Goal: Task Accomplishment & Management: Use online tool/utility

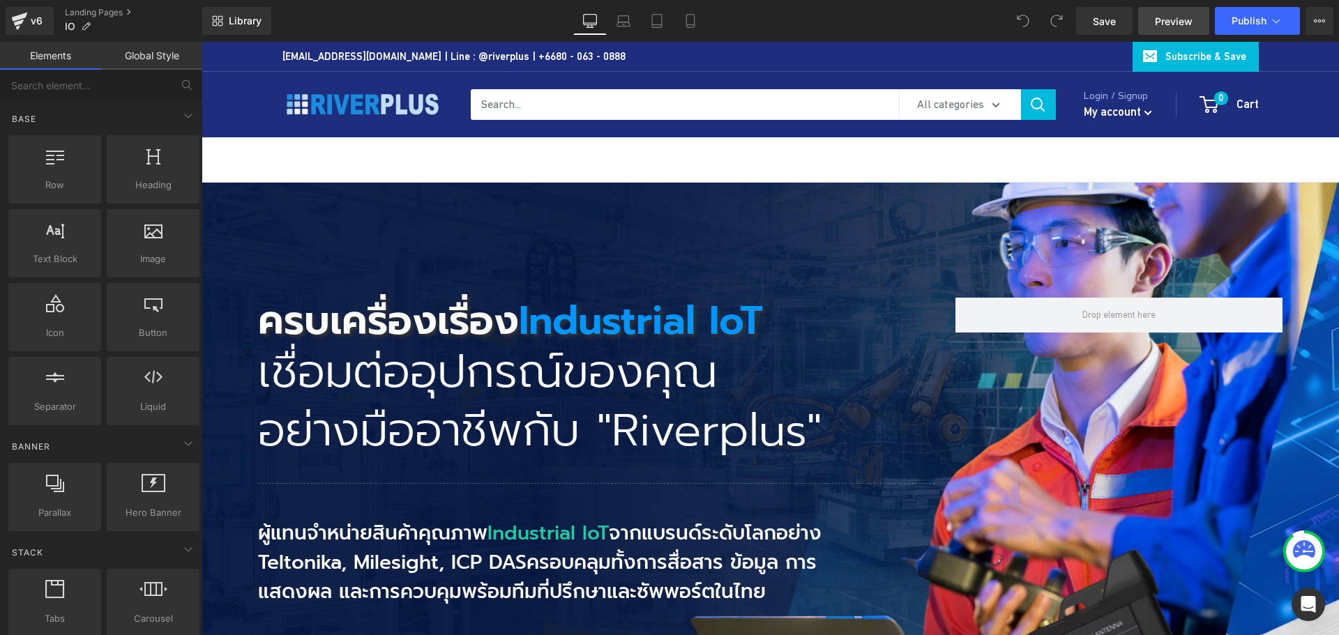
click at [1173, 24] on span "Preview" at bounding box center [1174, 21] width 38 height 15
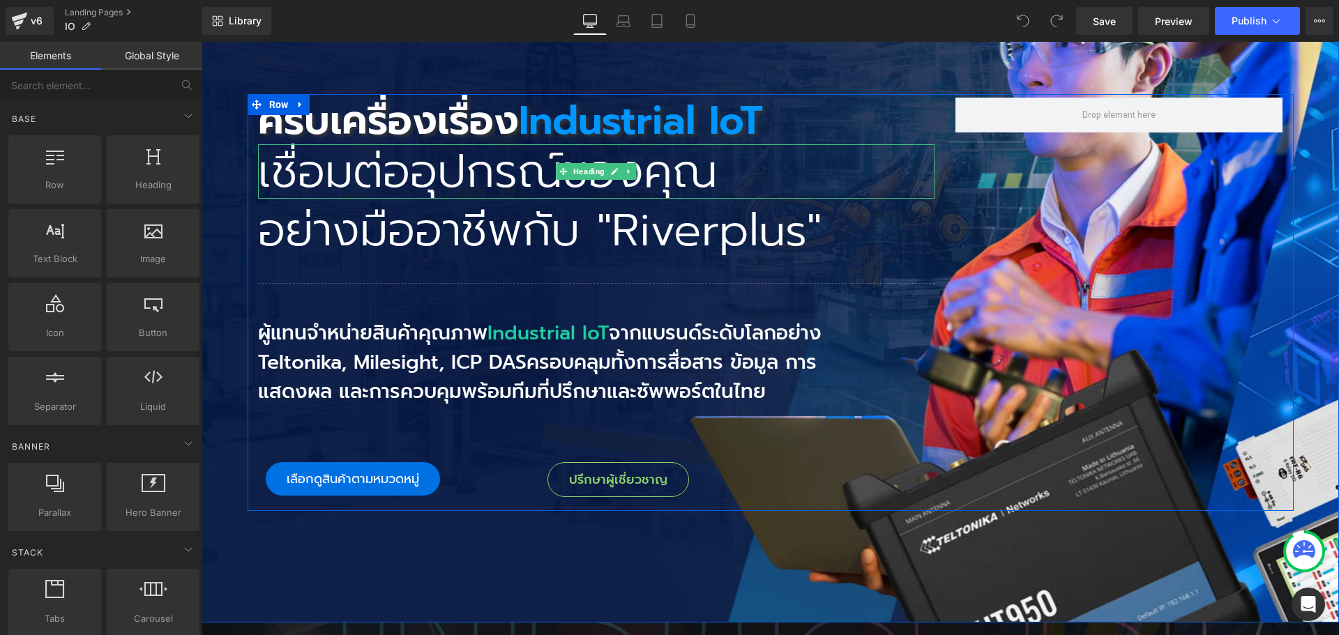
scroll to position [209, 0]
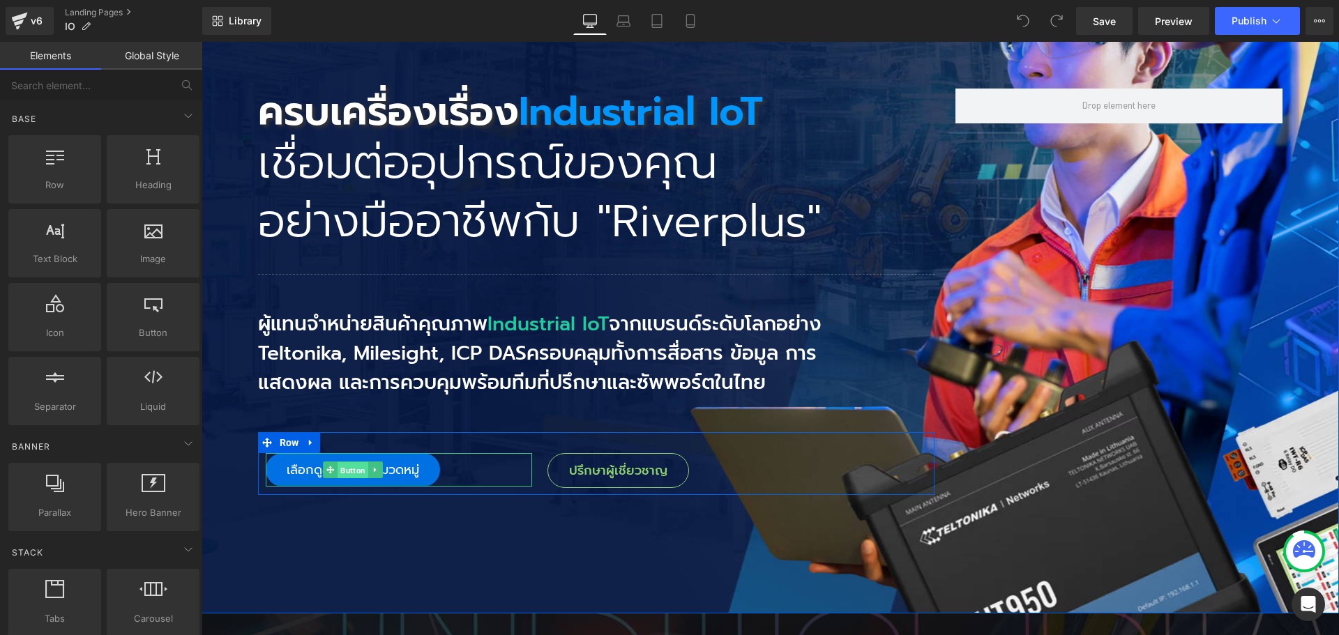
click at [354, 476] on span "Button" at bounding box center [353, 470] width 31 height 17
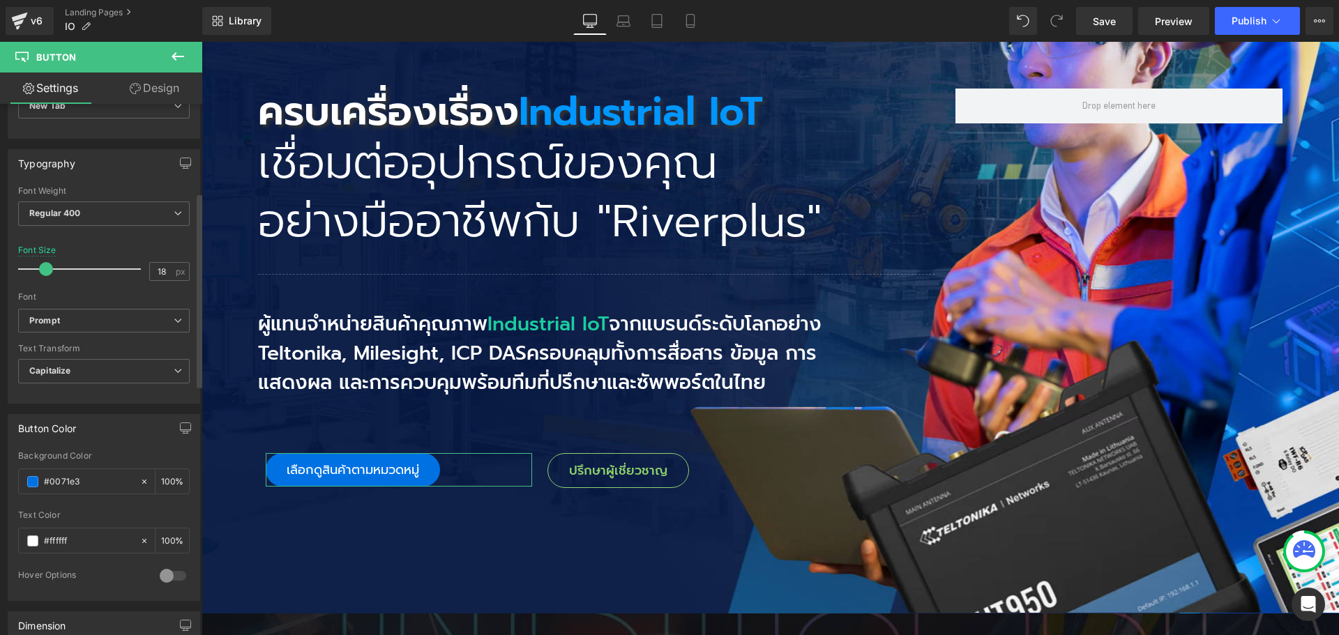
scroll to position [419, 0]
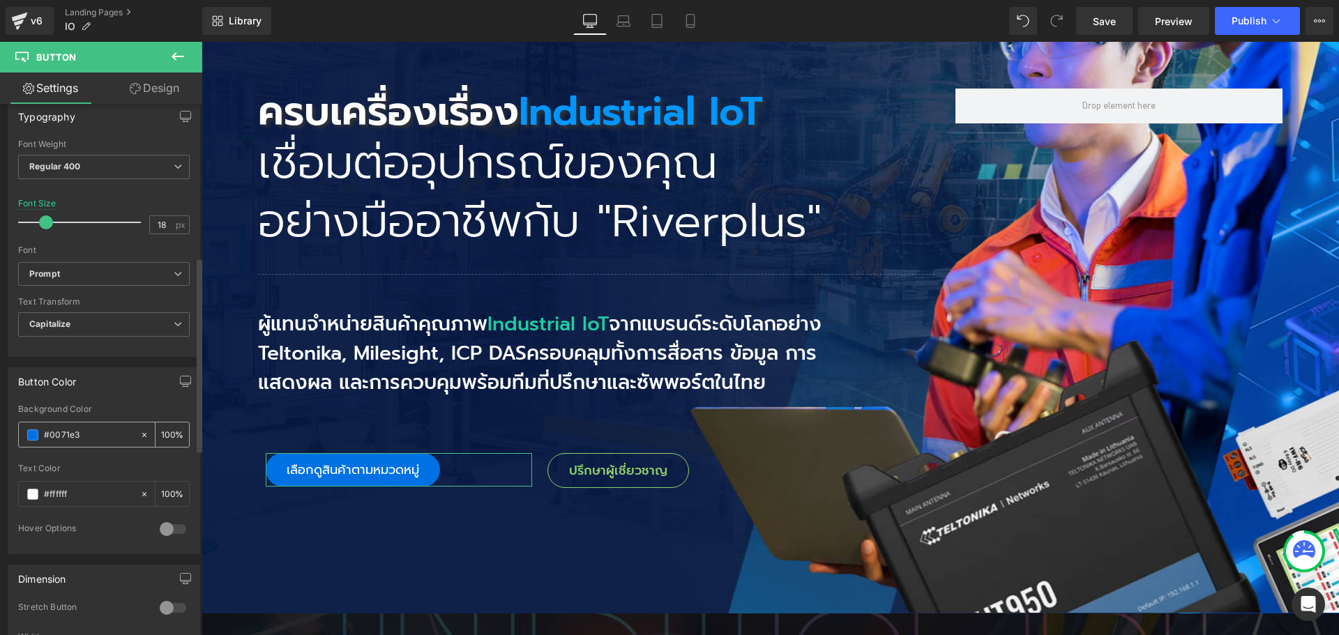
drag, startPoint x: 82, startPoint y: 431, endPoint x: 29, endPoint y: 431, distance: 53.0
click at [29, 431] on div "#0071e3" at bounding box center [79, 435] width 121 height 24
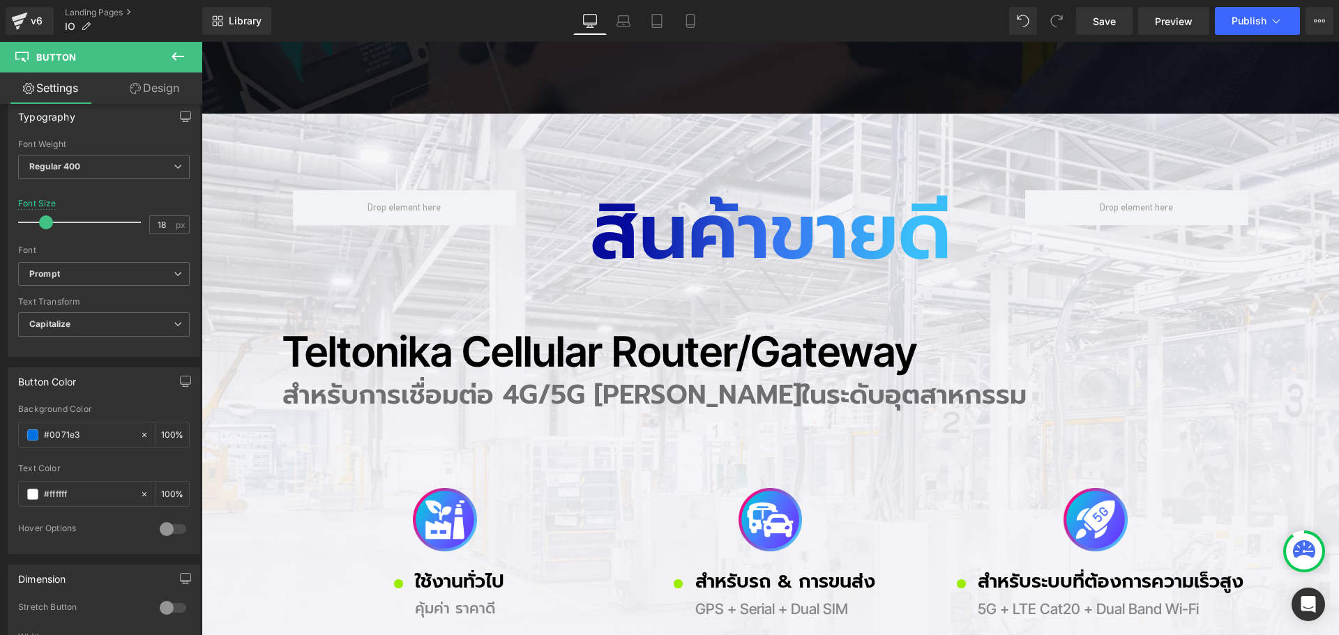
scroll to position [1116, 0]
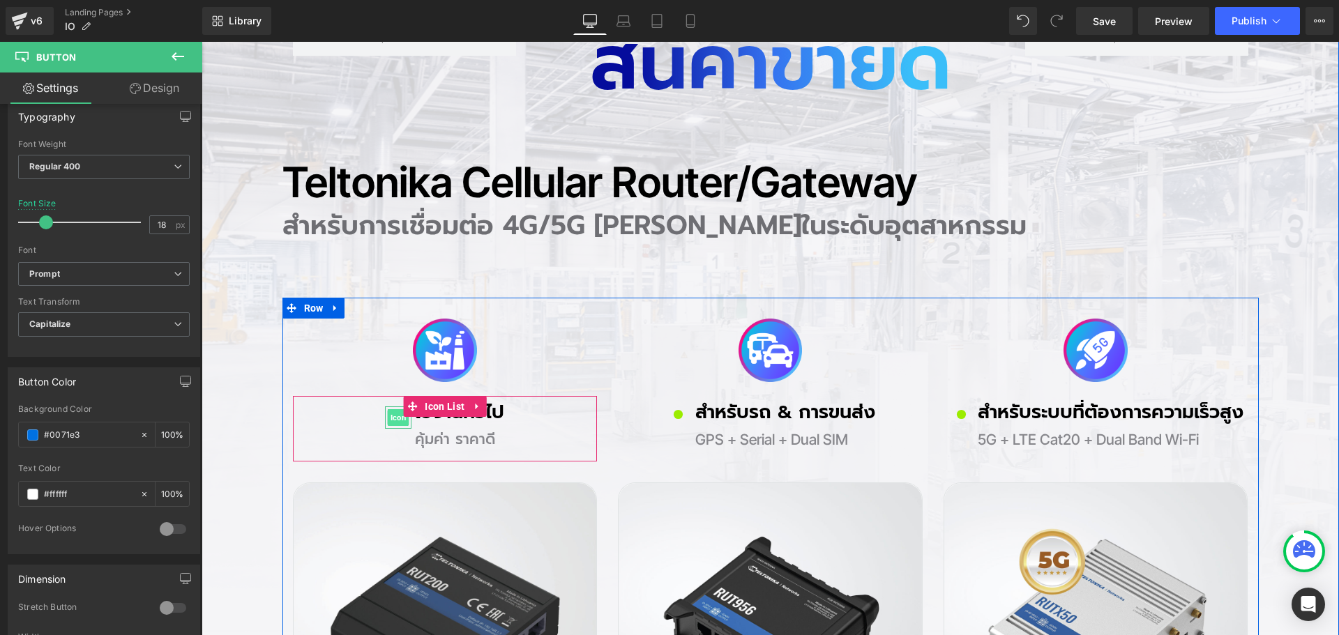
click at [392, 418] on span "Icon" at bounding box center [399, 417] width 22 height 17
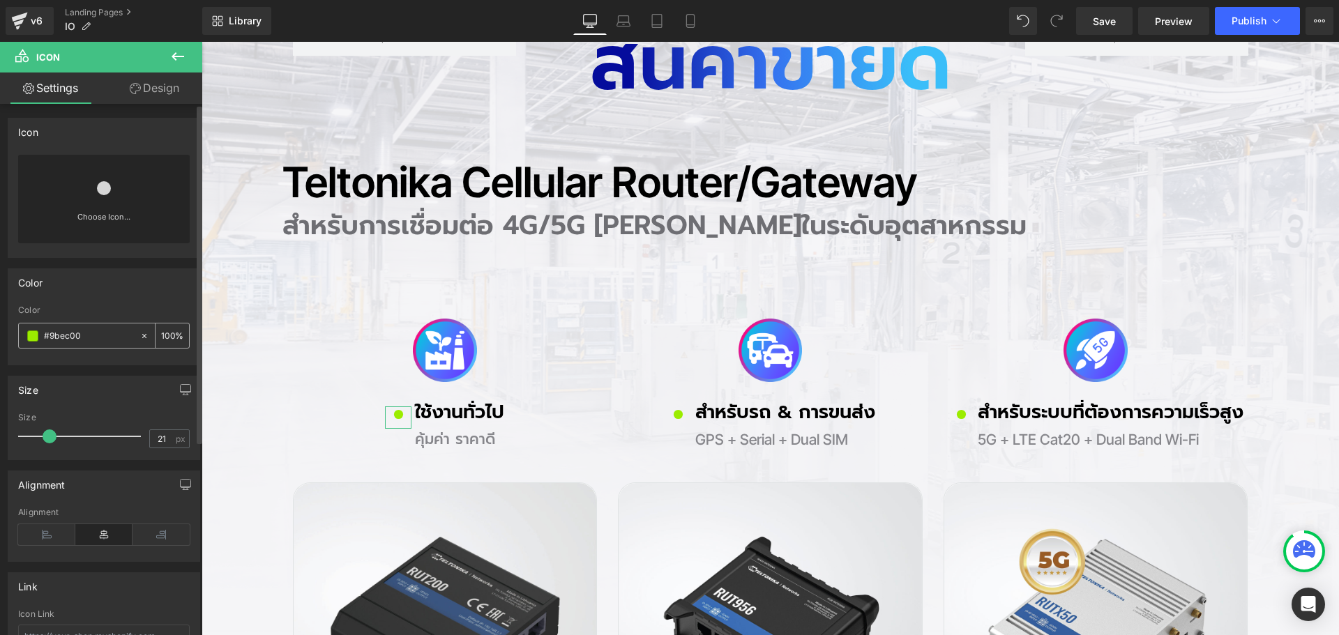
drag, startPoint x: 95, startPoint y: 338, endPoint x: 22, endPoint y: 338, distance: 72.5
click at [22, 338] on div "#9bec00" at bounding box center [79, 336] width 121 height 24
paste input "0071e3"
click at [93, 334] on input "#0071e3" at bounding box center [88, 336] width 89 height 15
type input "#0071e3"
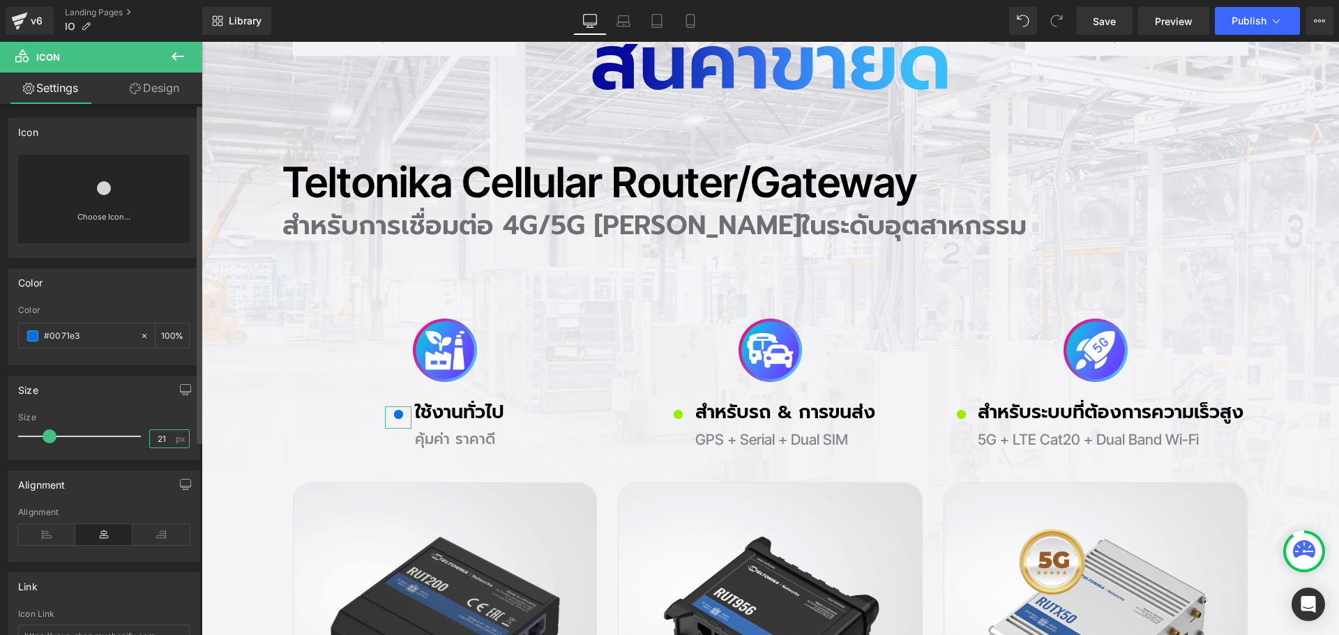
scroll to position [1, 0]
drag, startPoint x: 165, startPoint y: 437, endPoint x: 99, endPoint y: 449, distance: 66.5
click at [99, 449] on div "Size 21 px" at bounding box center [104, 436] width 172 height 47
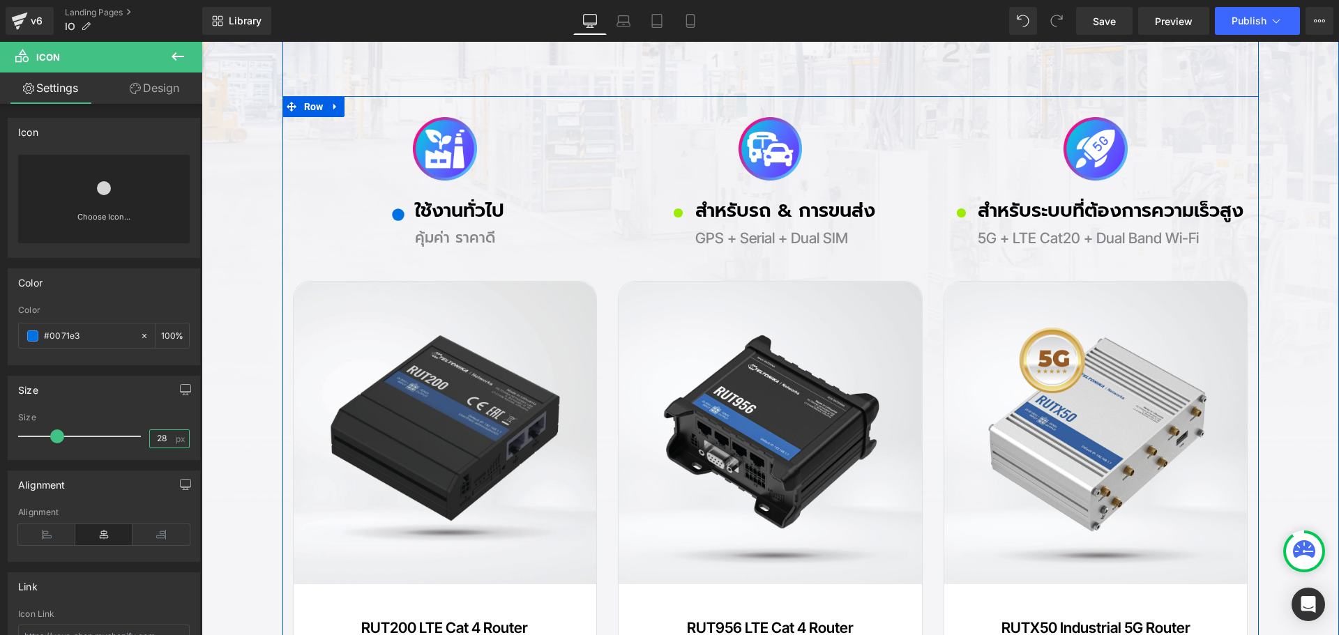
scroll to position [1325, 0]
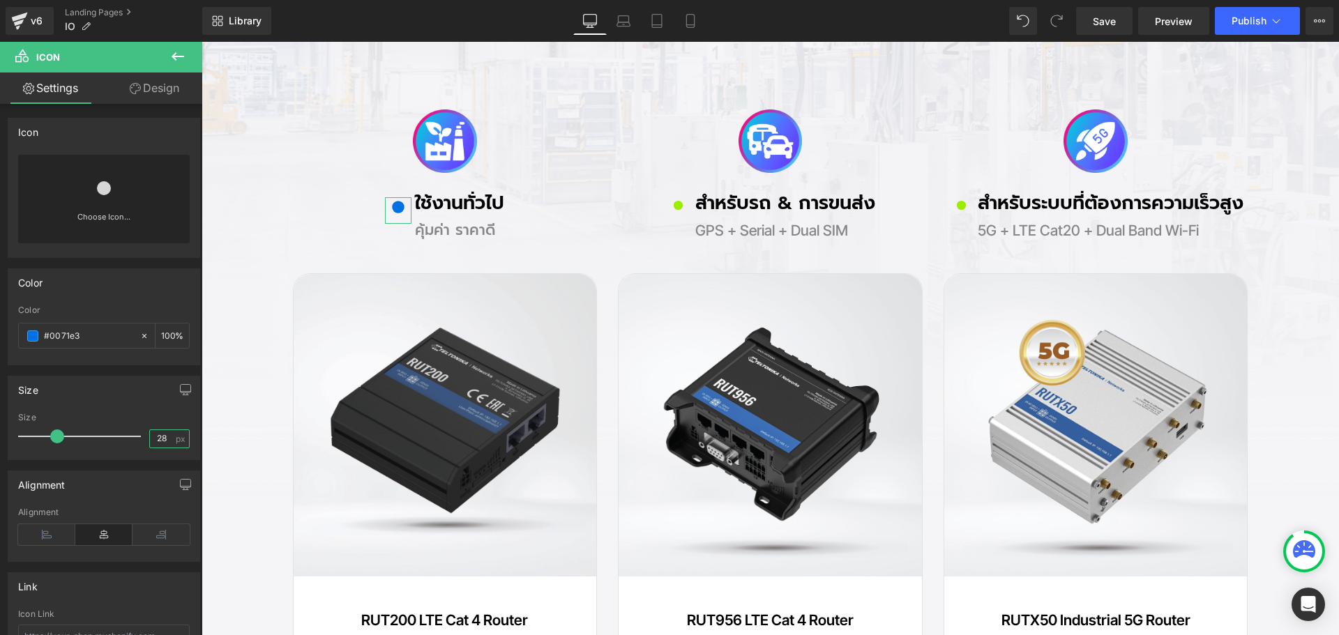
type input "28"
drag, startPoint x: 160, startPoint y: 85, endPoint x: 86, endPoint y: 180, distance: 120.7
click at [160, 85] on link "Design" at bounding box center [154, 88] width 101 height 31
click at [0, 0] on div "Spacing" at bounding box center [0, 0] width 0 height 0
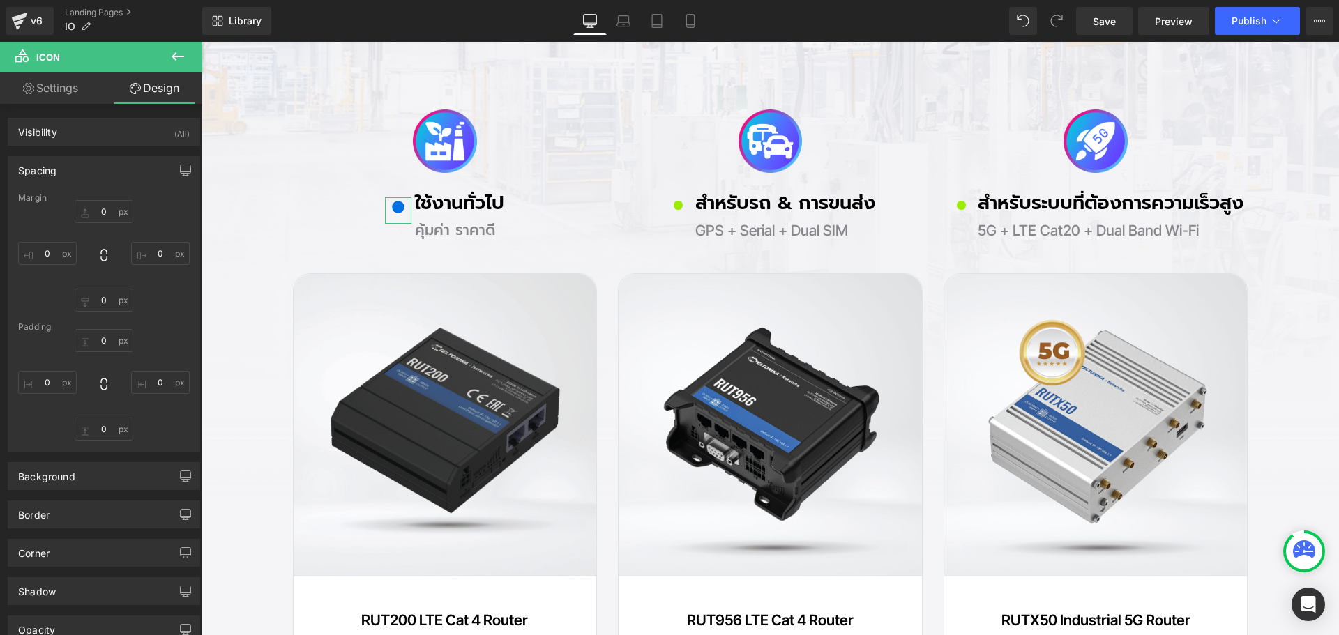
scroll to position [0, 0]
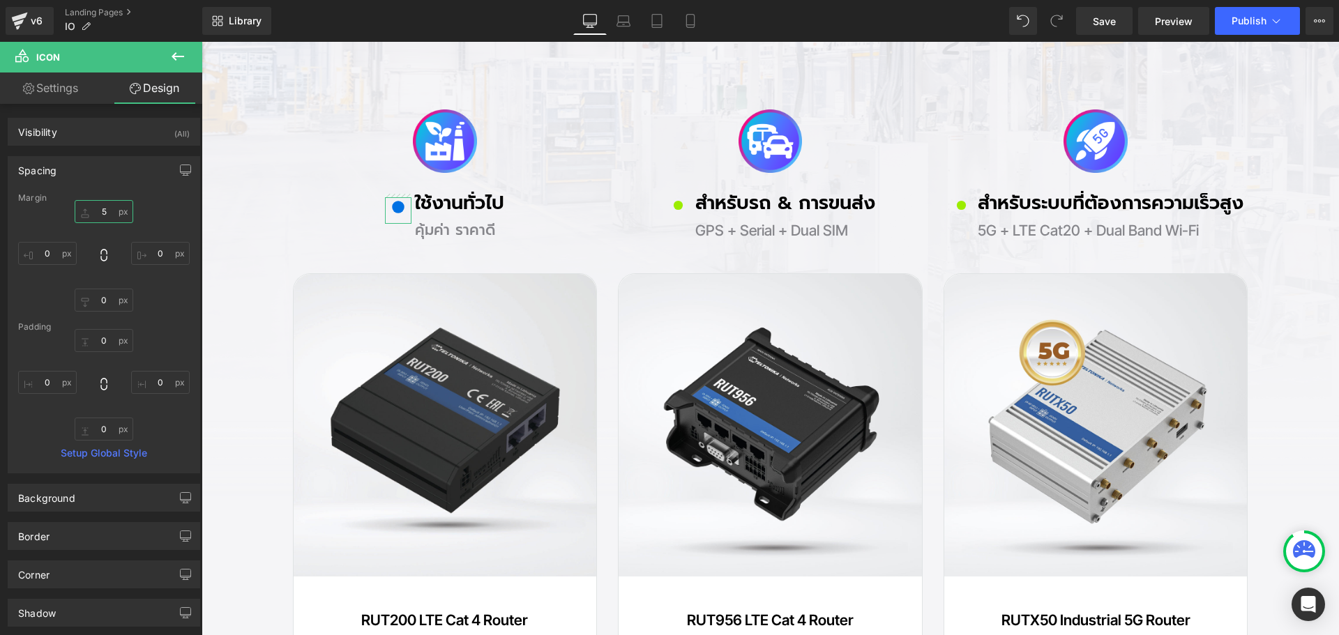
click at [107, 213] on input "text" at bounding box center [104, 211] width 59 height 23
type input "5"
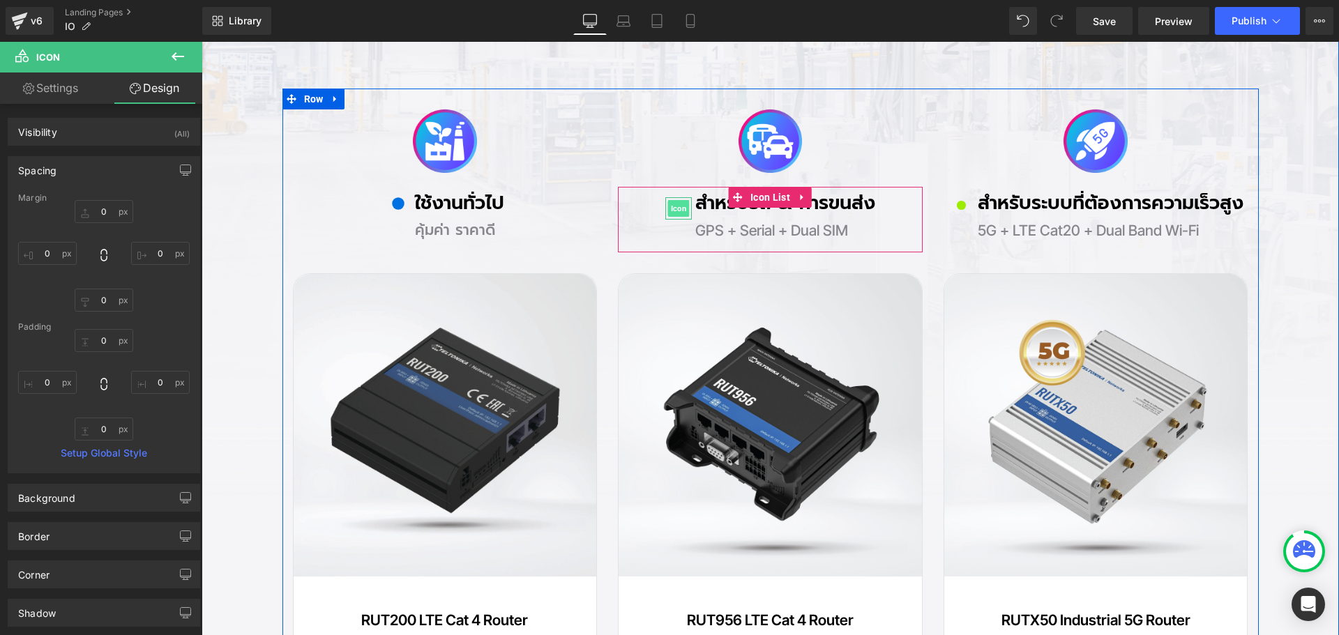
click at [677, 209] on span "Icon" at bounding box center [679, 208] width 22 height 17
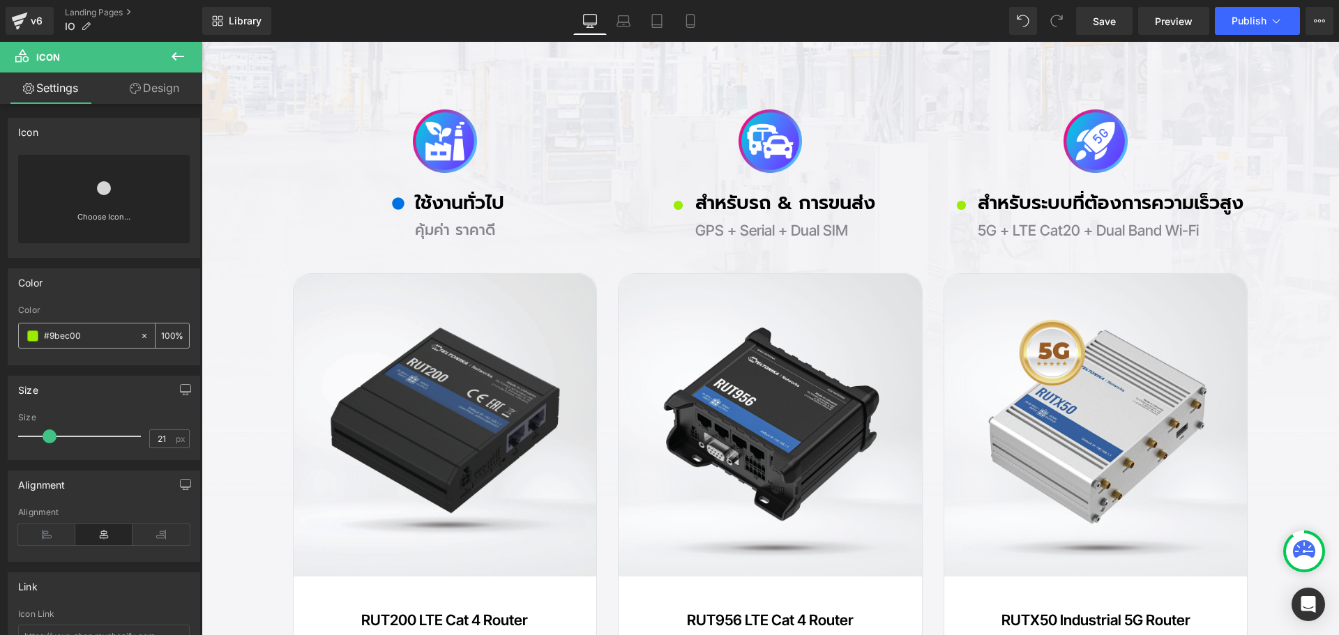
drag, startPoint x: 99, startPoint y: 336, endPoint x: 32, endPoint y: 337, distance: 67.0
click at [0, 332] on html "Icon You are previewing how the will restyle your page. You can not edit Elemen…" at bounding box center [669, 317] width 1339 height 635
paste input "0071e3"
type input "#0071e3"
drag, startPoint x: 165, startPoint y: 438, endPoint x: 129, endPoint y: 438, distance: 35.6
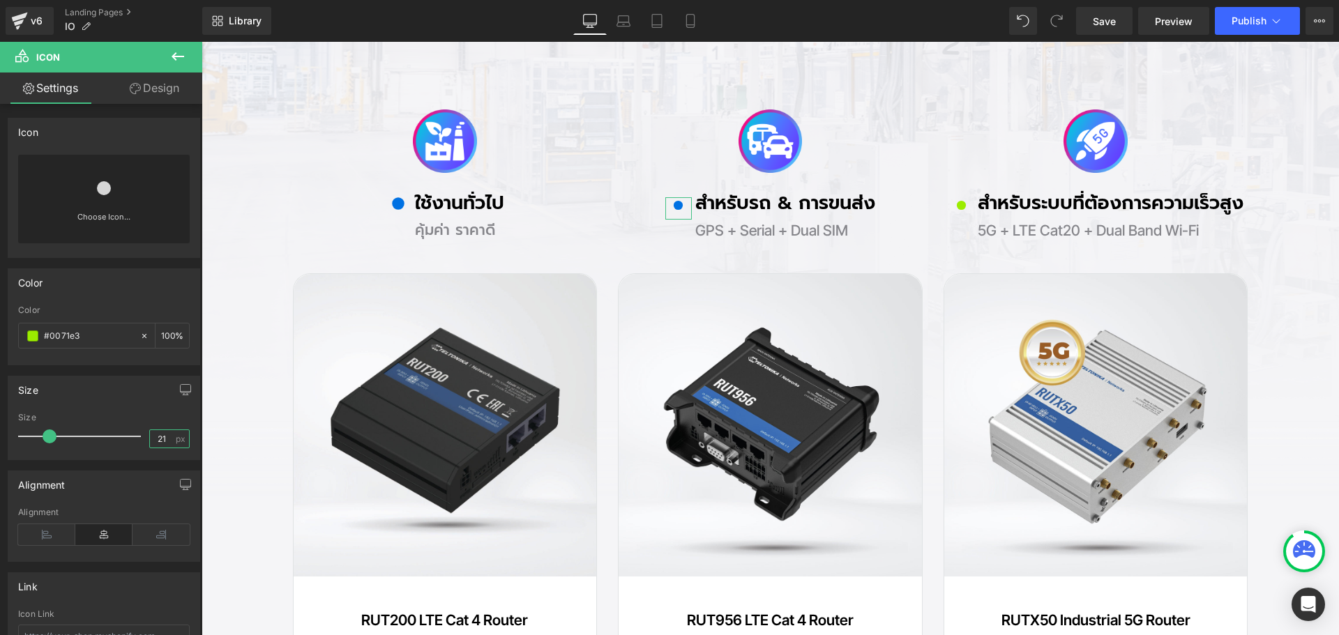
click at [129, 438] on div "Size 21 px" at bounding box center [104, 436] width 172 height 47
type input "28"
click at [170, 97] on link "Design" at bounding box center [154, 88] width 101 height 31
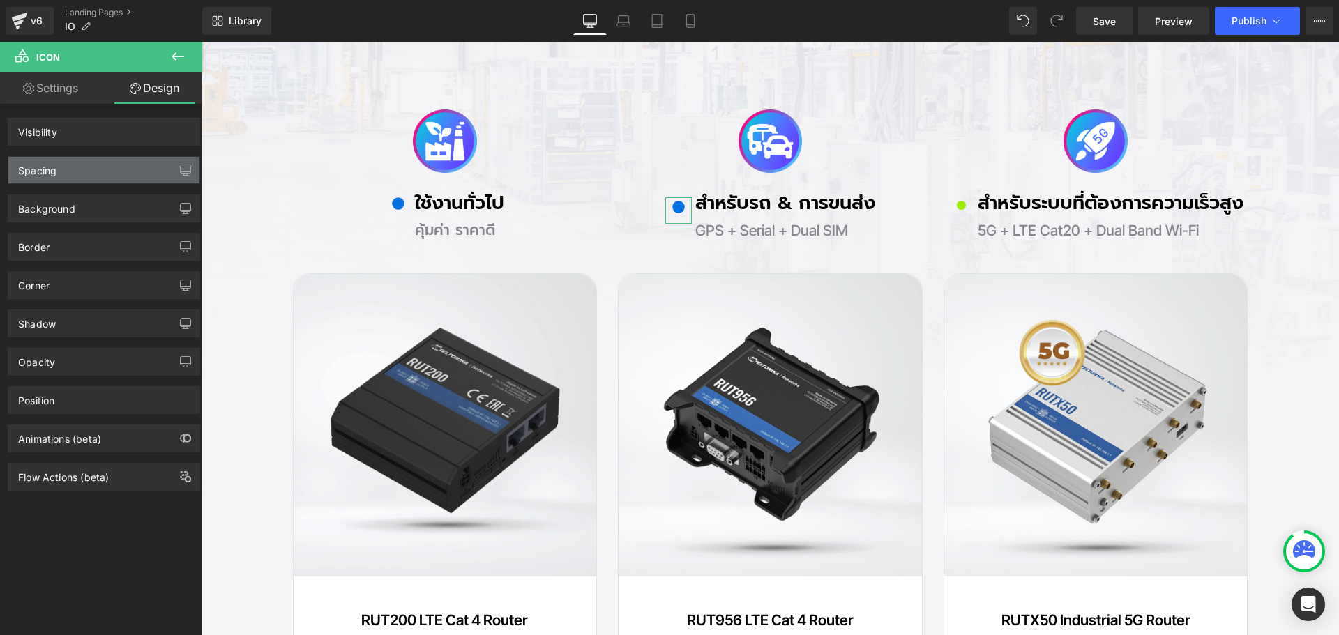
click at [70, 170] on div "Spacing" at bounding box center [103, 170] width 191 height 27
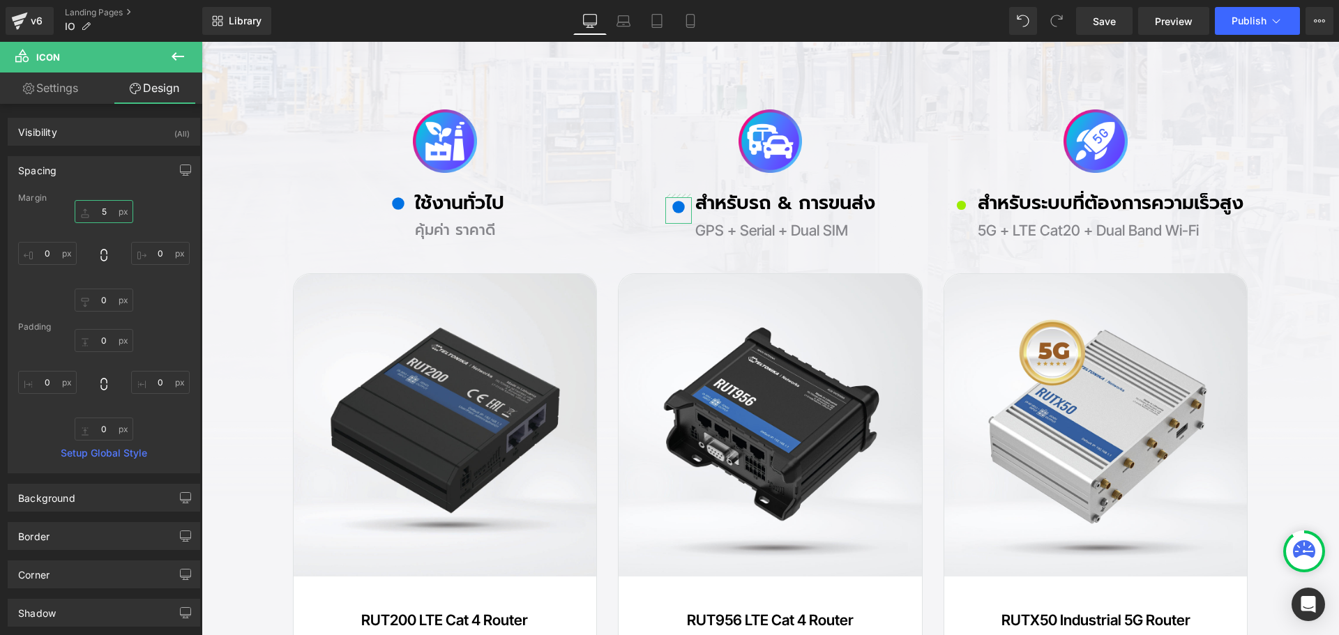
click at [106, 214] on input "text" at bounding box center [104, 211] width 59 height 23
type input "0"
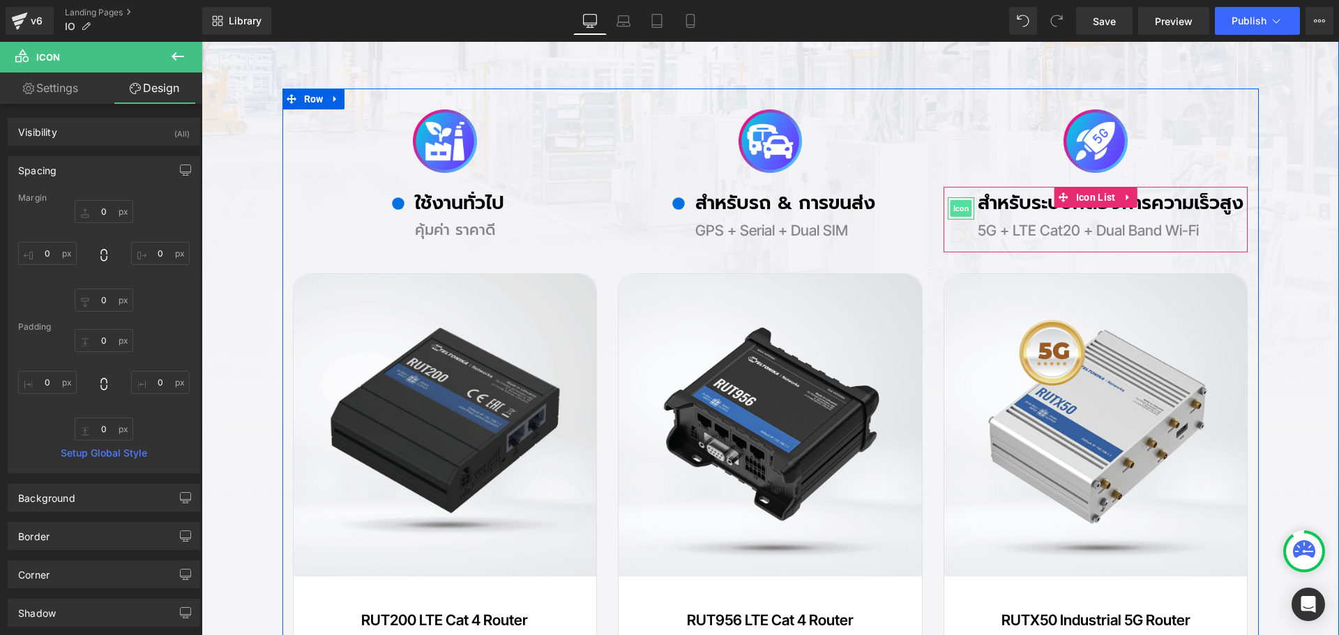
click at [952, 208] on span "Icon" at bounding box center [962, 208] width 22 height 17
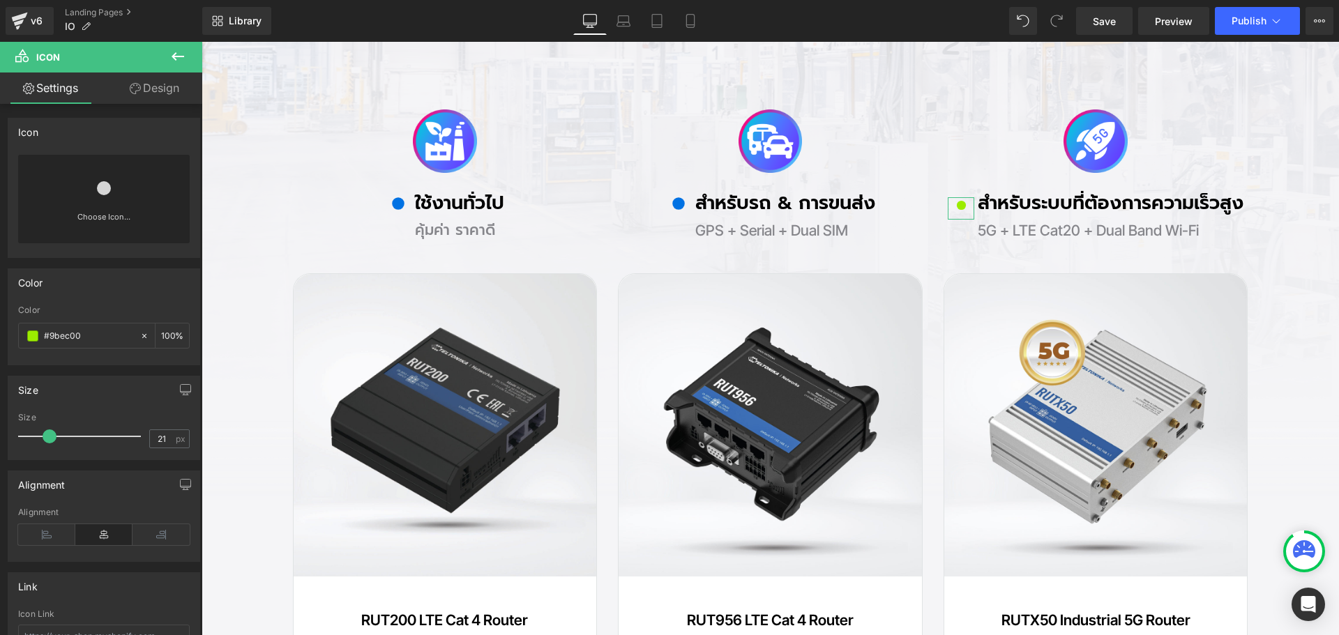
drag, startPoint x: 111, startPoint y: 329, endPoint x: 9, endPoint y: 333, distance: 101.9
click at [9, 333] on div "rgb(155, 236, 0) Color #9bec00 100 %" at bounding box center [103, 335] width 191 height 59
paste input "0071e3"
type input "#0071e3"
drag, startPoint x: 168, startPoint y: 440, endPoint x: 130, endPoint y: 439, distance: 37.7
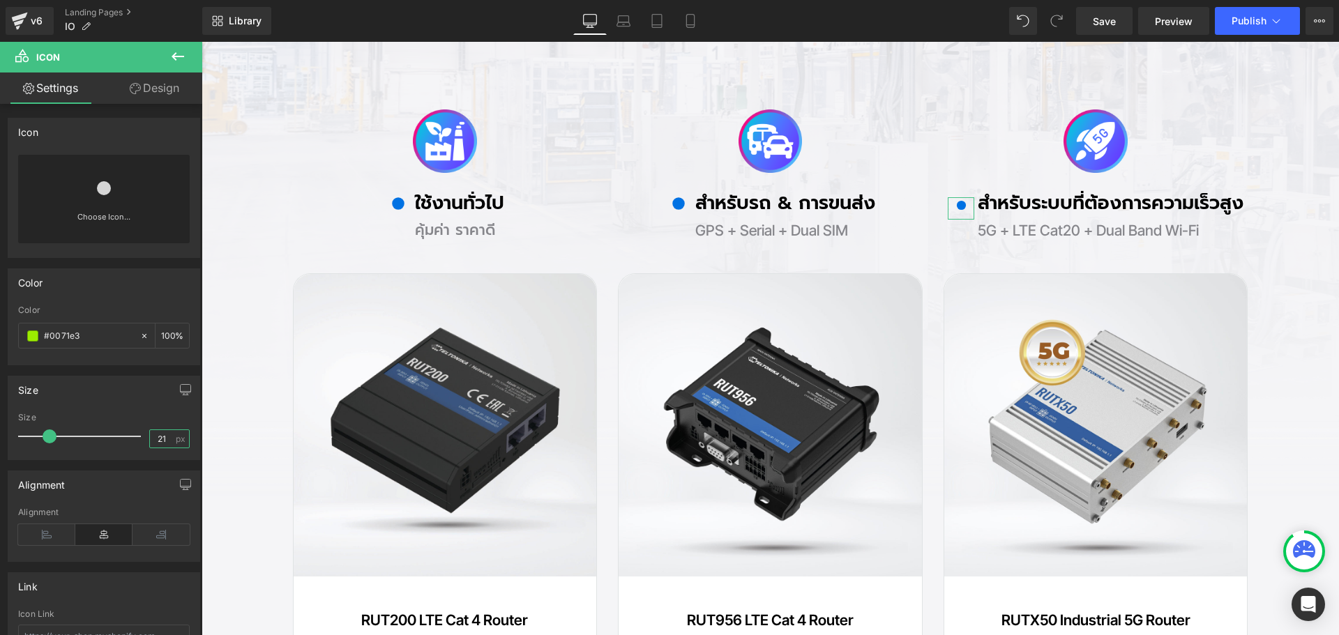
click at [130, 439] on div "Size 21 px" at bounding box center [104, 436] width 172 height 47
type input "28"
click at [167, 93] on link "Design" at bounding box center [154, 88] width 101 height 31
click at [0, 0] on div "Spacing" at bounding box center [0, 0] width 0 height 0
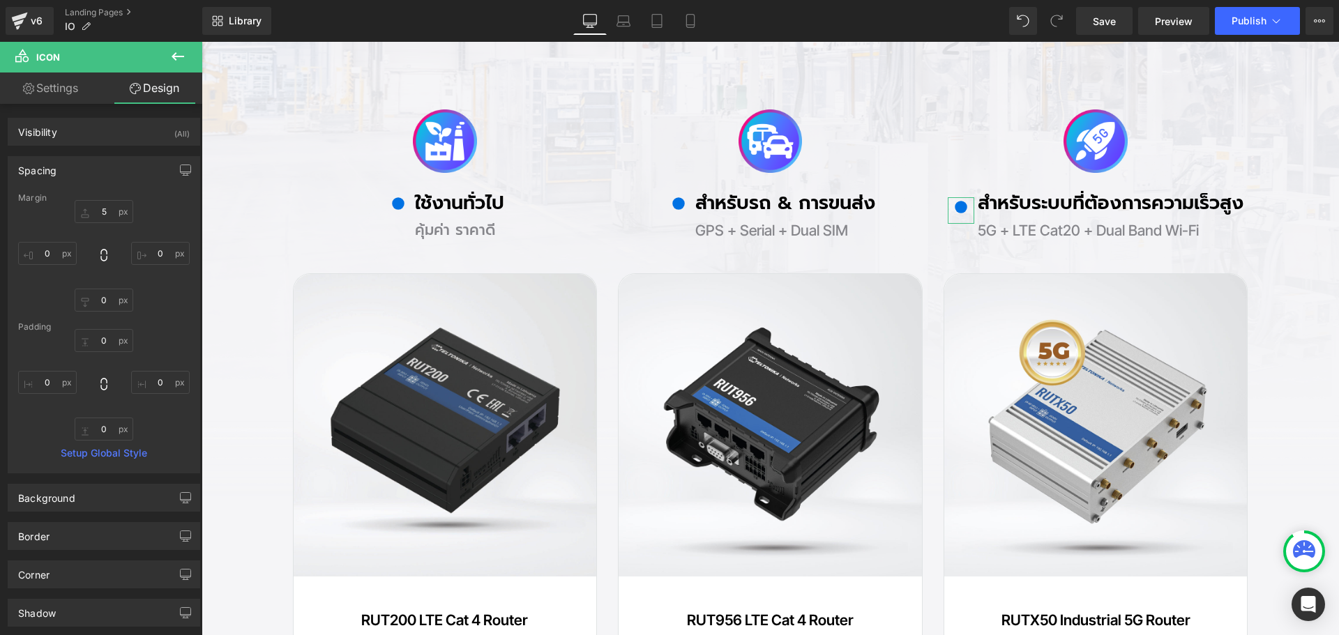
click at [75, 176] on div "Spacing" at bounding box center [103, 170] width 191 height 27
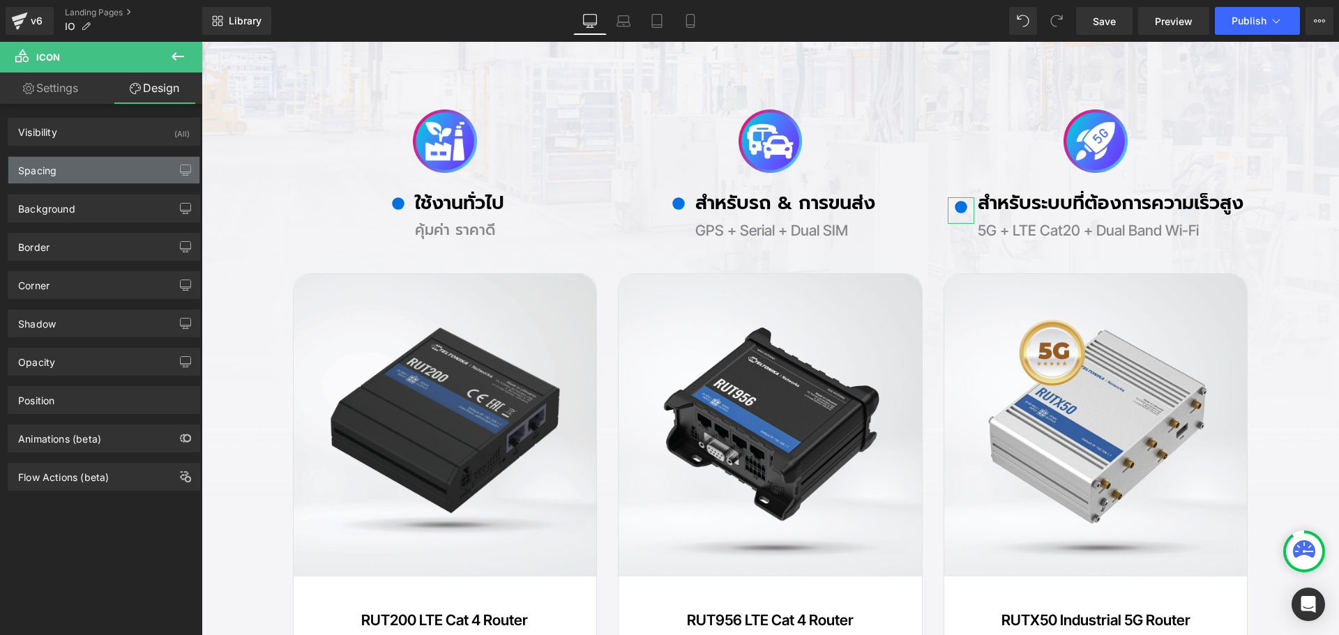
click at [88, 173] on div "Spacing" at bounding box center [103, 170] width 191 height 27
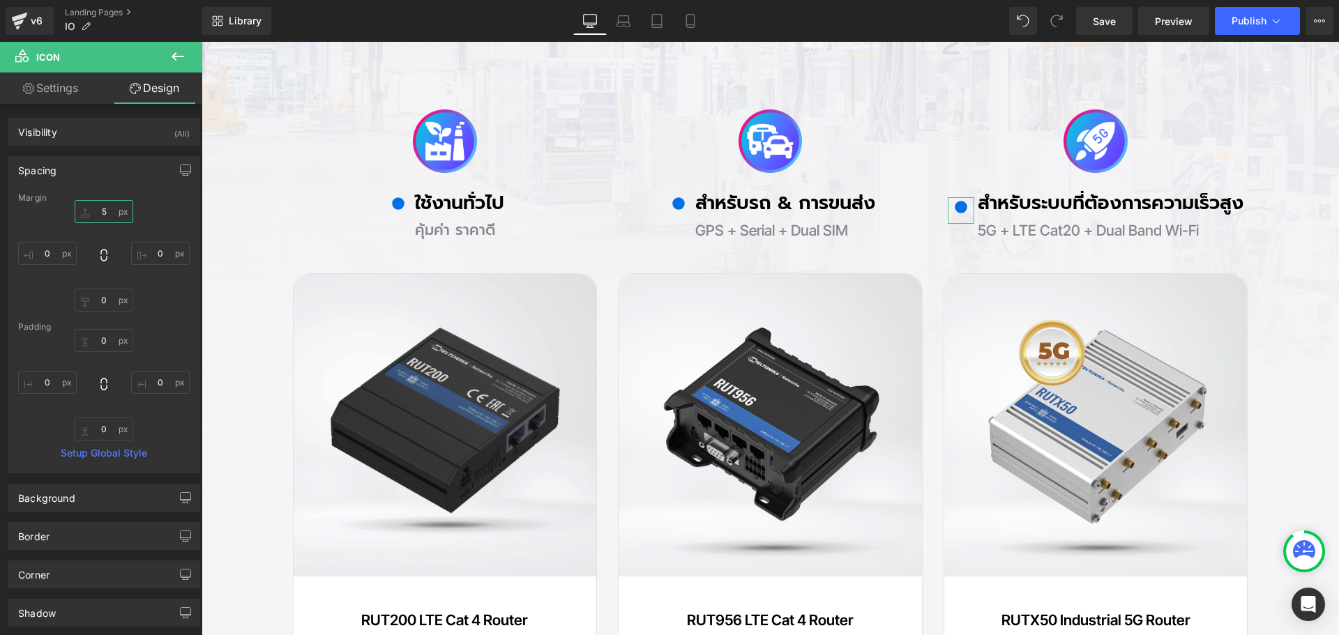
click at [107, 211] on input "text" at bounding box center [104, 211] width 59 height 23
type input "0"
drag, startPoint x: 1101, startPoint y: 24, endPoint x: 1004, endPoint y: 211, distance: 210.9
click at [1101, 24] on span "Save" at bounding box center [1104, 21] width 23 height 15
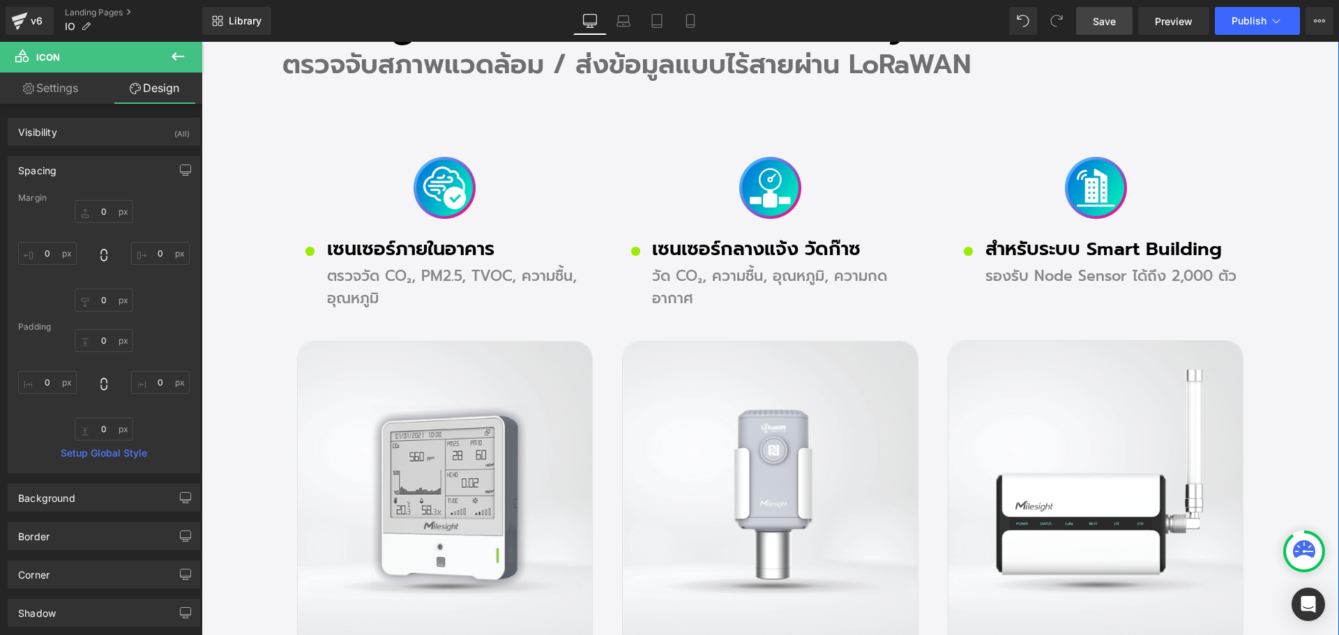
scroll to position [2441, 0]
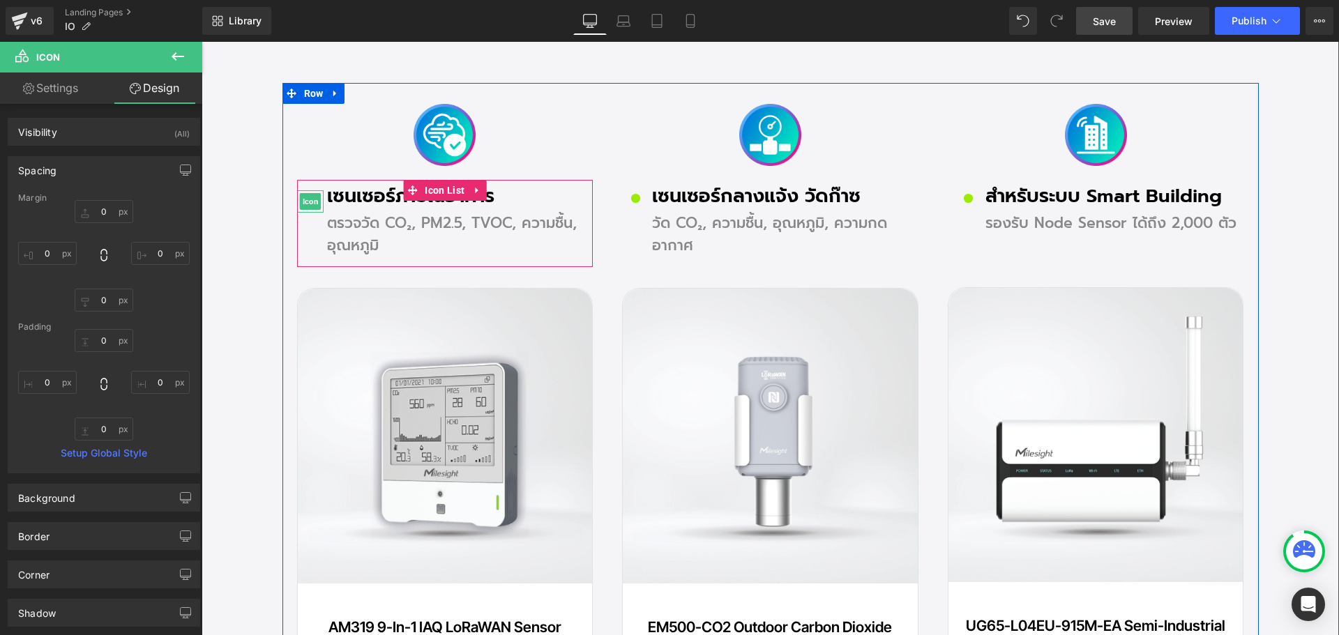
drag, startPoint x: 306, startPoint y: 197, endPoint x: 260, endPoint y: 306, distance: 118.2
click at [306, 197] on span "Icon" at bounding box center [310, 201] width 22 height 17
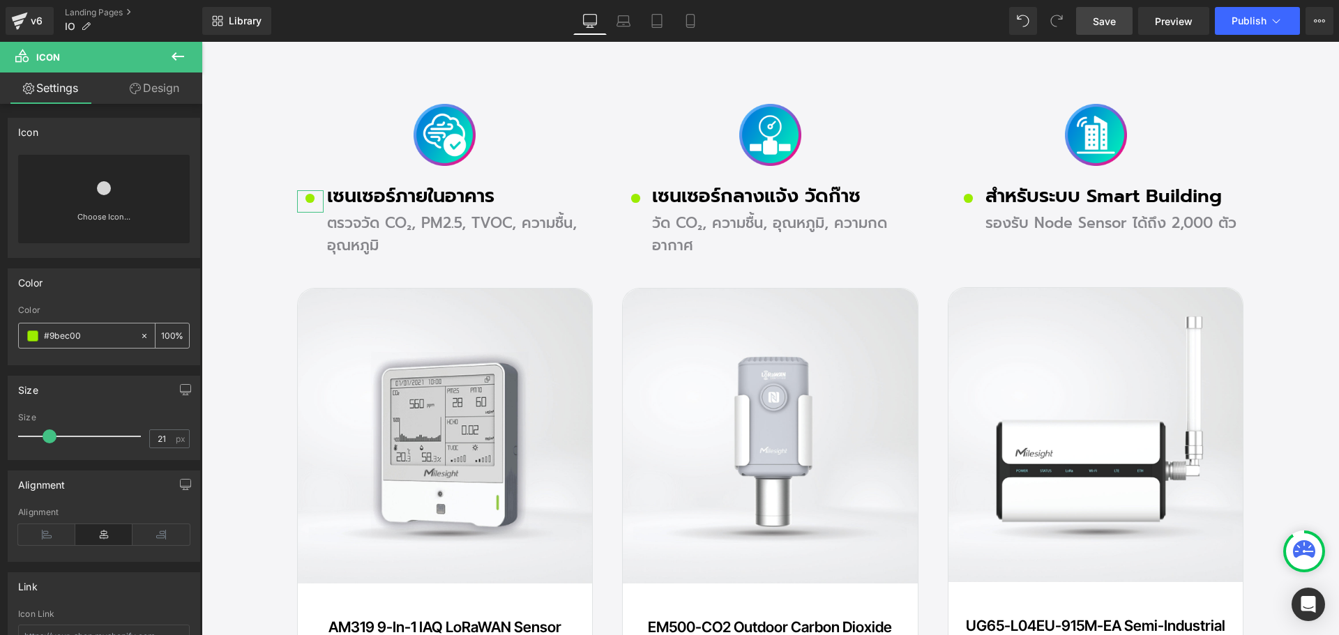
drag, startPoint x: 93, startPoint y: 338, endPoint x: 38, endPoint y: 336, distance: 55.8
click at [38, 336] on div "#9bec00" at bounding box center [79, 336] width 121 height 24
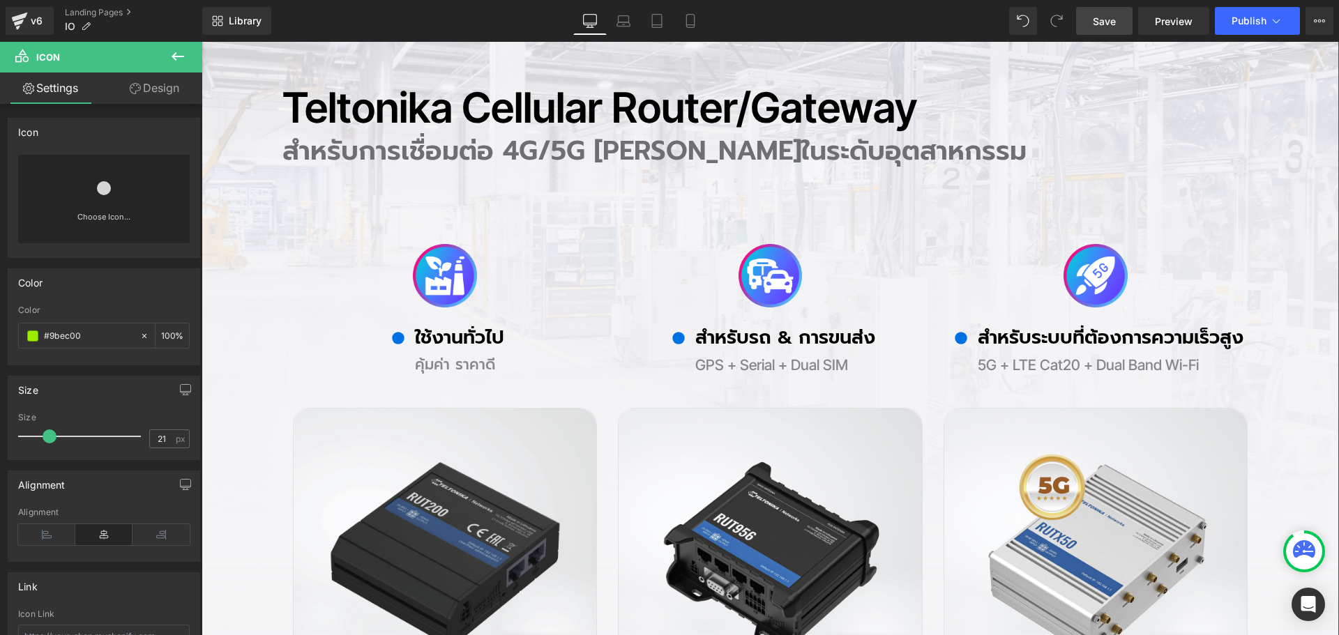
scroll to position [1186, 0]
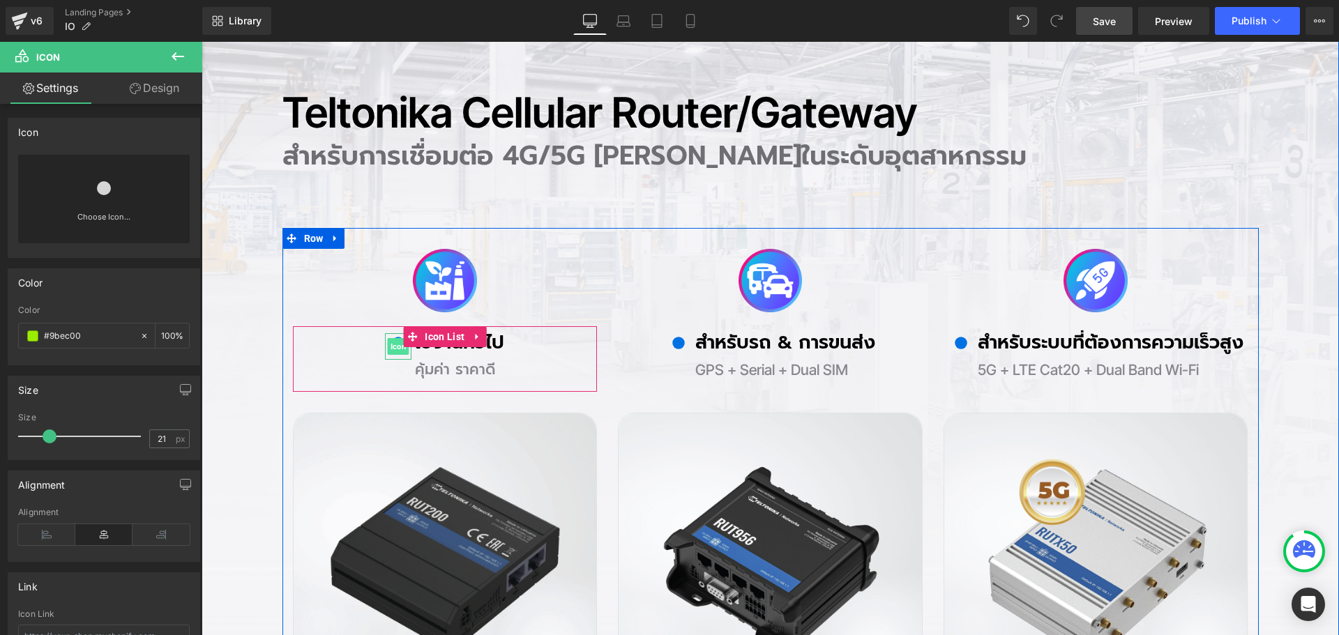
click at [395, 341] on span "Icon" at bounding box center [399, 346] width 22 height 17
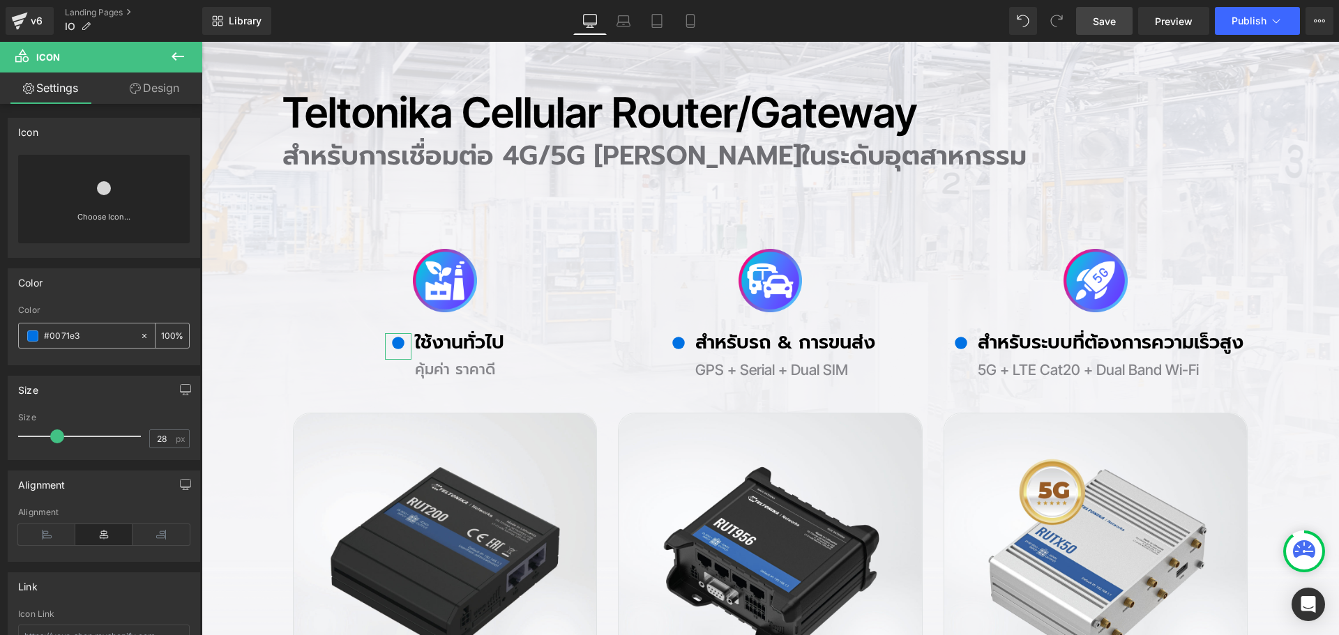
drag, startPoint x: 96, startPoint y: 336, endPoint x: 40, endPoint y: 336, distance: 56.5
click at [40, 336] on div "#0071e3" at bounding box center [79, 336] width 121 height 24
paste input "9bec00"
type input "#9bec00"
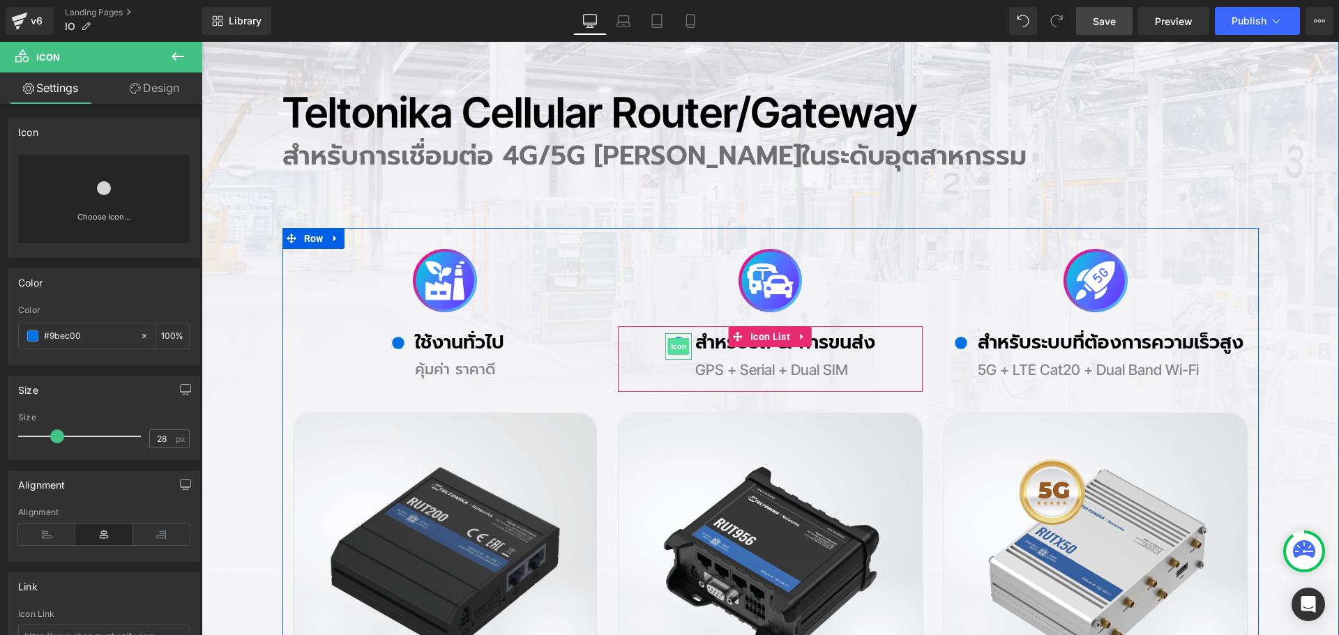
click at [672, 345] on span "Icon" at bounding box center [679, 346] width 22 height 17
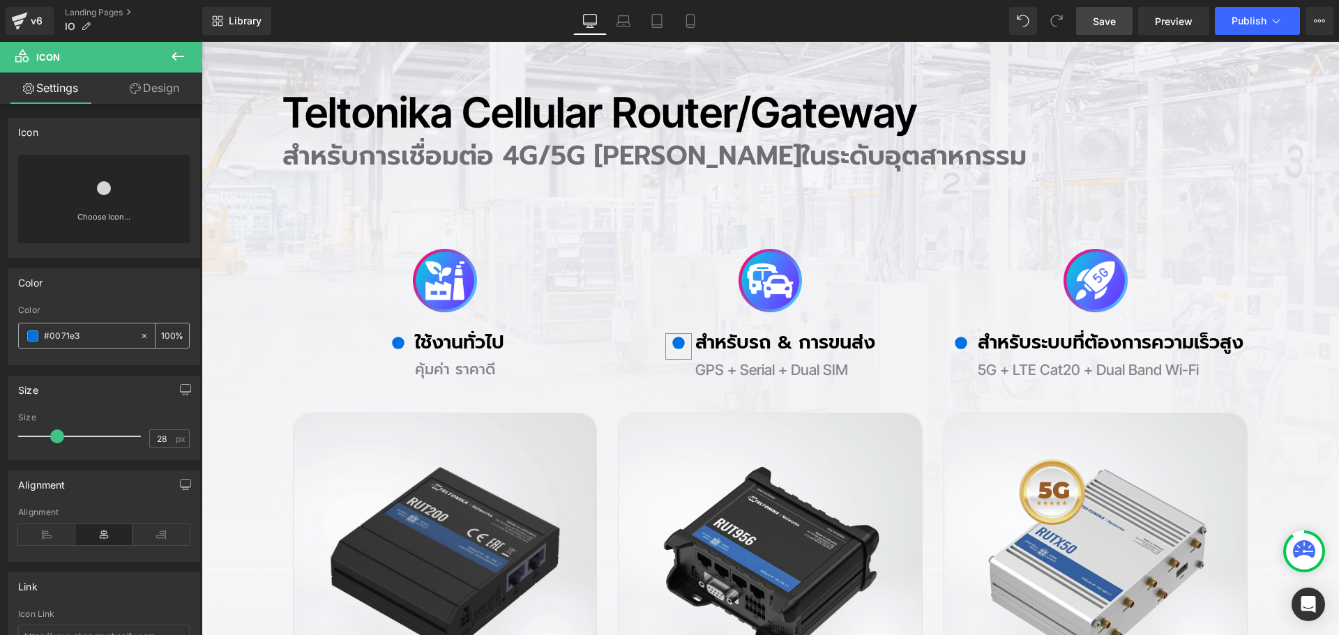
drag, startPoint x: 98, startPoint y: 337, endPoint x: 27, endPoint y: 337, distance: 71.8
click at [26, 337] on div "#0071e3" at bounding box center [79, 336] width 121 height 24
paste input "9bec00"
click at [91, 333] on input "#9bec00" at bounding box center [88, 336] width 89 height 15
type input "#9bec00"
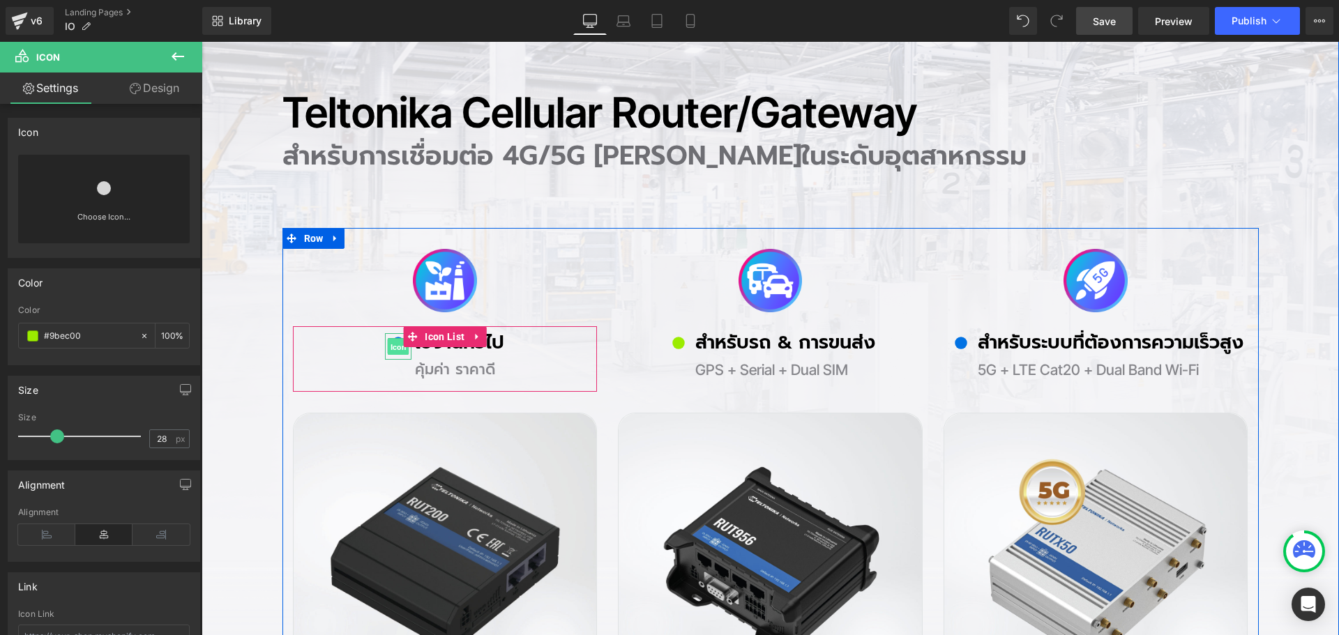
click at [390, 347] on span "Icon" at bounding box center [399, 347] width 22 height 17
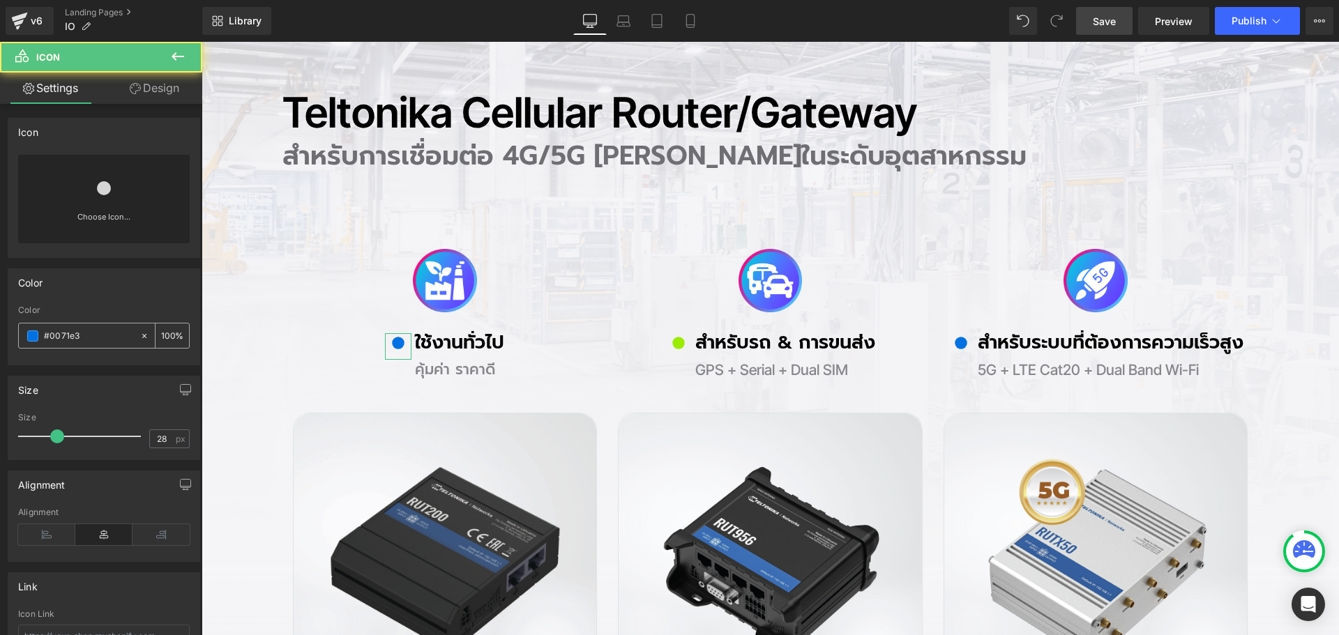
drag, startPoint x: 98, startPoint y: 337, endPoint x: 29, endPoint y: 337, distance: 68.4
click at [29, 337] on div "#0071e3" at bounding box center [79, 336] width 121 height 24
paste input "9bec00"
type input "#9bec00"
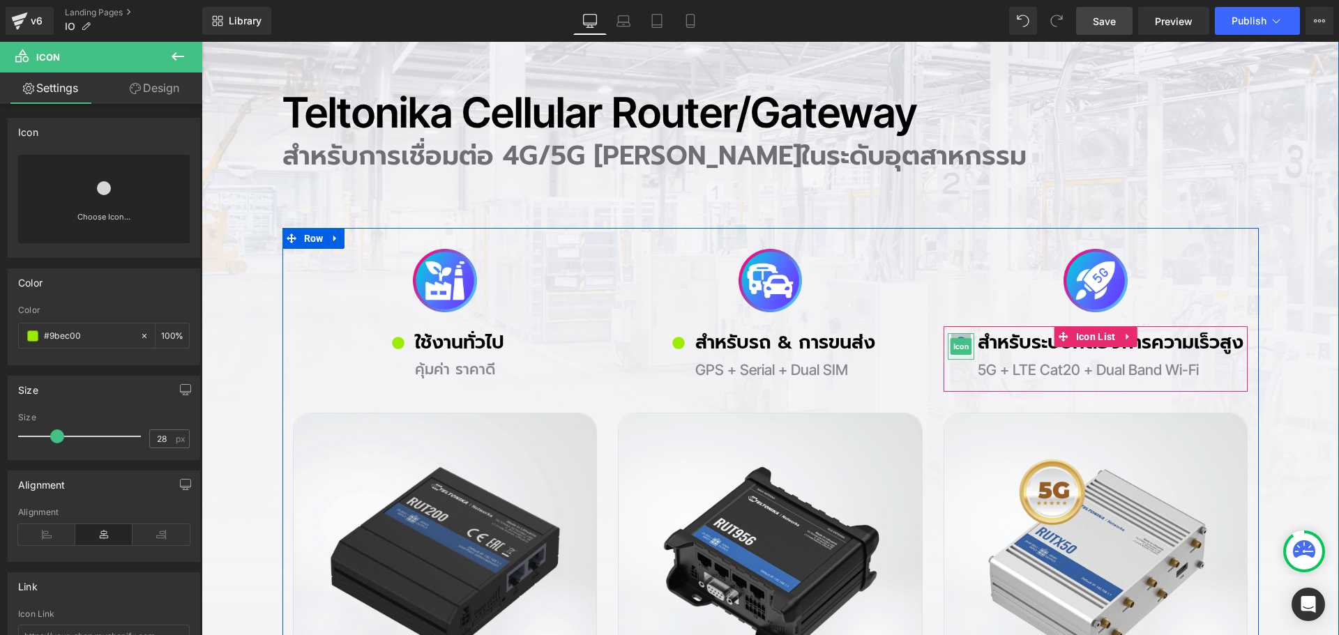
click at [958, 344] on span "Icon" at bounding box center [962, 346] width 22 height 17
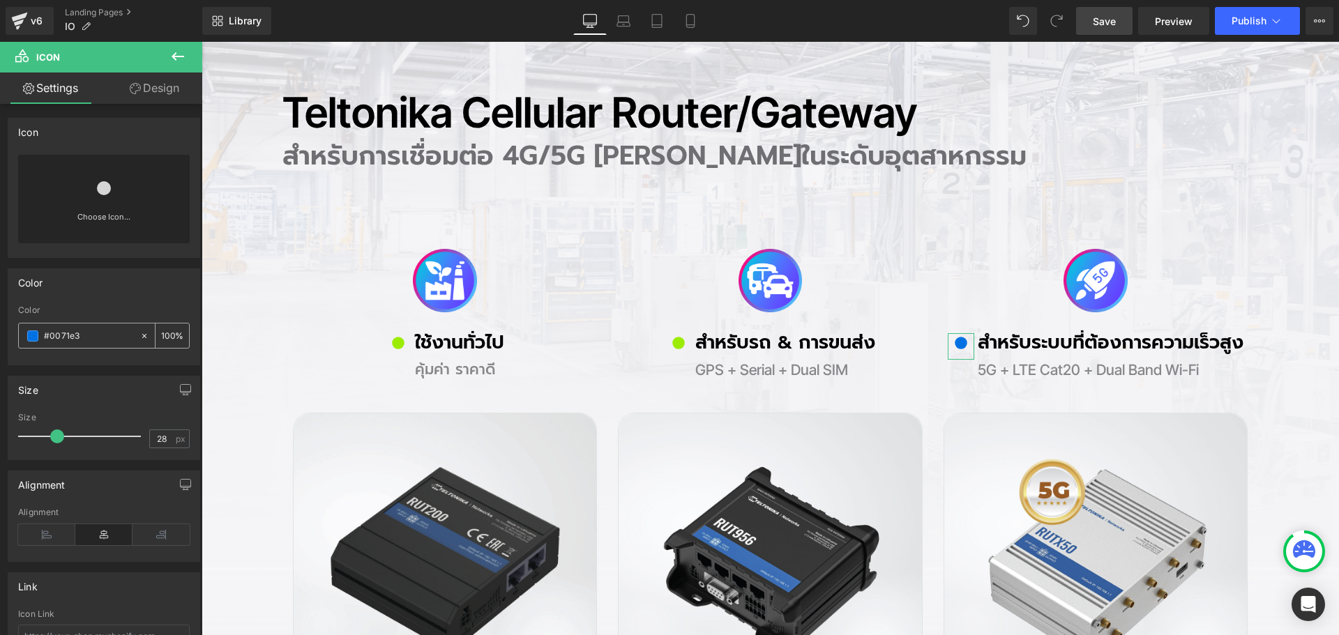
drag, startPoint x: 98, startPoint y: 340, endPoint x: 18, endPoint y: 337, distance: 80.3
click at [18, 337] on div "#0071e3 100 %" at bounding box center [104, 336] width 172 height 26
paste input "9bec00"
type input "#9bec00"
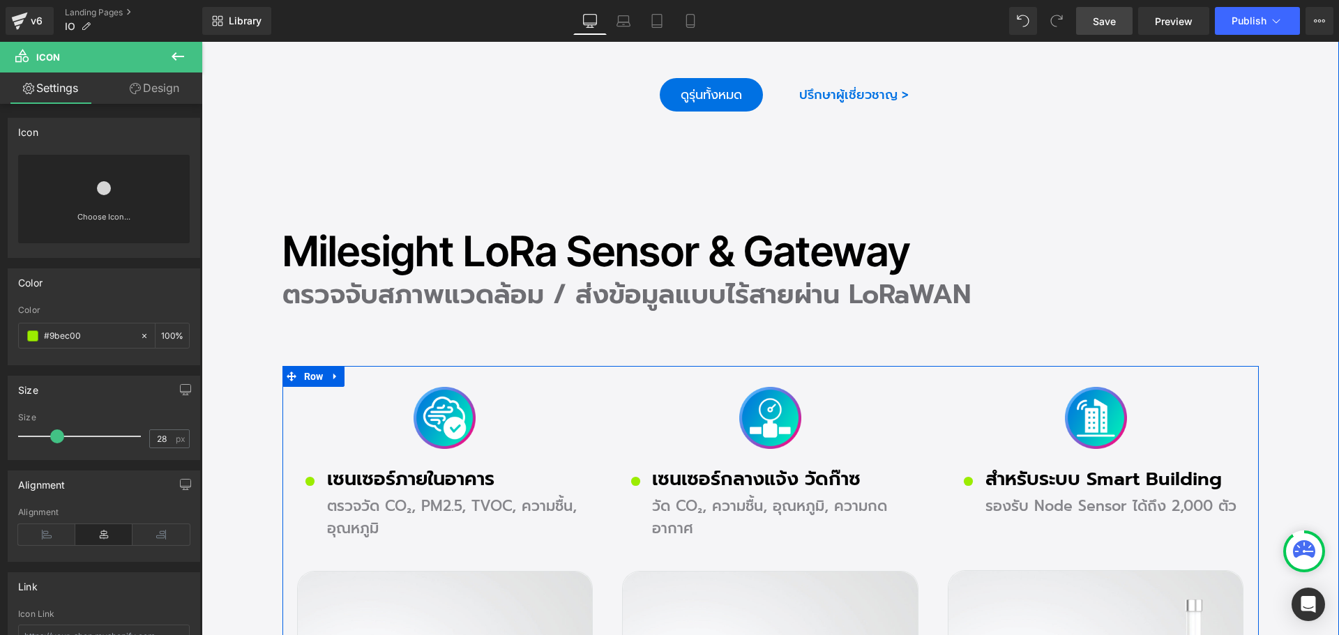
scroll to position [2232, 0]
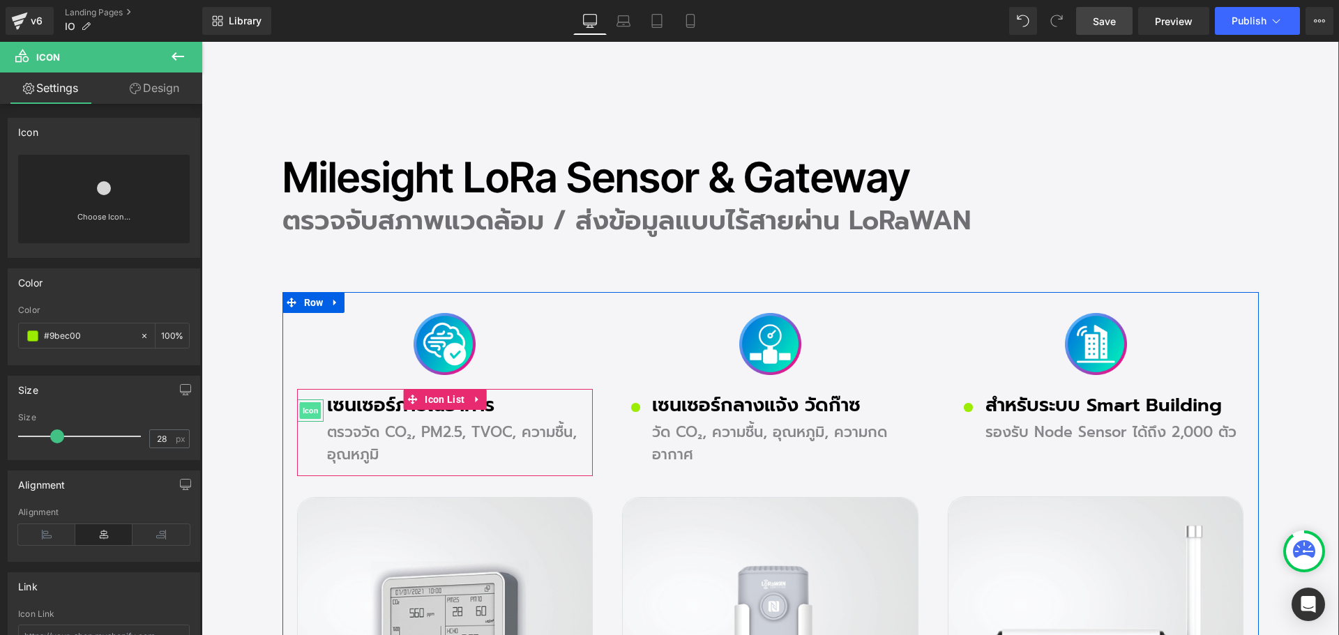
click at [308, 409] on span "Icon" at bounding box center [310, 410] width 22 height 17
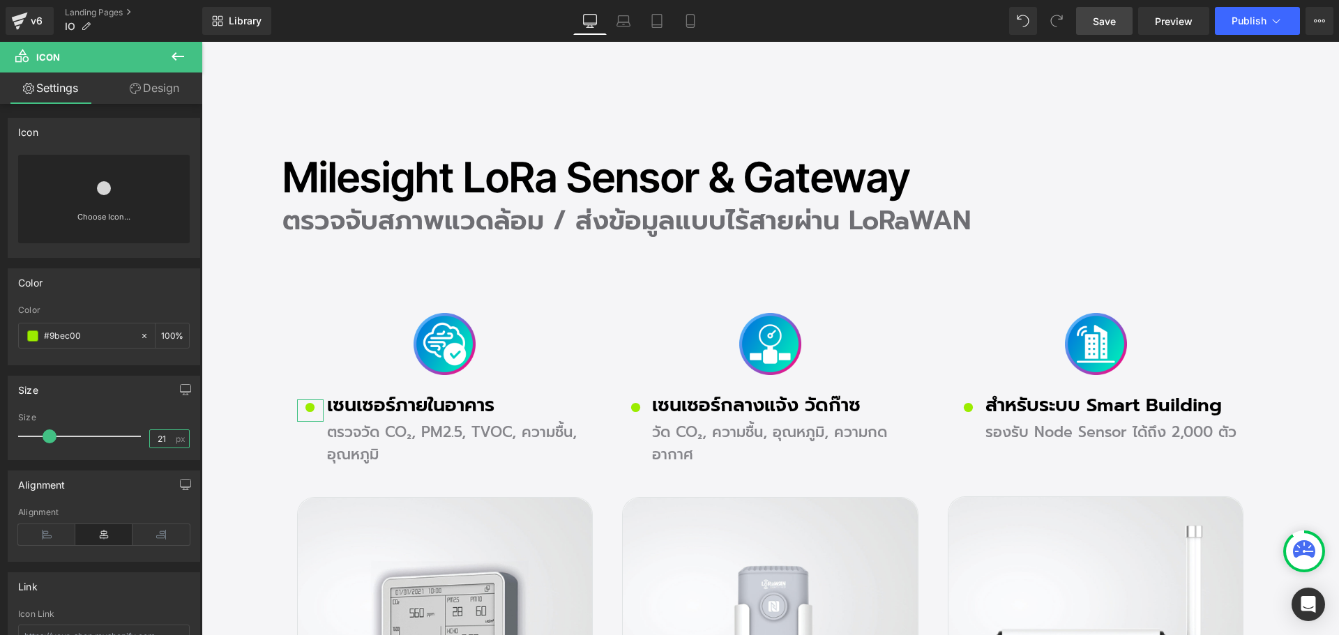
drag, startPoint x: 165, startPoint y: 438, endPoint x: 72, endPoint y: 442, distance: 93.6
click at [72, 442] on div "Size 21 px" at bounding box center [104, 436] width 172 height 47
type input "28"
click at [164, 86] on link "Design" at bounding box center [154, 88] width 101 height 31
click at [0, 0] on div "Spacing" at bounding box center [0, 0] width 0 height 0
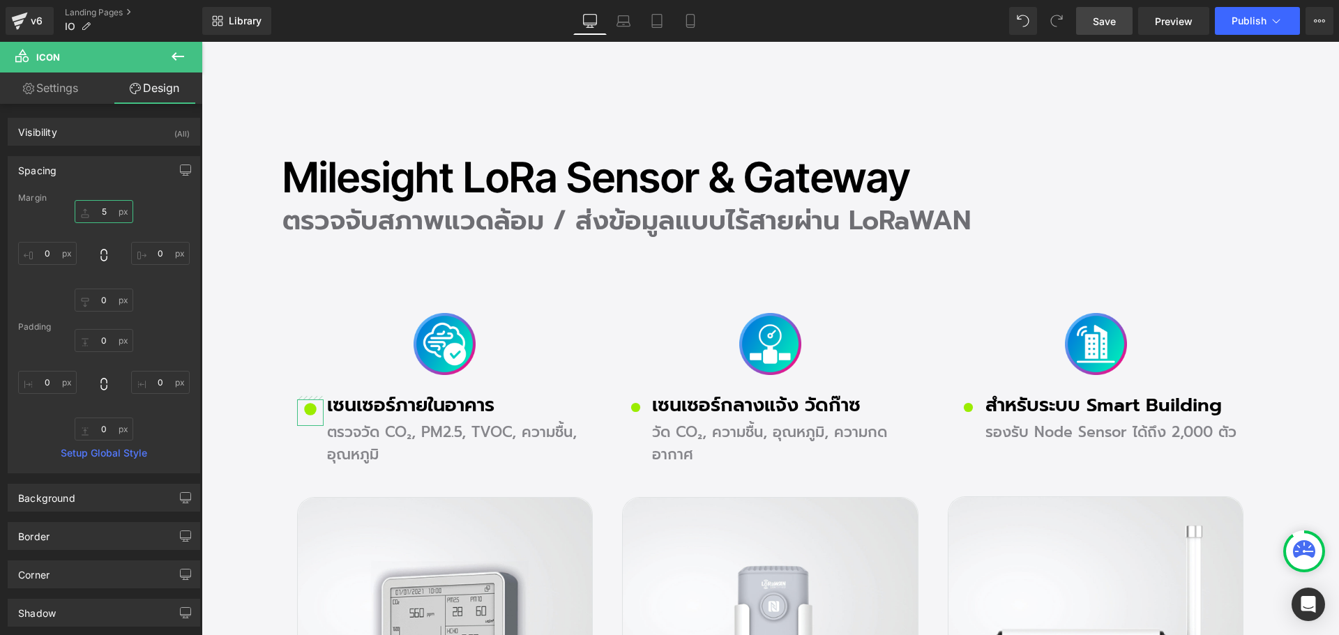
click at [108, 213] on input "text" at bounding box center [104, 211] width 59 height 23
type input "0"
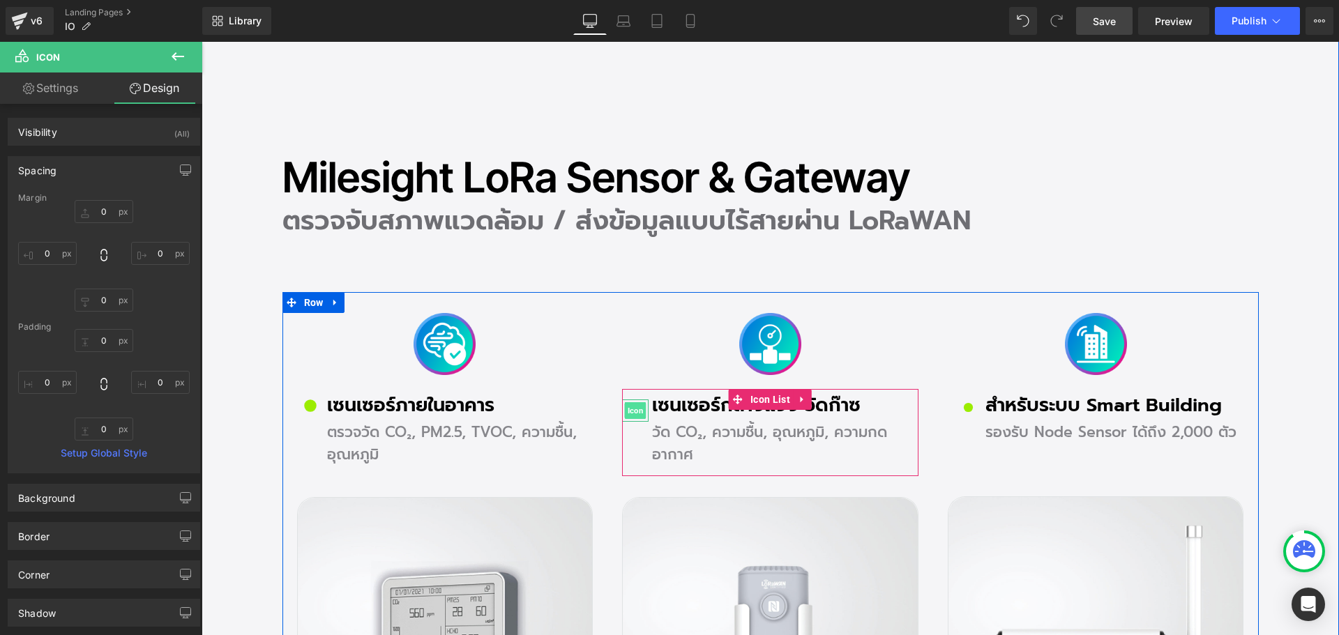
click at [635, 408] on span "Icon" at bounding box center [636, 410] width 22 height 17
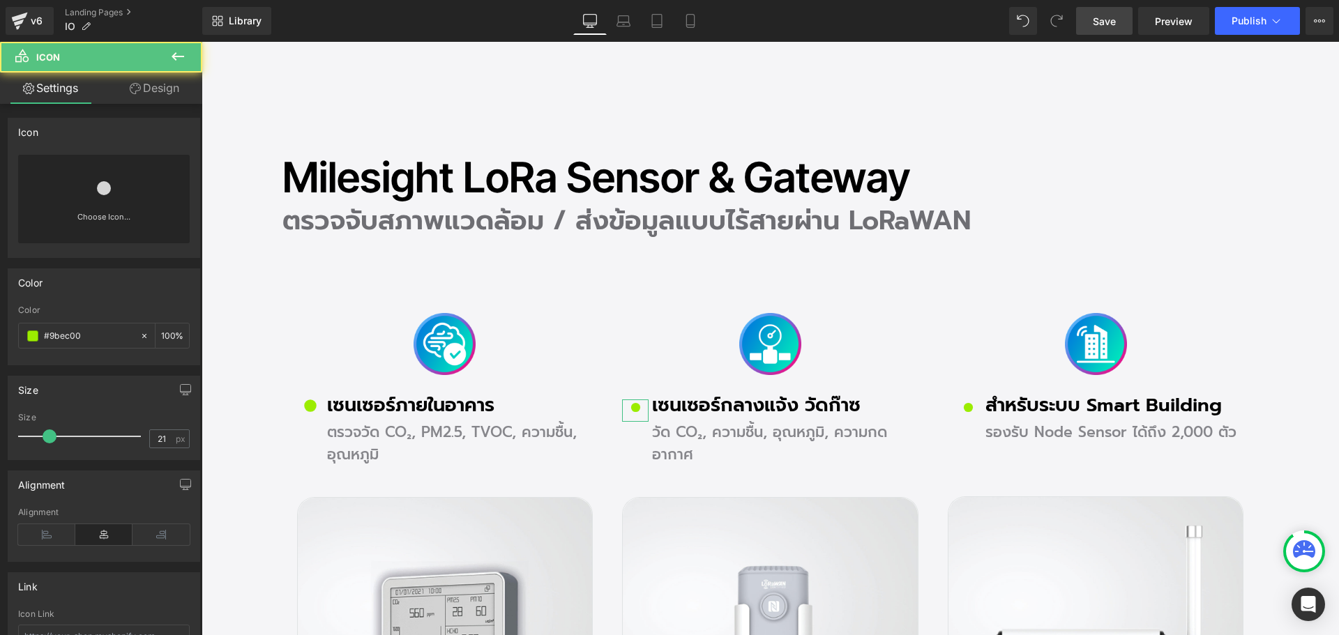
click at [167, 93] on link "Design" at bounding box center [154, 88] width 101 height 31
click at [0, 0] on div "Spacing" at bounding box center [0, 0] width 0 height 0
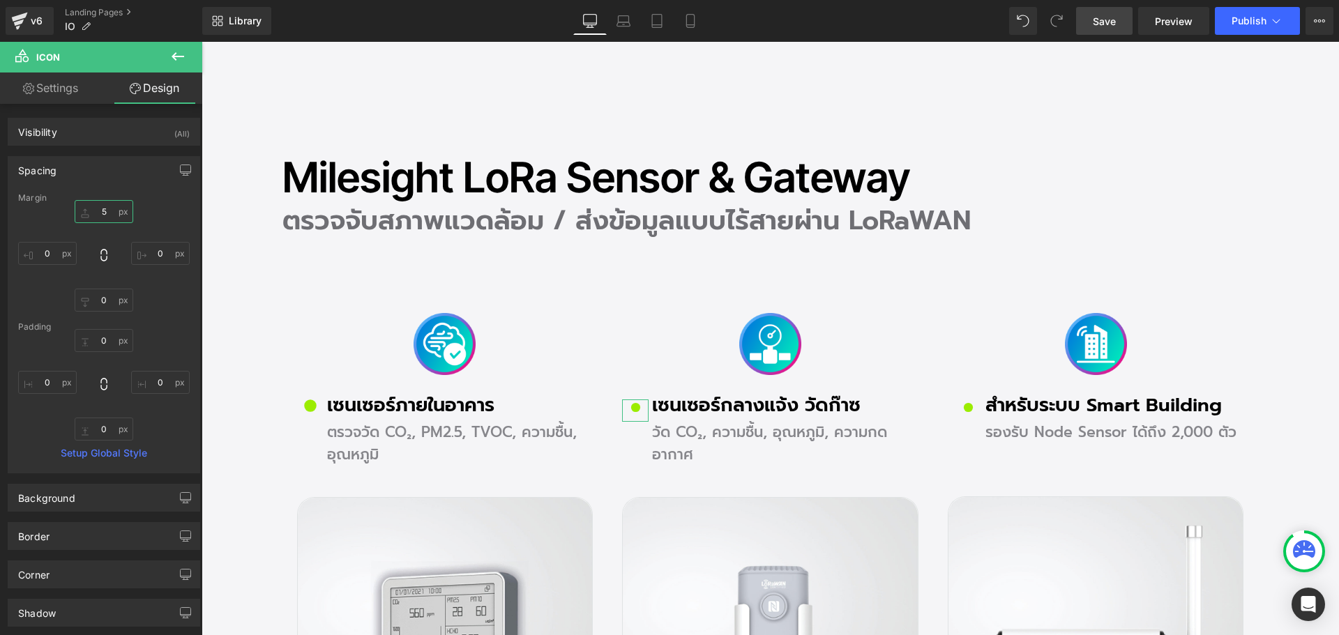
click at [102, 208] on input "text" at bounding box center [104, 211] width 59 height 23
type input "0"
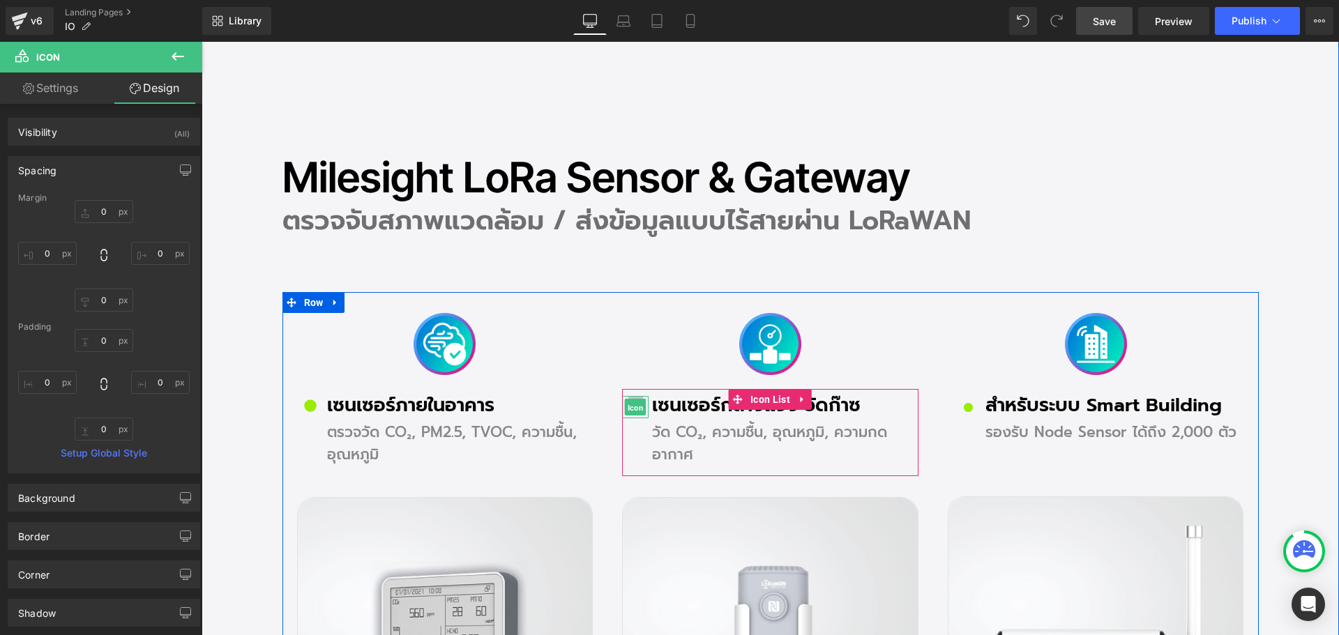
click at [633, 407] on span "Icon" at bounding box center [636, 408] width 22 height 17
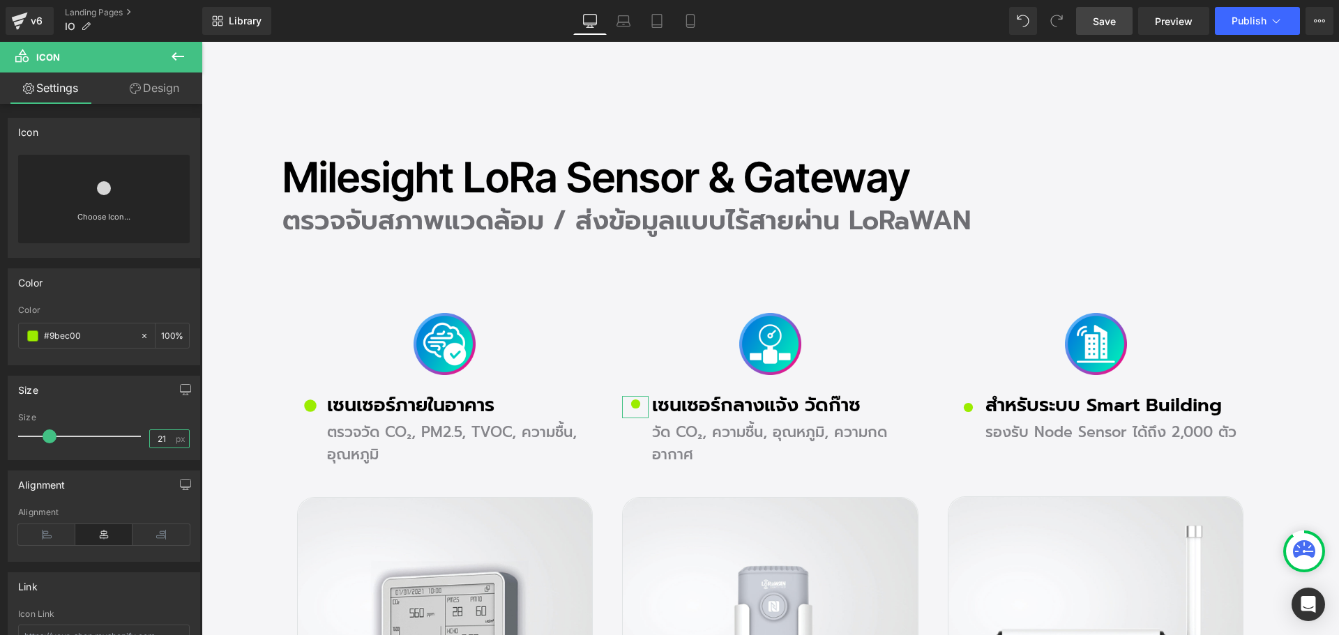
drag, startPoint x: 166, startPoint y: 439, endPoint x: 70, endPoint y: 438, distance: 96.3
click at [70, 438] on div "Size 21 px" at bounding box center [104, 436] width 172 height 47
type input "28"
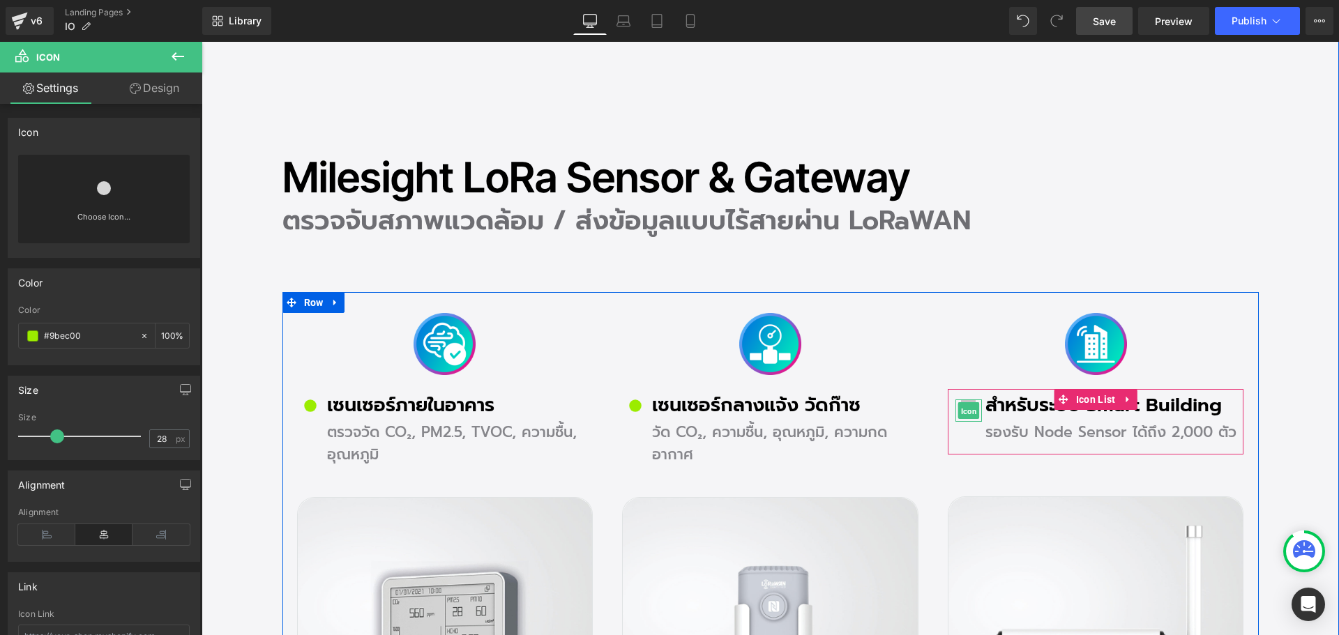
click at [966, 413] on span "Icon" at bounding box center [969, 411] width 22 height 17
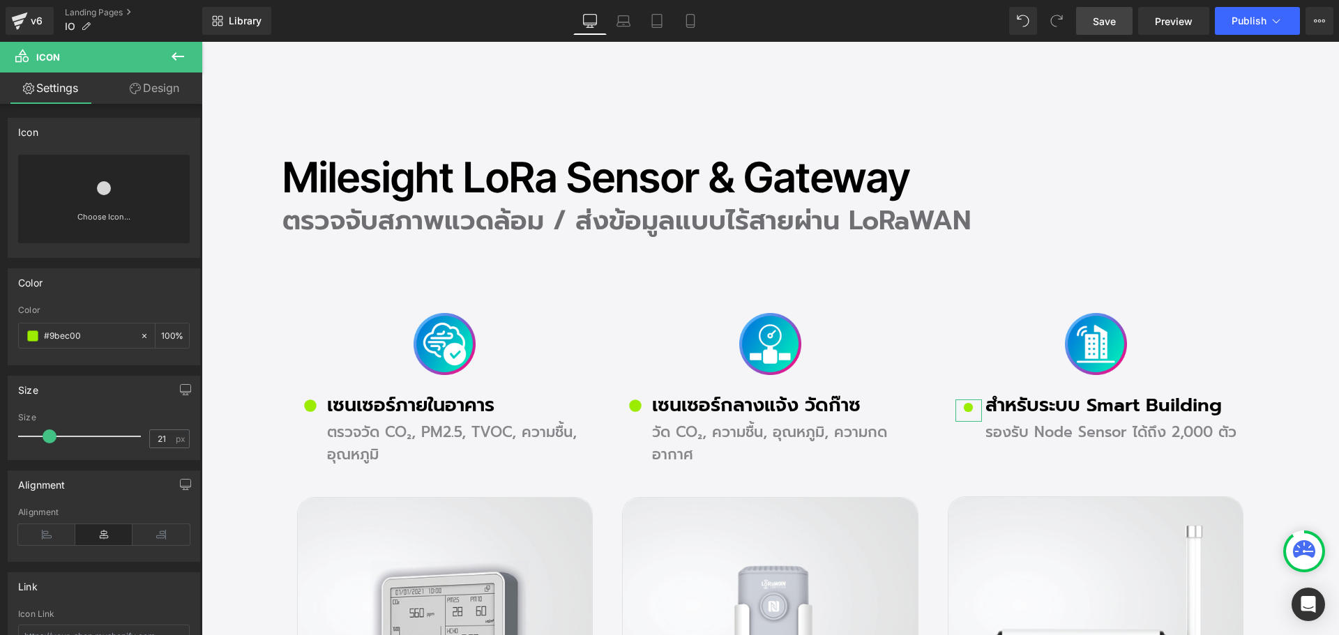
click at [154, 89] on link "Design" at bounding box center [154, 88] width 101 height 31
click at [0, 0] on div "Spacing" at bounding box center [0, 0] width 0 height 0
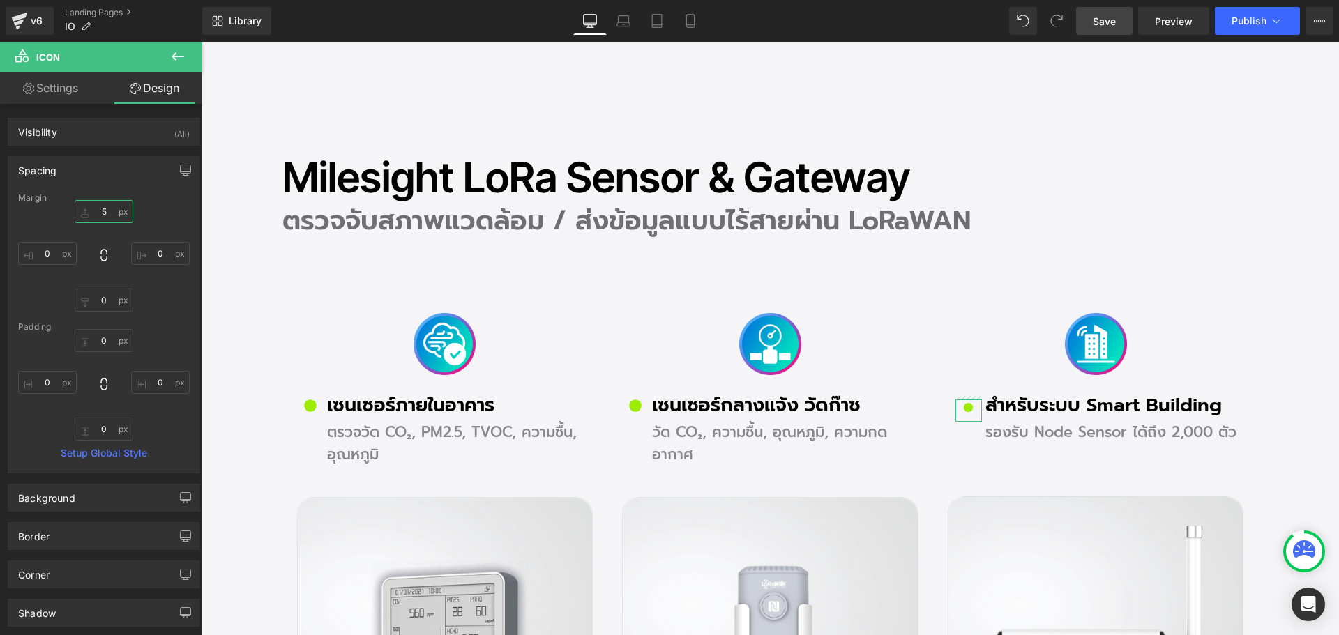
click at [103, 209] on input "text" at bounding box center [104, 211] width 59 height 23
type input "0"
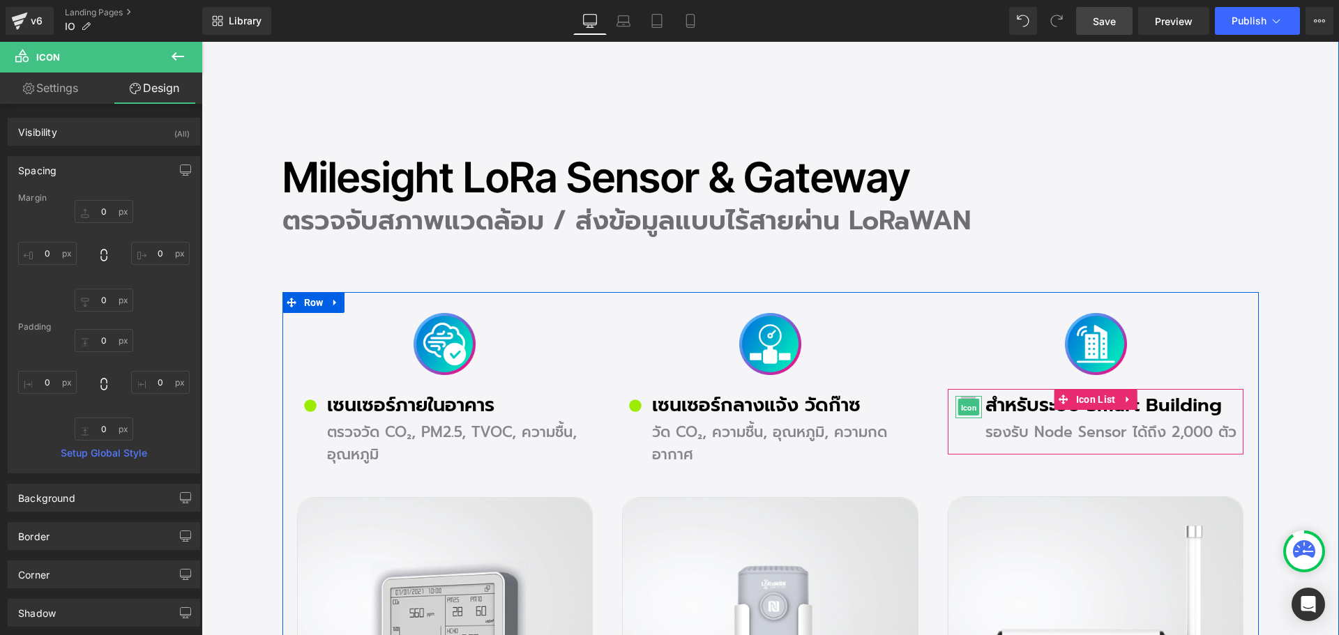
click at [962, 409] on span "Icon" at bounding box center [969, 408] width 22 height 17
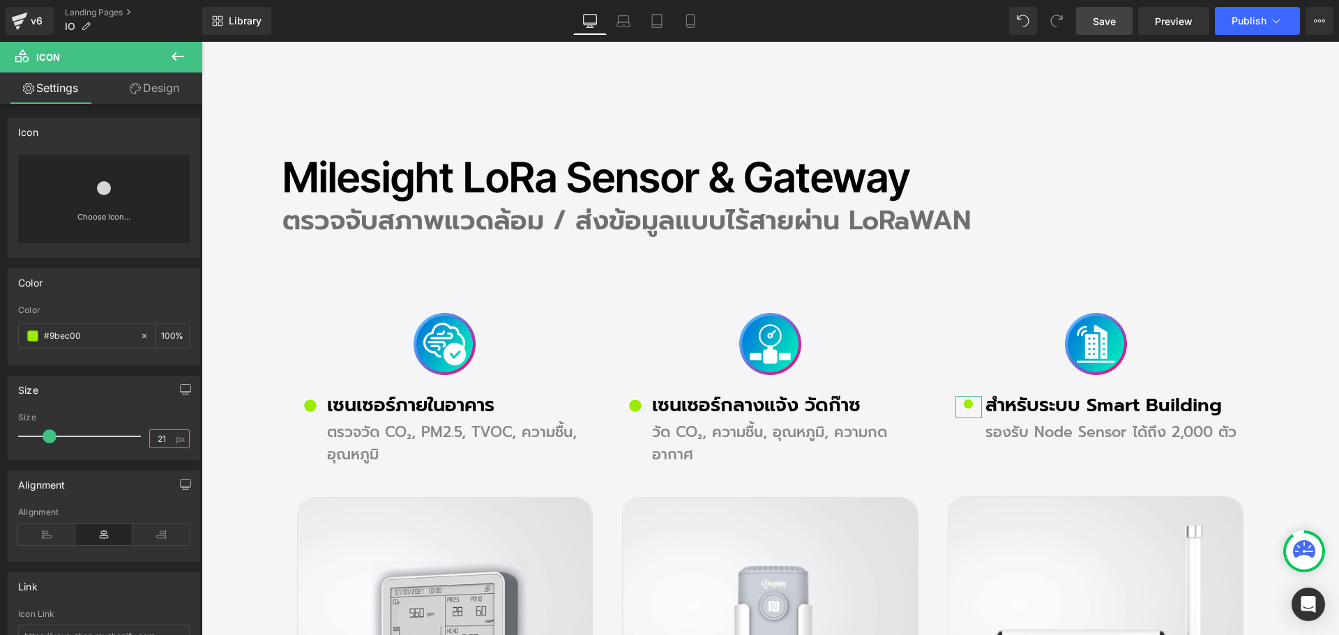
drag, startPoint x: 167, startPoint y: 439, endPoint x: 111, endPoint y: 439, distance: 55.8
click at [111, 439] on div "Size 21 px" at bounding box center [104, 436] width 172 height 47
type input "28"
click at [1102, 24] on span "Save" at bounding box center [1104, 21] width 23 height 15
click at [1092, 22] on link "Save" at bounding box center [1104, 21] width 57 height 28
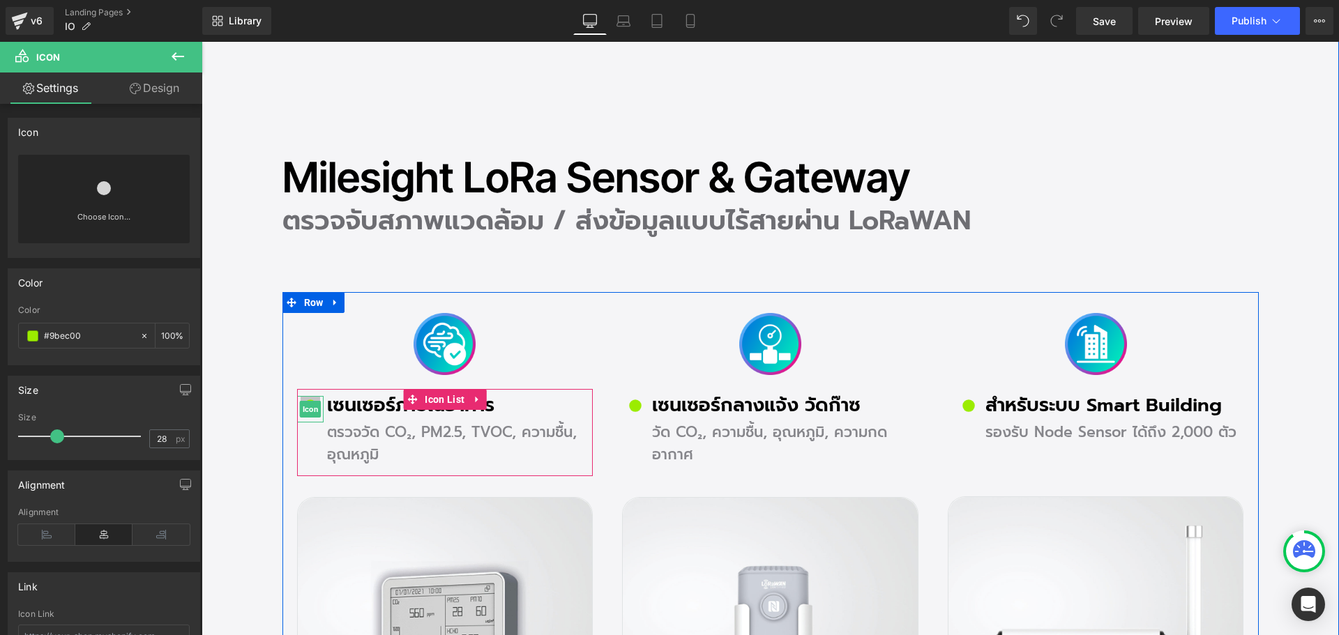
click at [306, 400] on icon at bounding box center [310, 406] width 13 height 13
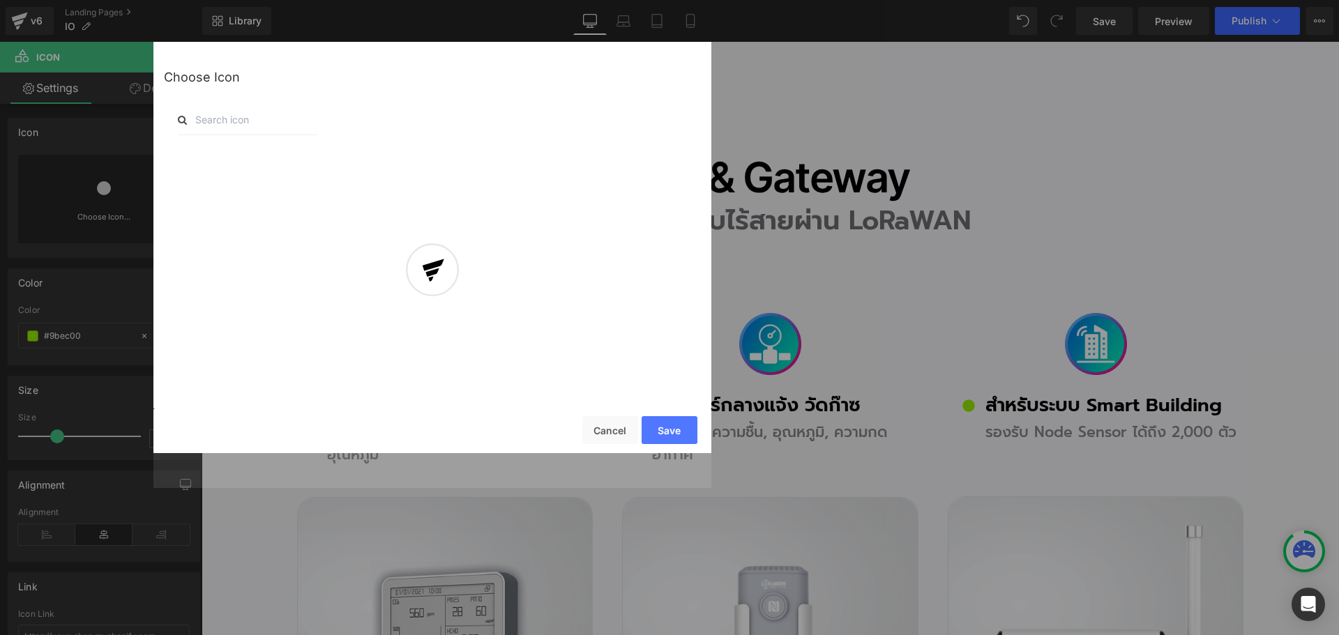
click at [615, 427] on div at bounding box center [432, 283] width 558 height 412
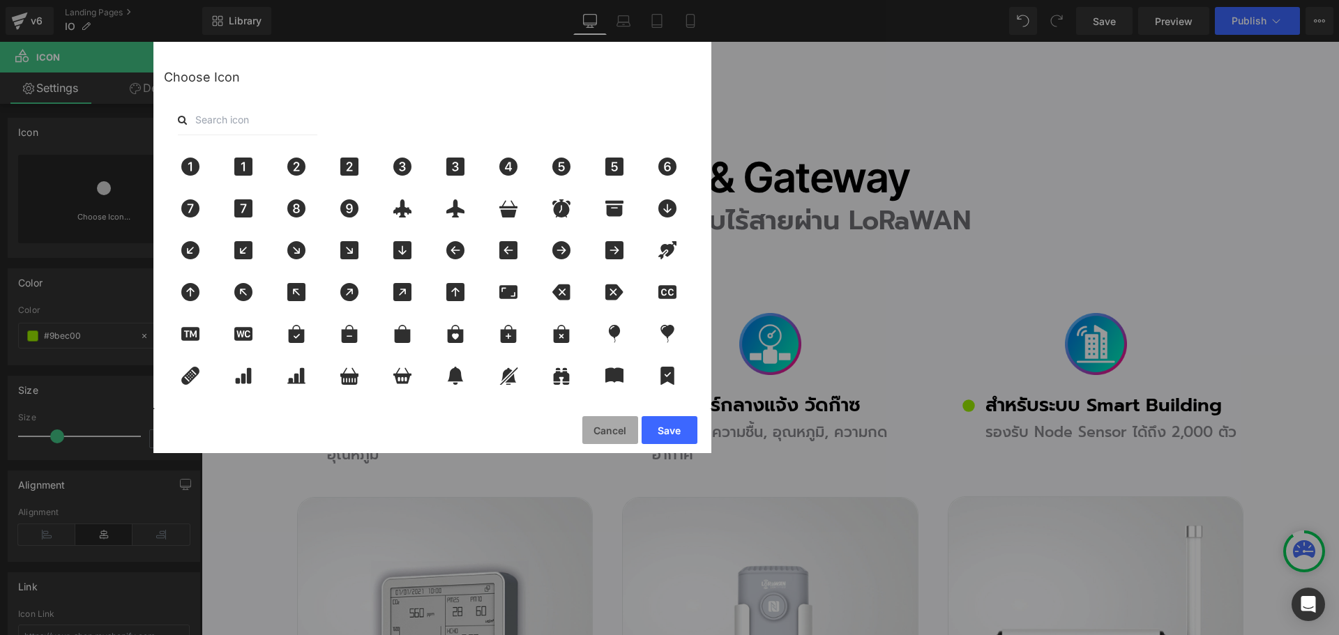
click at [612, 435] on button "Cancel" at bounding box center [610, 430] width 56 height 28
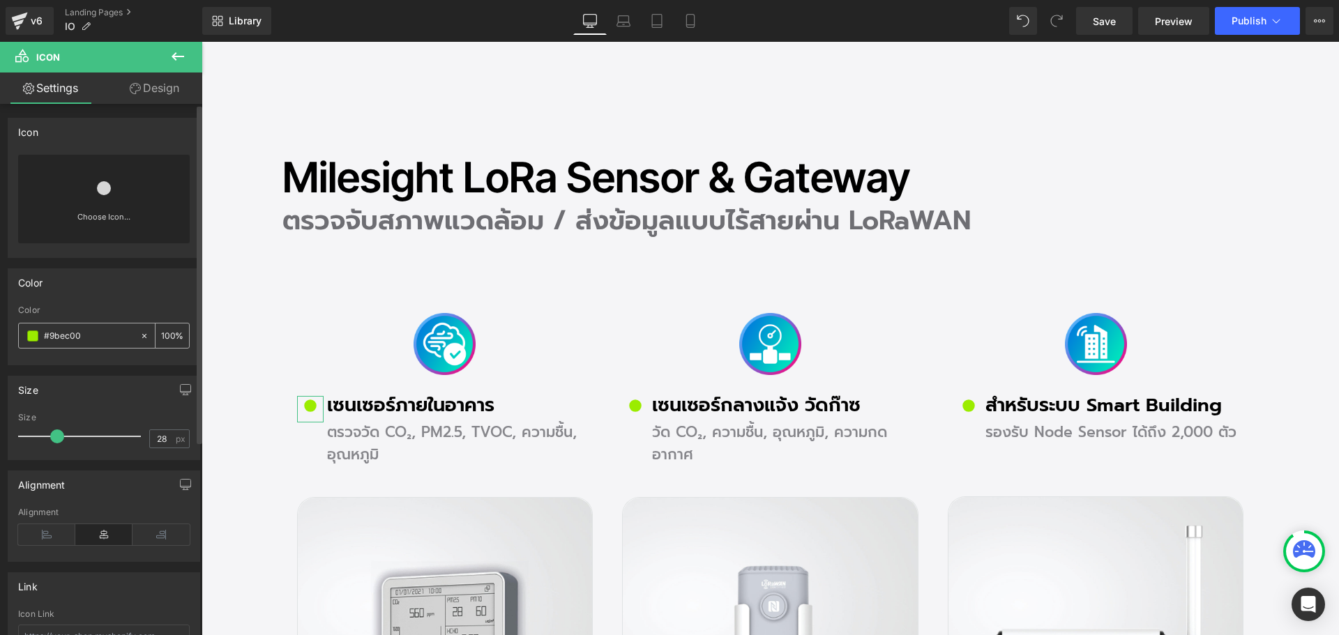
drag, startPoint x: 90, startPoint y: 335, endPoint x: 24, endPoint y: 329, distance: 65.9
click at [24, 329] on div "#9bec00" at bounding box center [79, 336] width 121 height 24
paste input "00FFDE"
type input "00FFDE"
click at [98, 192] on icon at bounding box center [104, 188] width 14 height 14
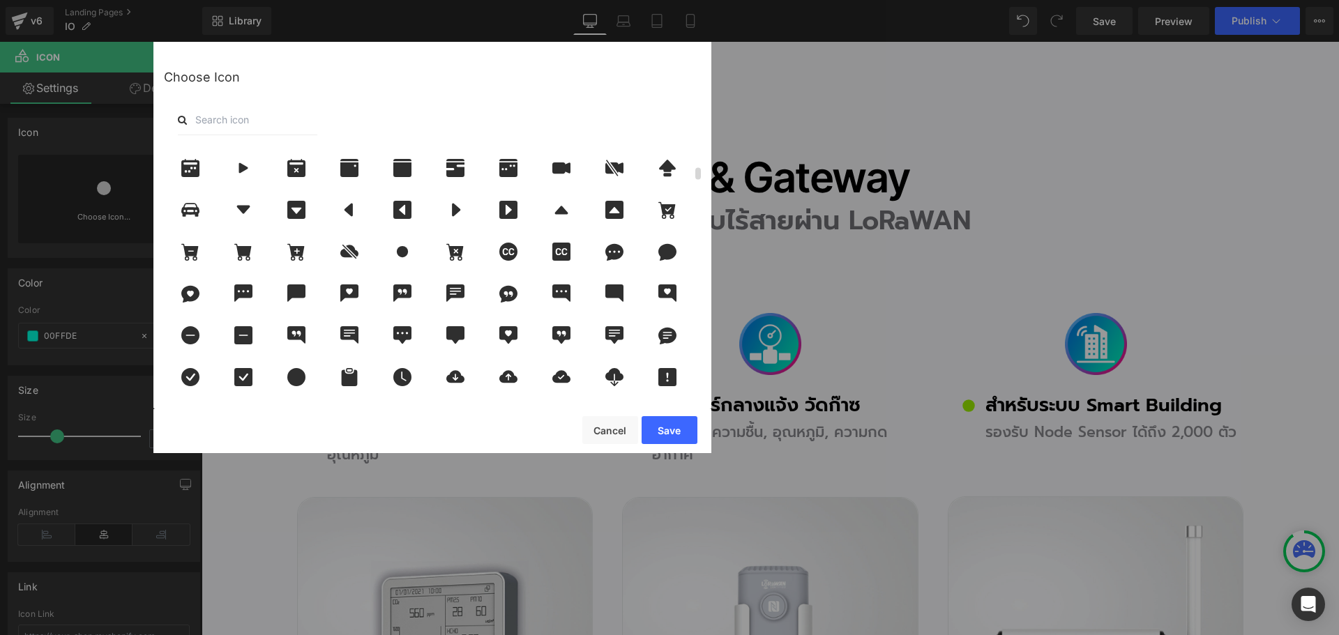
scroll to position [419, 0]
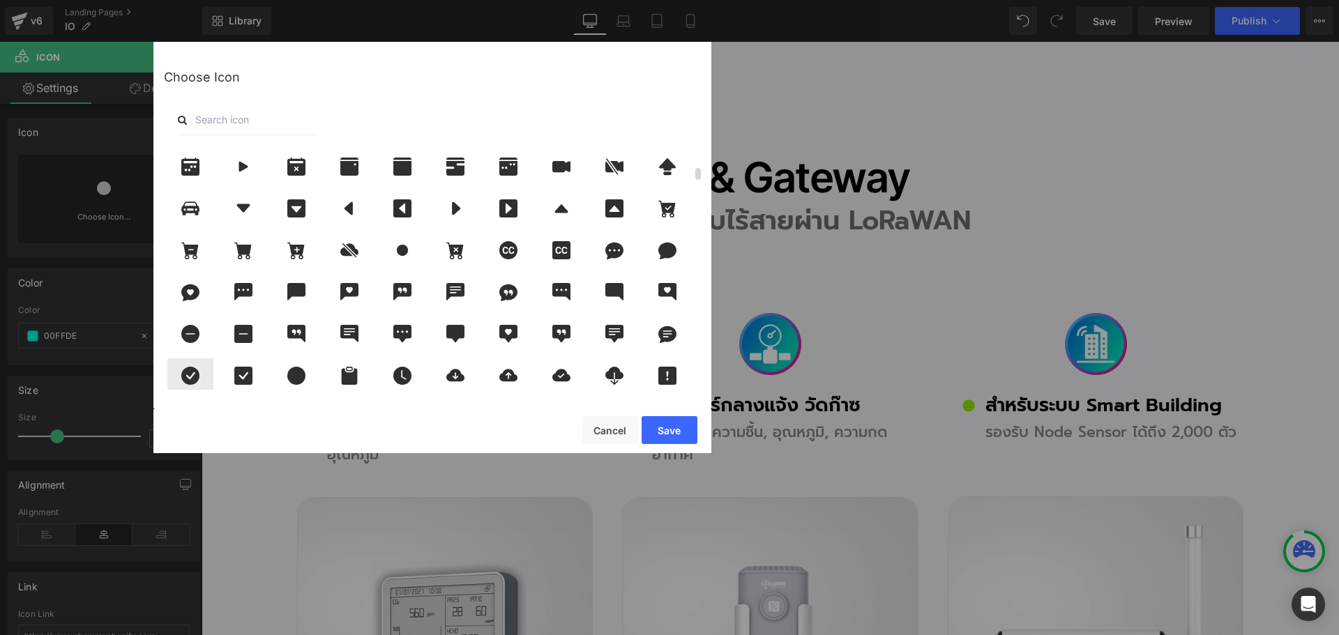
click at [185, 377] on icon at bounding box center [190, 376] width 18 height 18
click at [663, 440] on button "Save" at bounding box center [670, 430] width 56 height 28
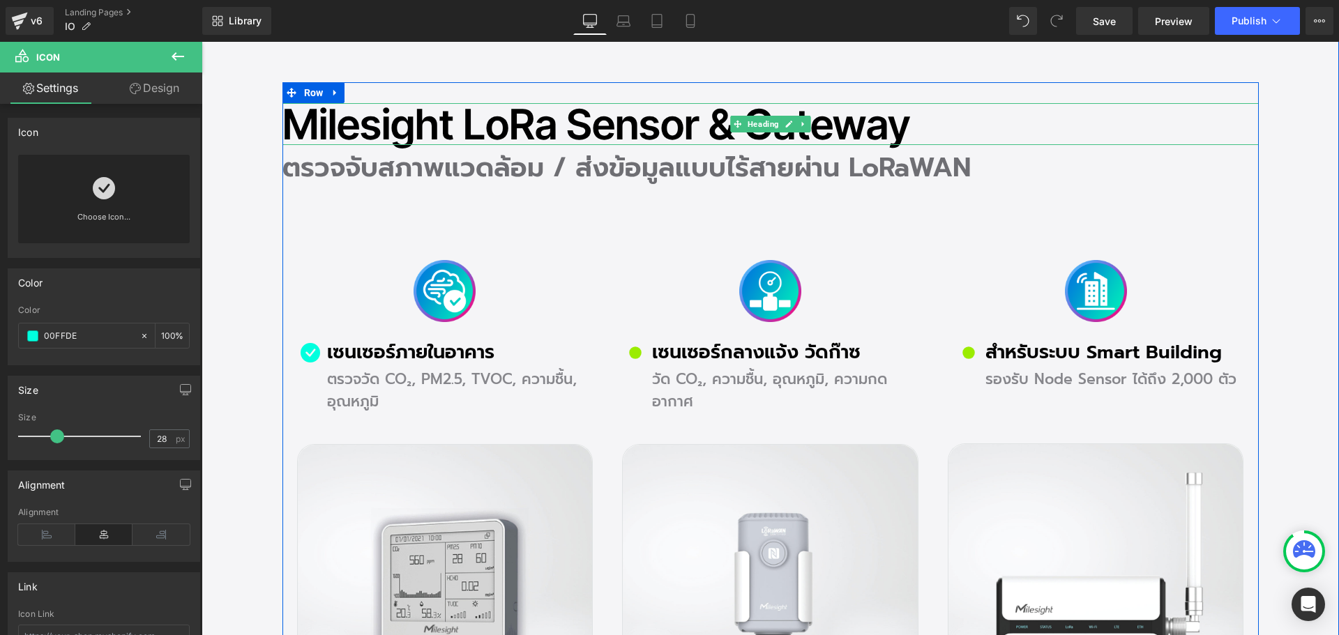
scroll to position [2302, 0]
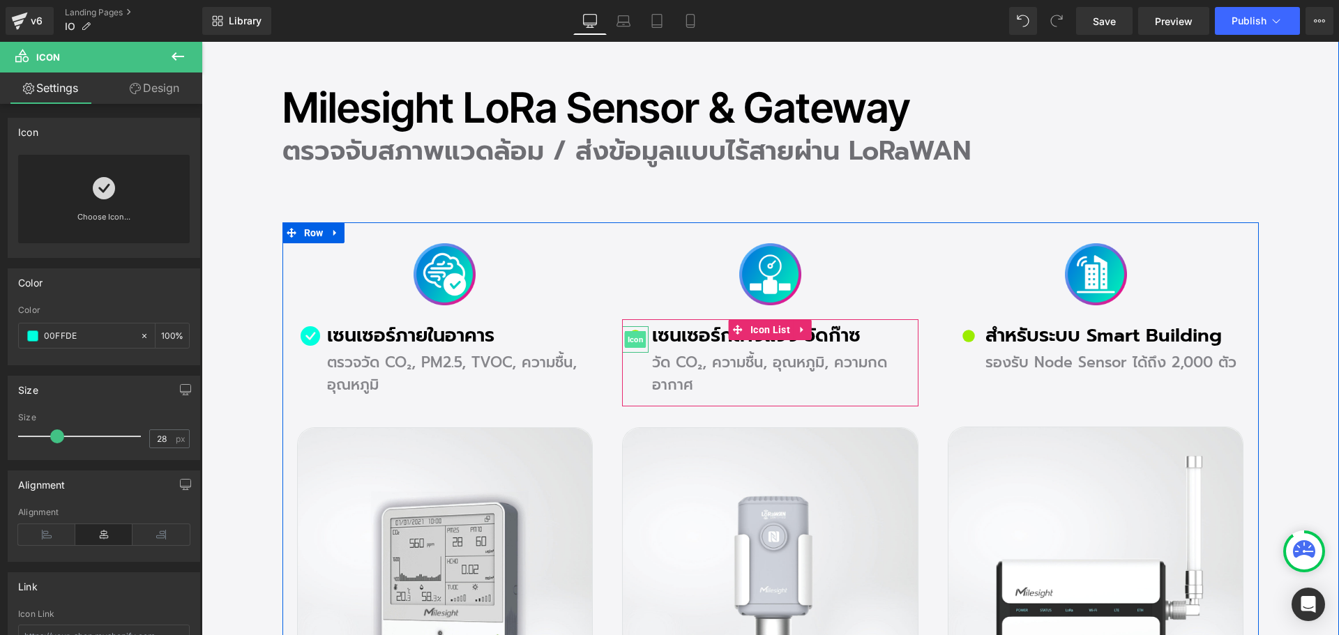
click at [629, 336] on span "Icon" at bounding box center [636, 339] width 22 height 17
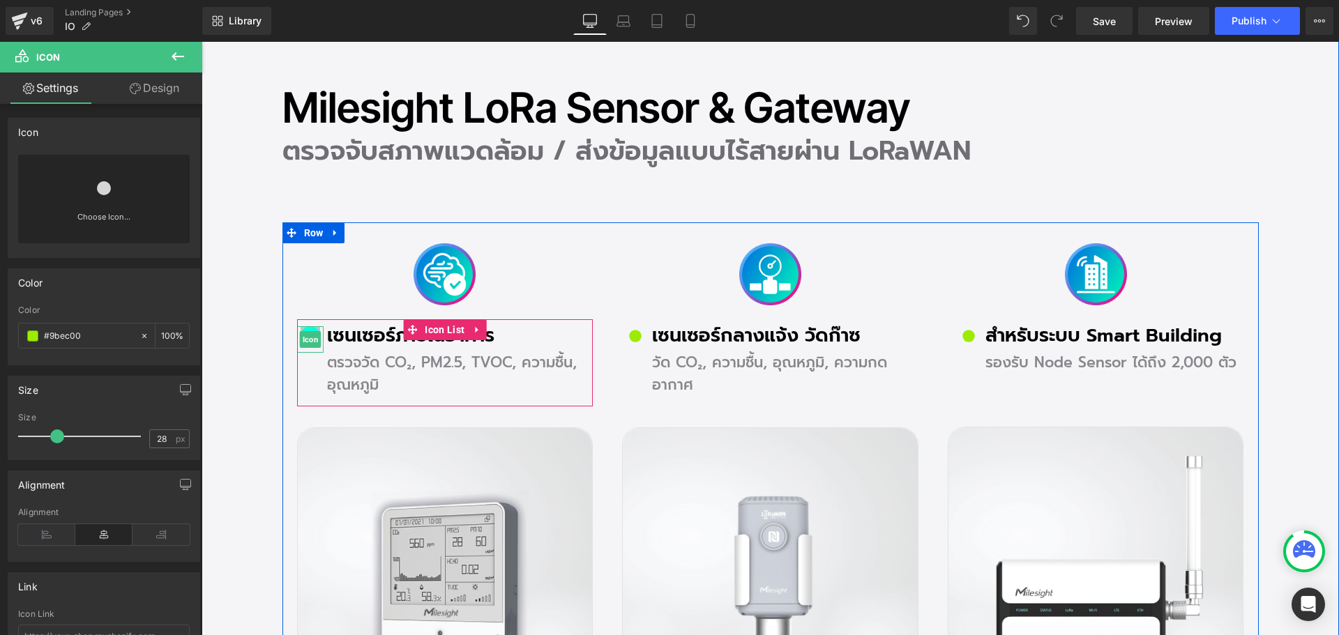
click at [303, 339] on span "Icon" at bounding box center [310, 339] width 22 height 17
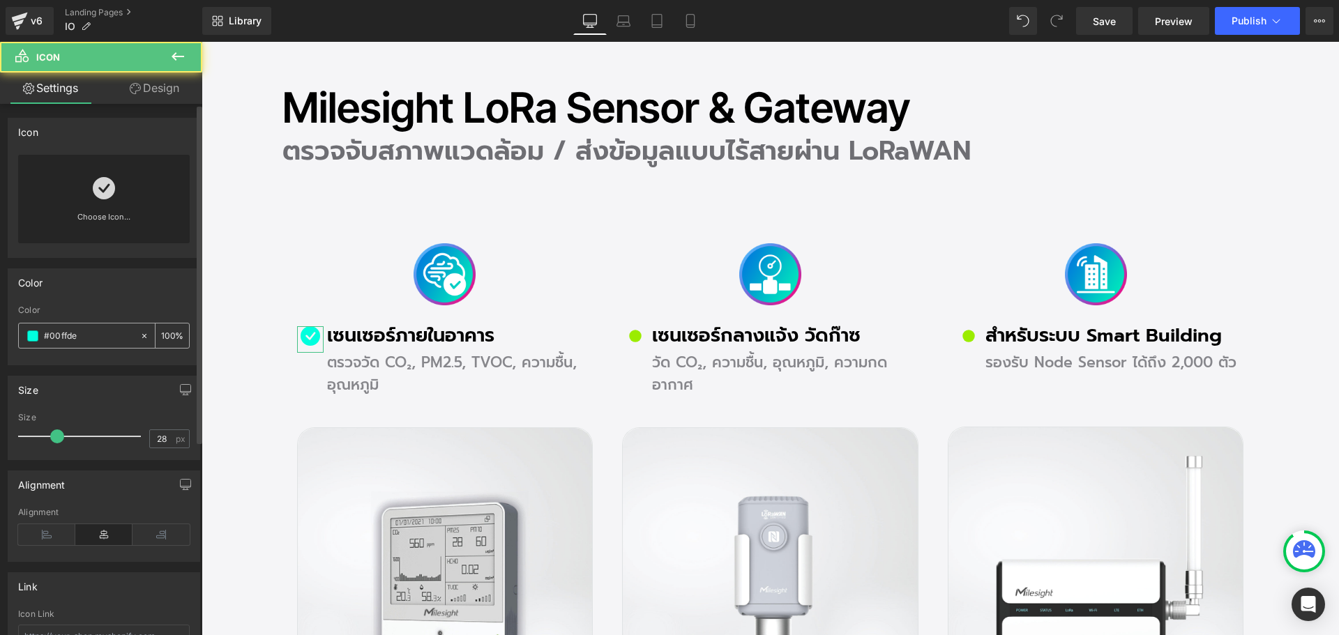
drag, startPoint x: 96, startPoint y: 340, endPoint x: 58, endPoint y: 336, distance: 38.5
click at [21, 333] on div "#00ffde" at bounding box center [79, 336] width 121 height 24
paste input "4300FF"
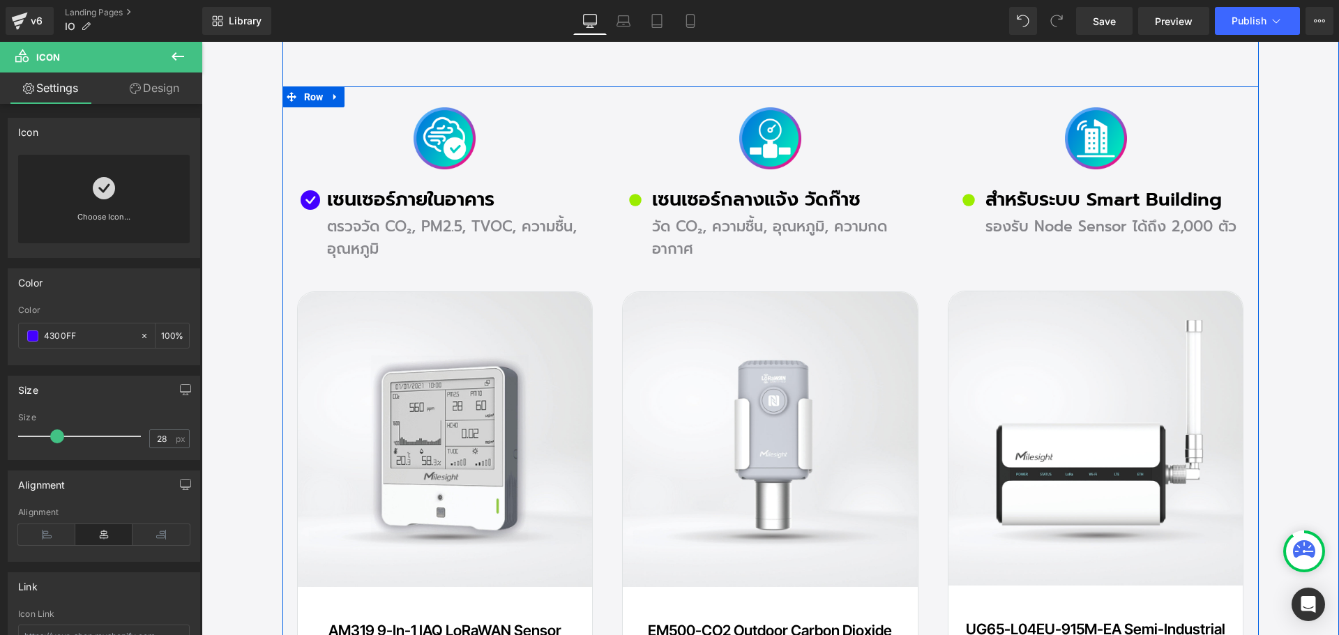
scroll to position [2441, 0]
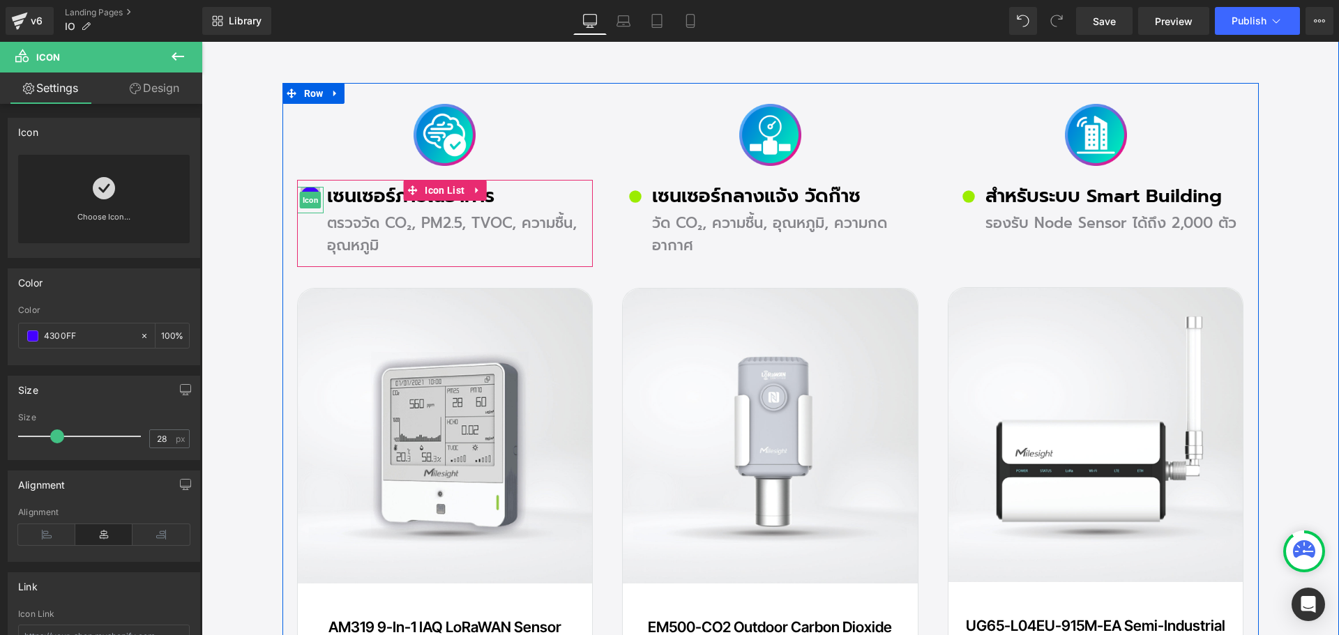
click at [299, 193] on span "Icon" at bounding box center [310, 200] width 22 height 17
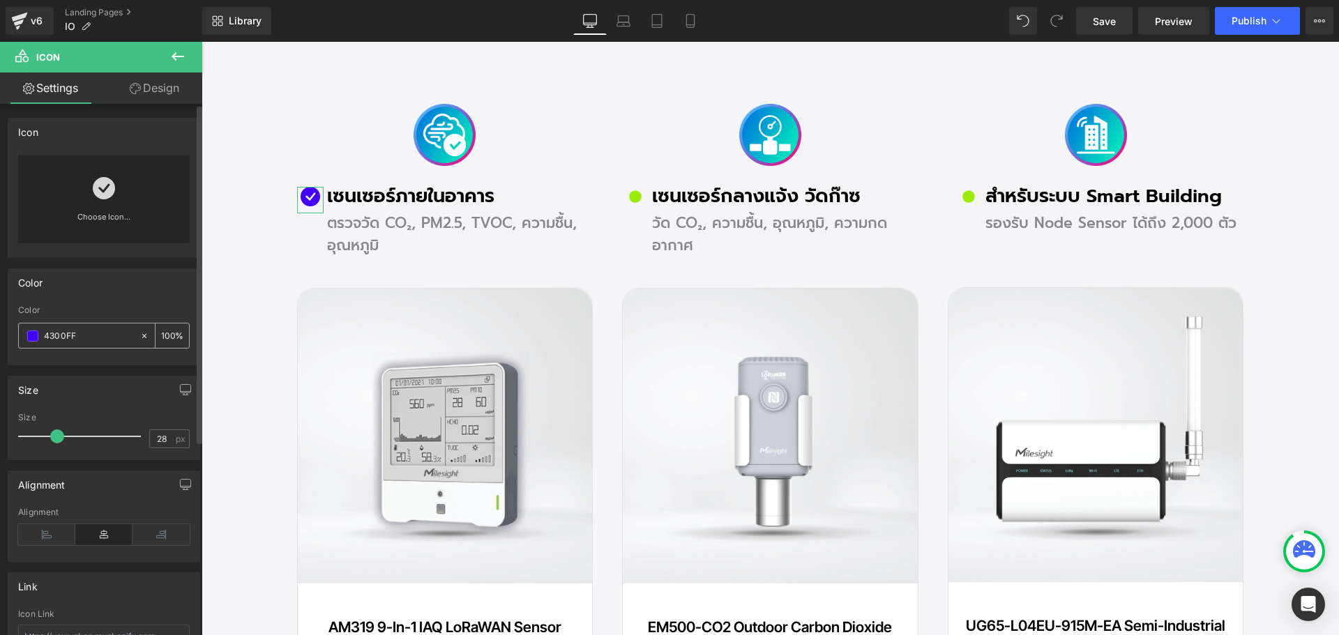
drag, startPoint x: 79, startPoint y: 339, endPoint x: 43, endPoint y: 337, distance: 36.3
click at [43, 337] on div "4300FF" at bounding box center [79, 336] width 121 height 24
paste input "0ABAB5"
type input "0ABAB5"
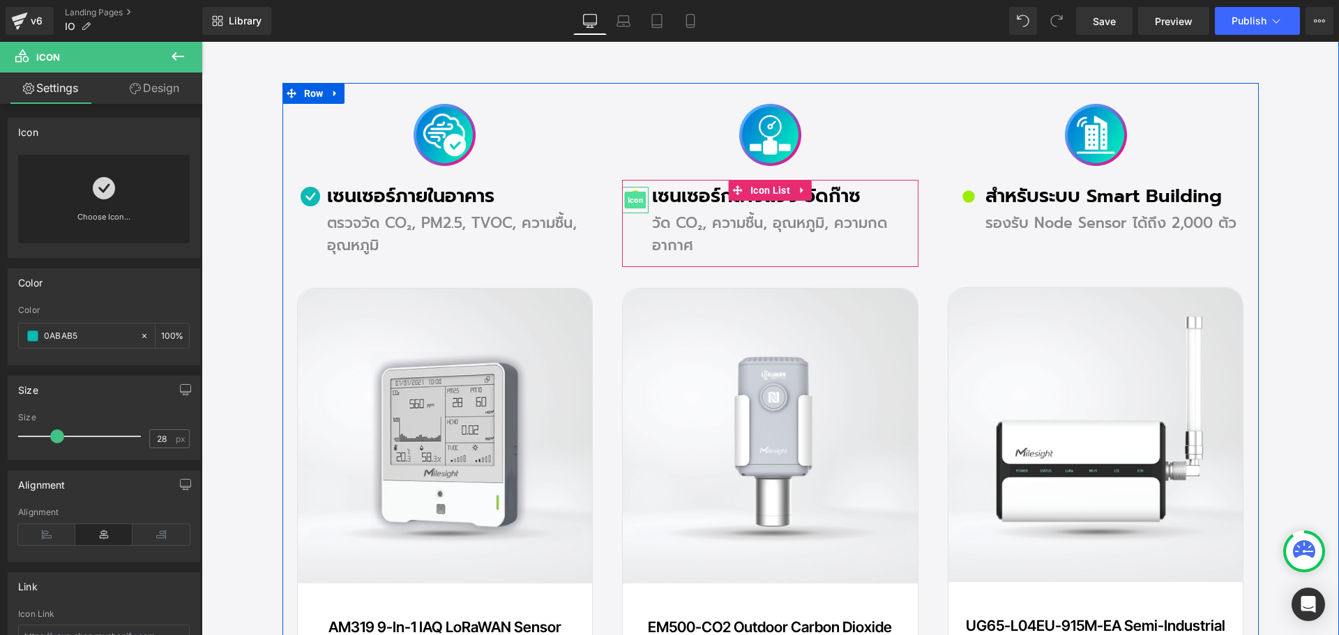
click at [635, 197] on span "Icon" at bounding box center [636, 200] width 22 height 17
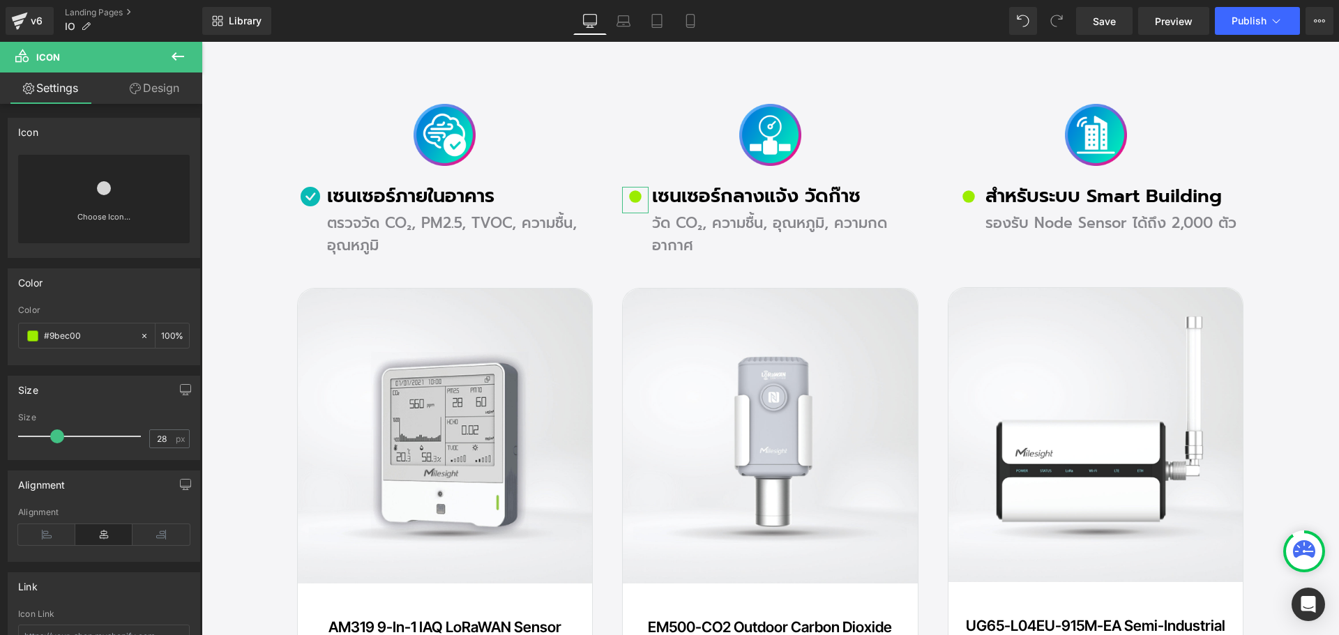
drag, startPoint x: 98, startPoint y: 334, endPoint x: -3, endPoint y: 334, distance: 101.8
click at [0, 334] on html "Icon You are previewing how the will restyle your page. You can not edit Elemen…" at bounding box center [669, 317] width 1339 height 635
drag, startPoint x: 27, startPoint y: 336, endPoint x: 83, endPoint y: 340, distance: 56.0
click at [83, 340] on input "#9bec00" at bounding box center [88, 336] width 89 height 15
drag, startPoint x: 98, startPoint y: 337, endPoint x: 46, endPoint y: 337, distance: 52.3
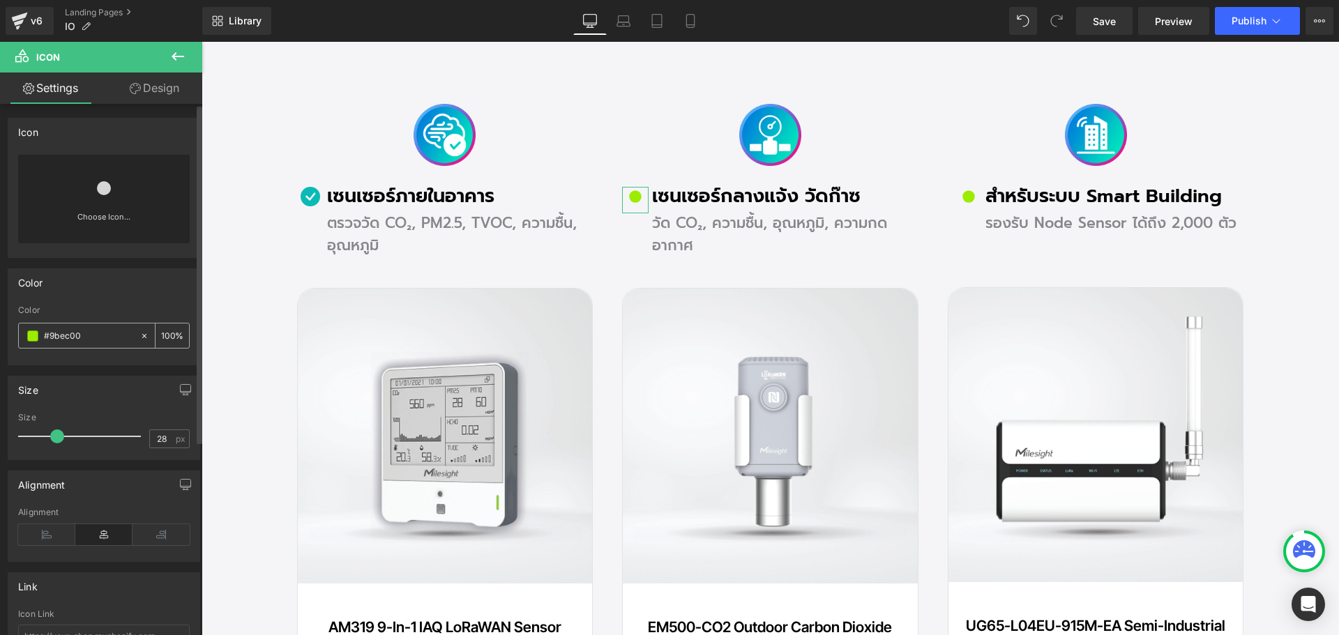
click at [46, 337] on input "#9bec00" at bounding box center [88, 336] width 89 height 15
paste input "0ABAB5"
click at [96, 331] on input "0ABAB5" at bounding box center [88, 336] width 89 height 15
type input "0ABAB5"
click at [107, 197] on icon at bounding box center [104, 188] width 22 height 22
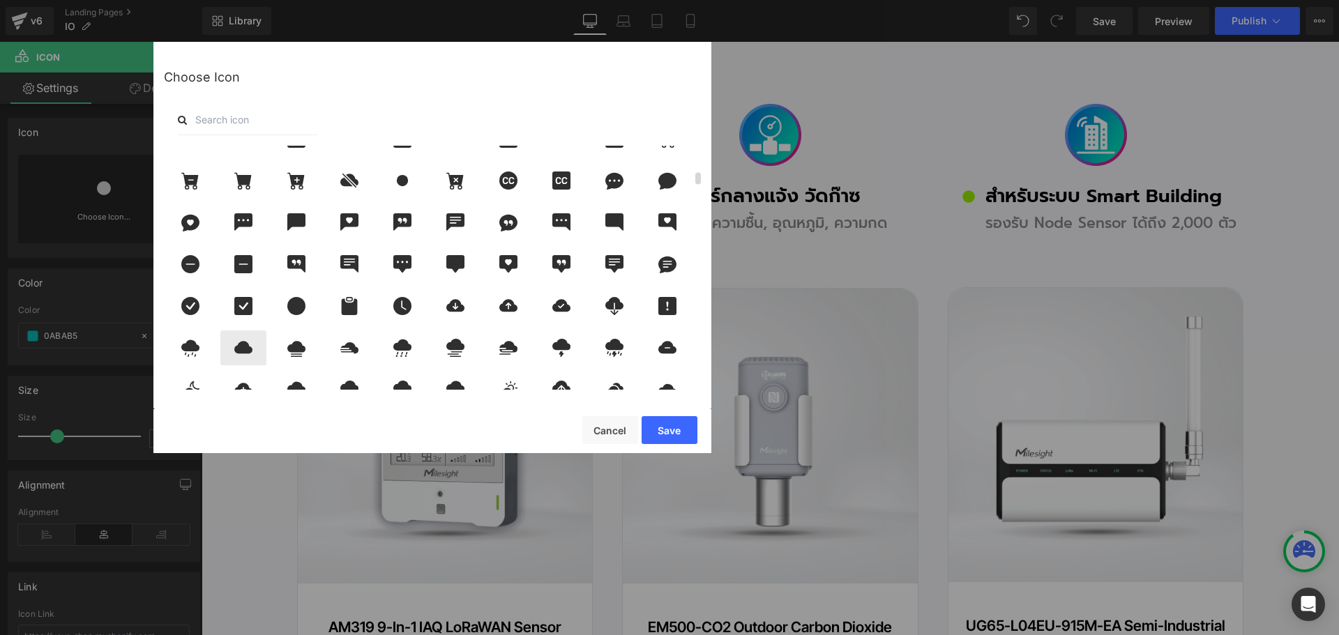
scroll to position [558, 0]
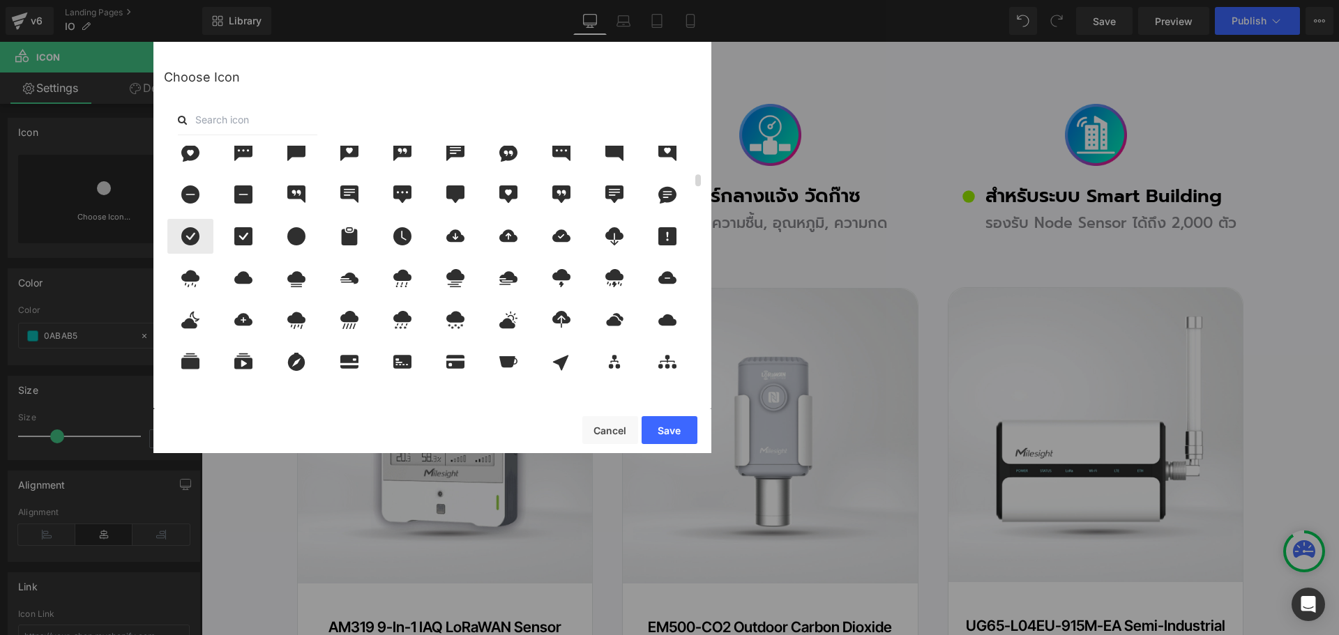
click at [190, 238] on icon at bounding box center [190, 236] width 29 height 18
click at [667, 423] on button "Save" at bounding box center [670, 430] width 56 height 28
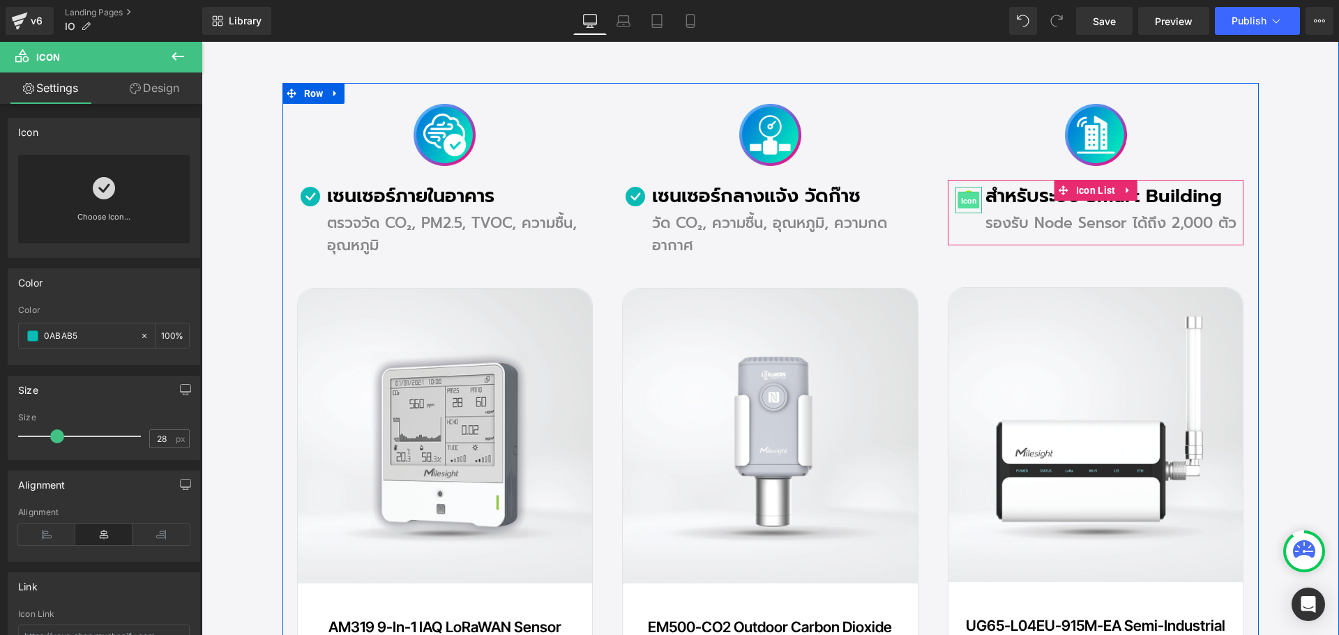
click at [966, 202] on span "Icon" at bounding box center [969, 201] width 22 height 17
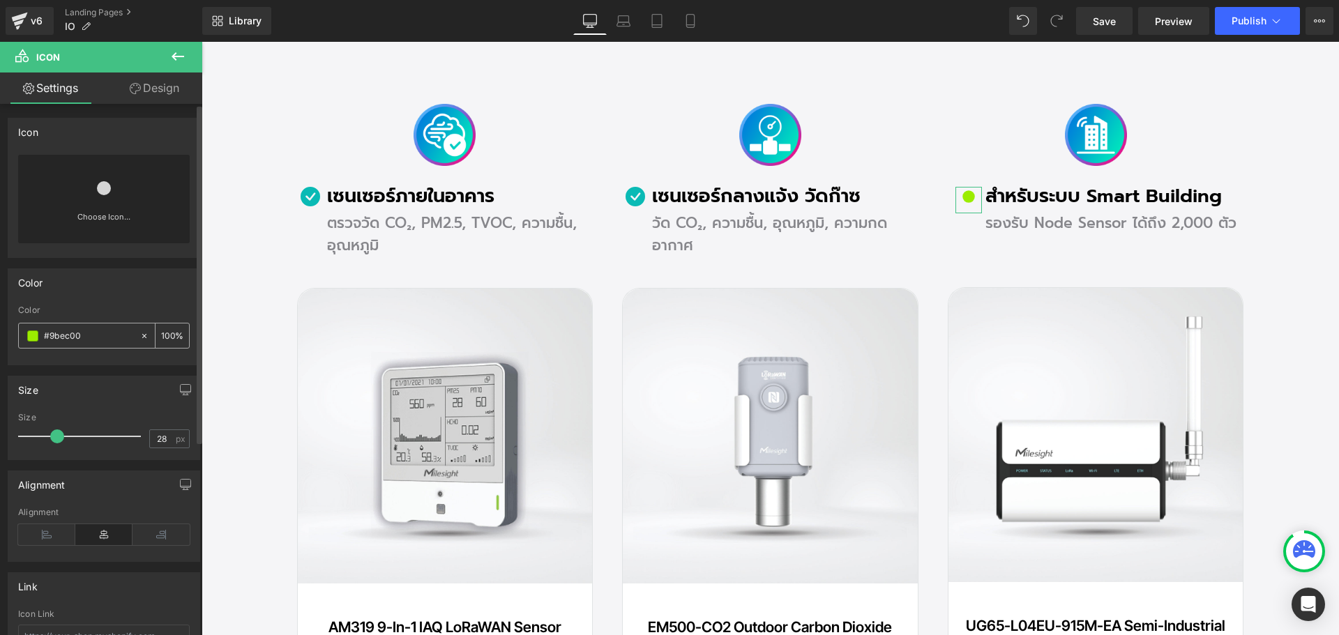
drag, startPoint x: 99, startPoint y: 340, endPoint x: 66, endPoint y: 334, distance: 34.1
click at [34, 339] on div "#9bec00" at bounding box center [79, 336] width 121 height 24
paste input "0ABAB5"
type input "0ABAB5"
click at [112, 179] on icon at bounding box center [104, 188] width 22 height 22
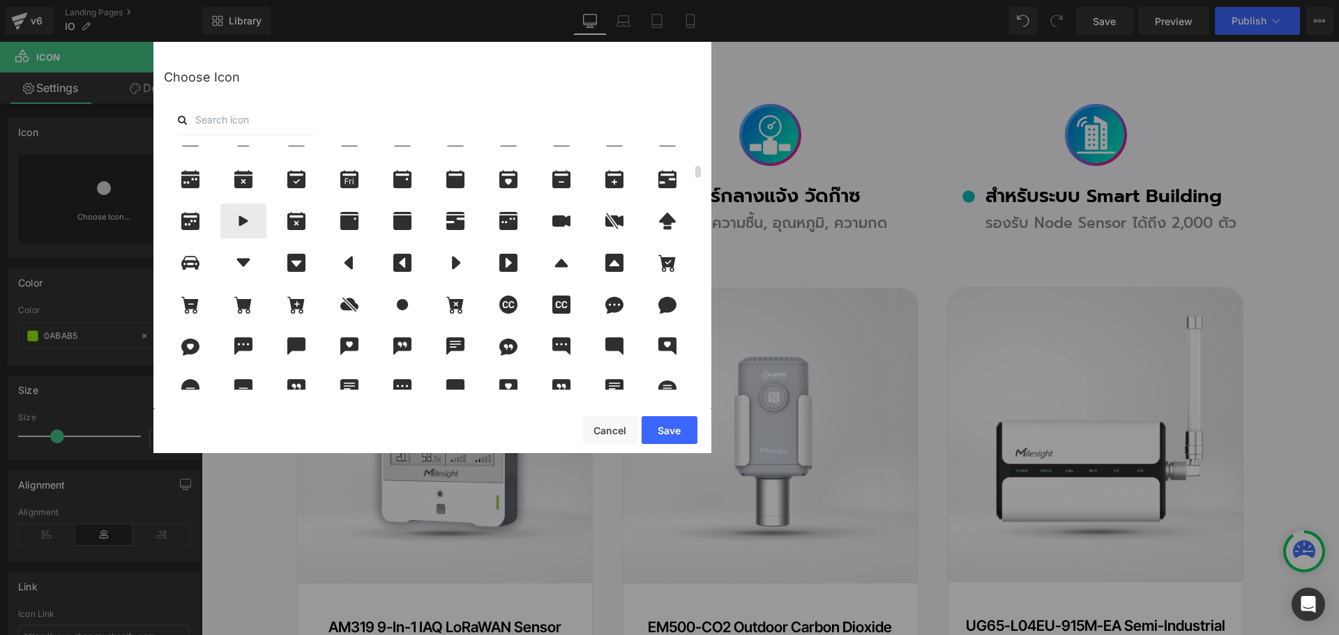
scroll to position [419, 0]
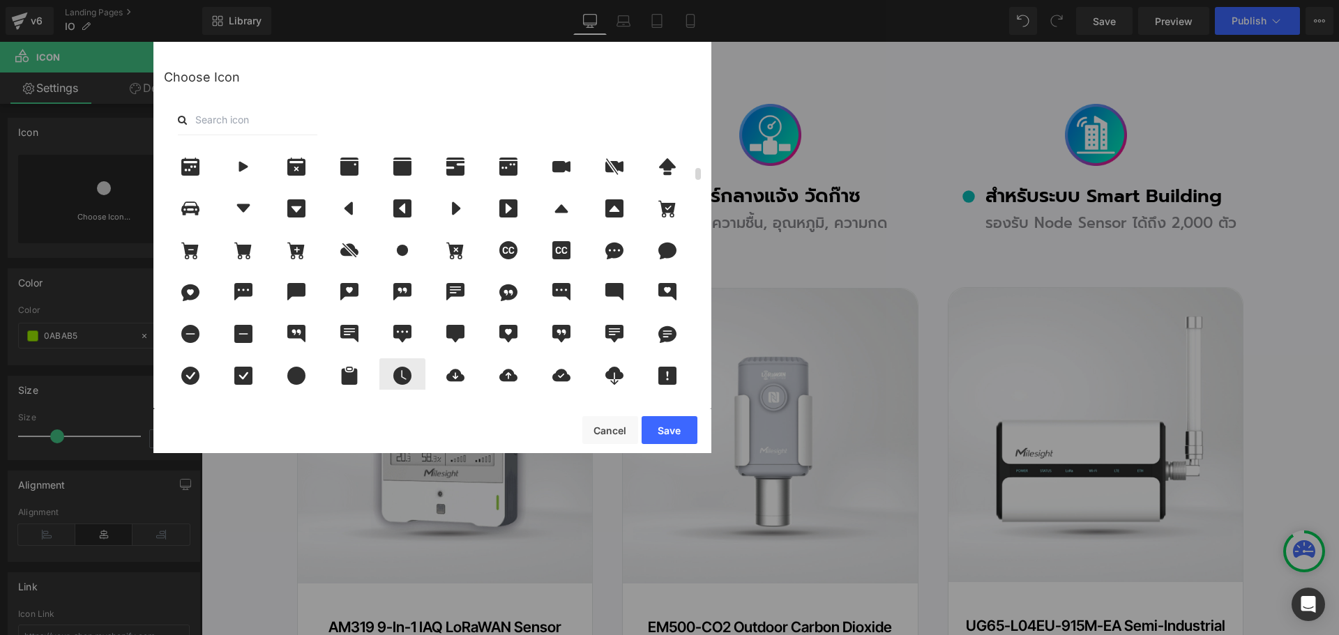
drag, startPoint x: 193, startPoint y: 371, endPoint x: 393, endPoint y: 377, distance: 201.0
click at [193, 372] on icon at bounding box center [190, 376] width 18 height 18
click at [657, 425] on button "Save" at bounding box center [670, 430] width 56 height 28
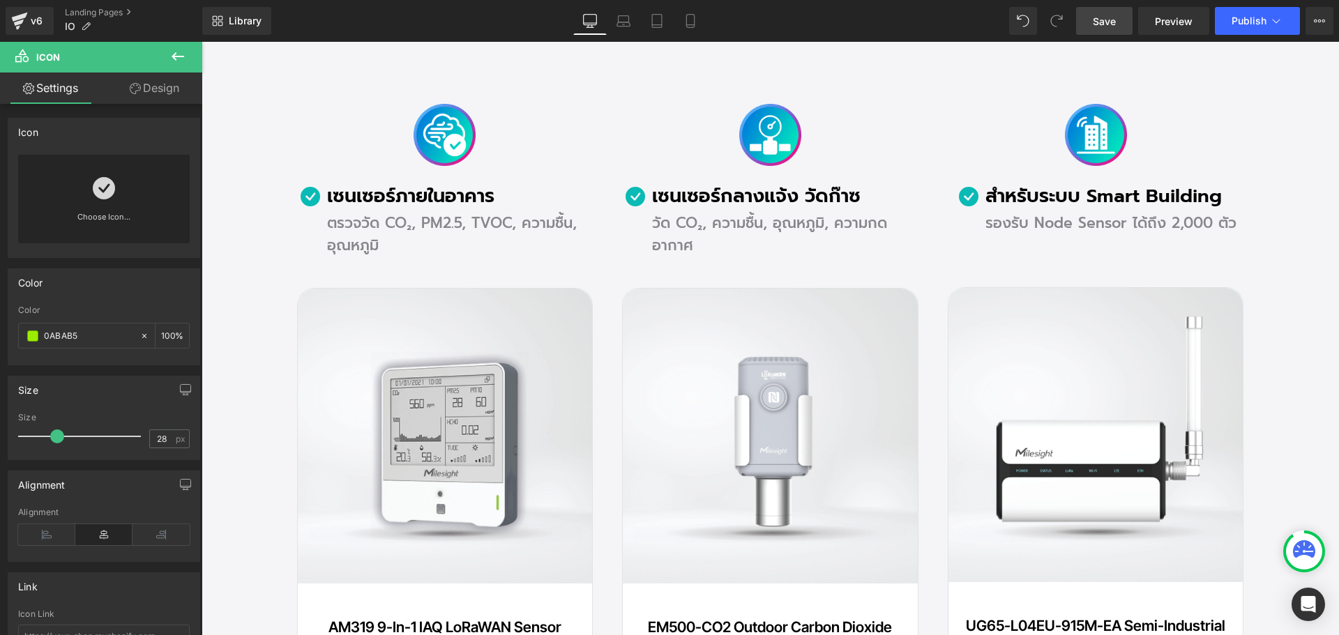
drag, startPoint x: 1114, startPoint y: 17, endPoint x: 965, endPoint y: 84, distance: 163.9
click at [1114, 17] on span "Save" at bounding box center [1104, 21] width 23 height 15
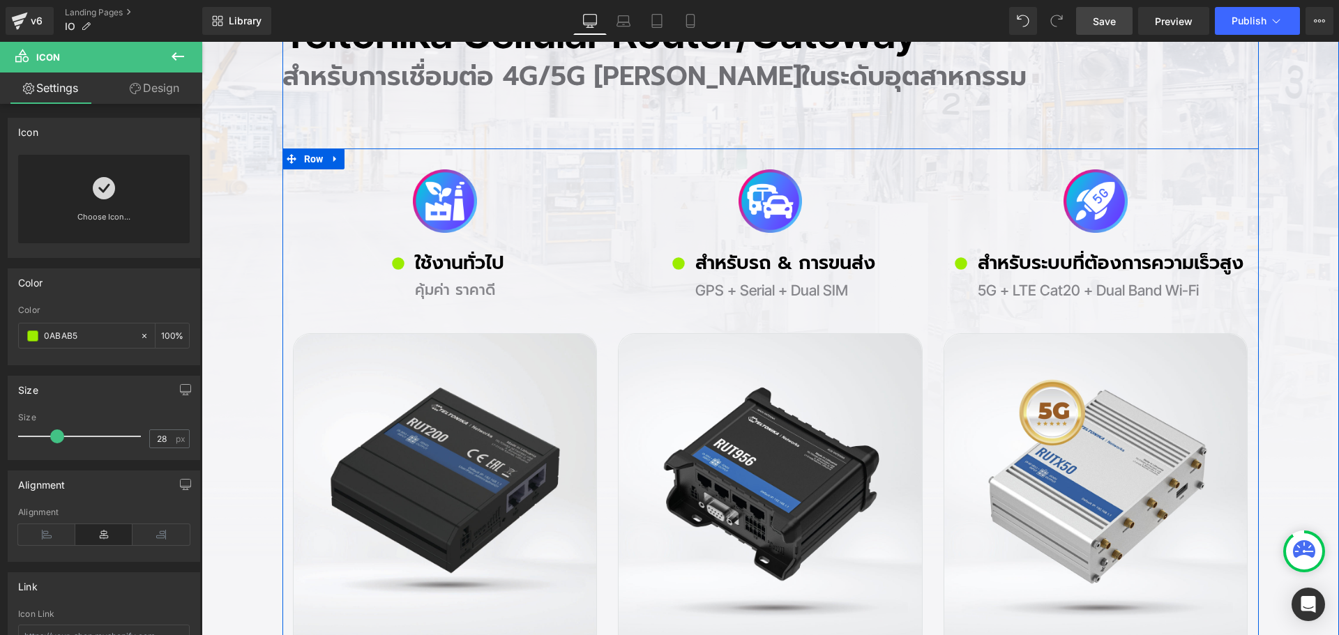
scroll to position [1116, 0]
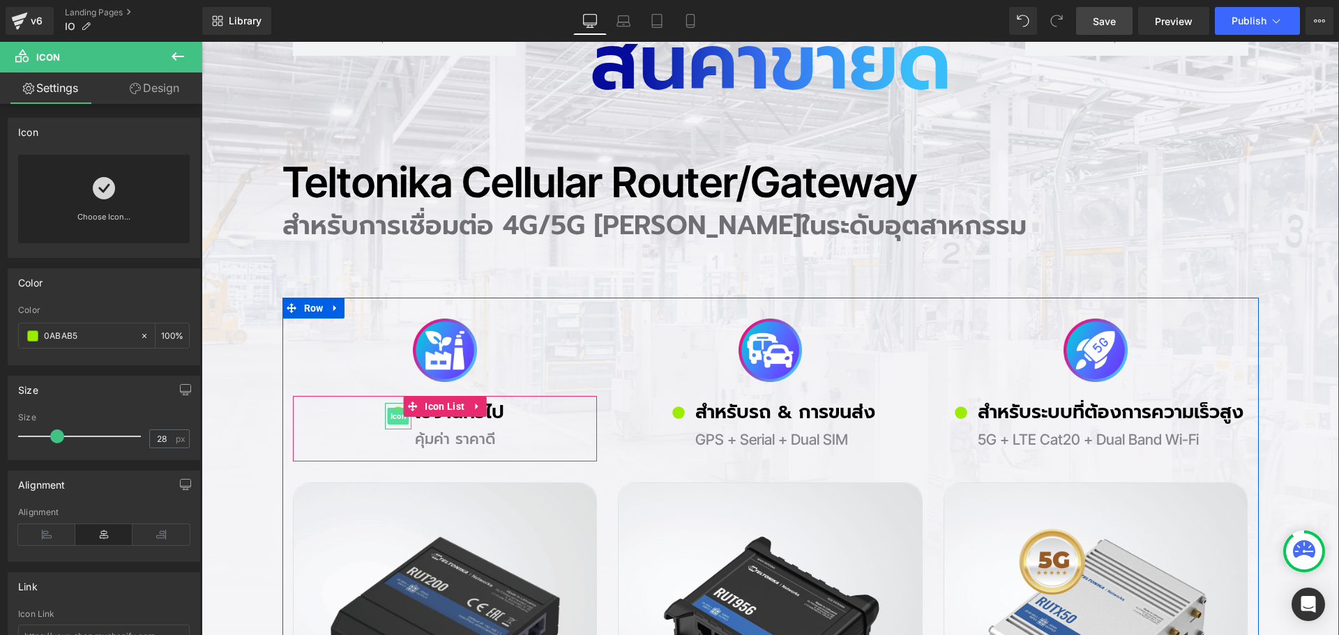
click at [390, 412] on span "Icon" at bounding box center [399, 416] width 22 height 17
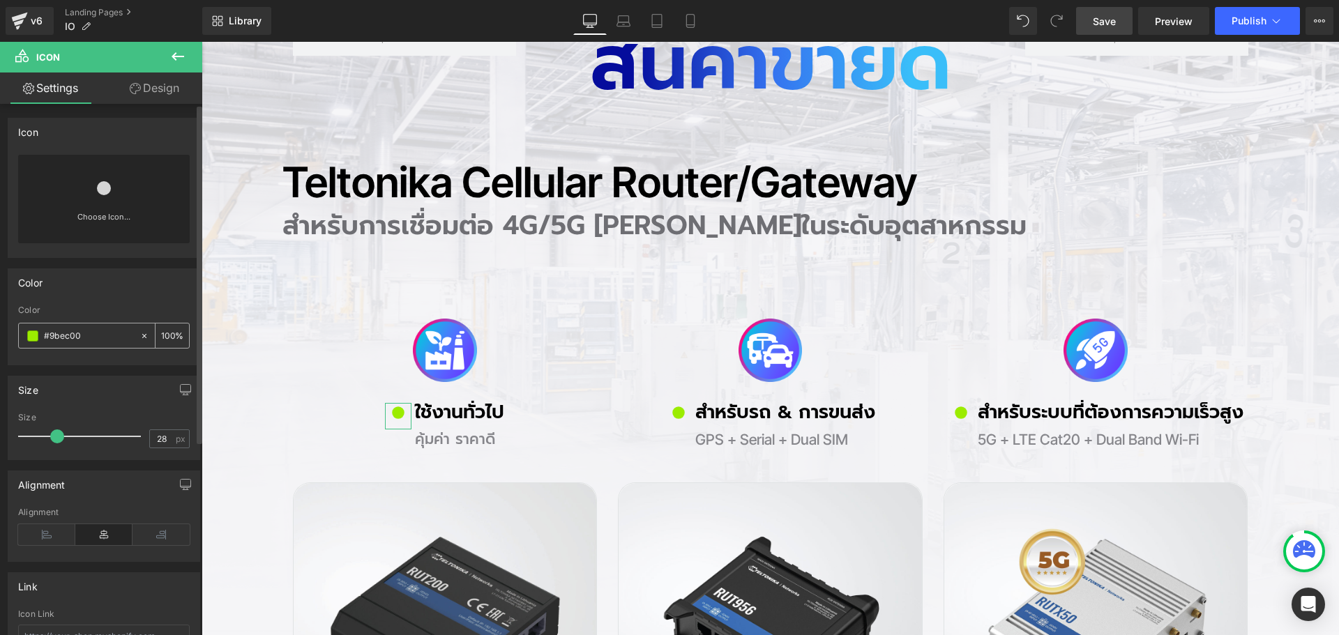
drag, startPoint x: 96, startPoint y: 334, endPoint x: 40, endPoint y: 335, distance: 55.8
click at [40, 335] on div "#9bec00" at bounding box center [79, 336] width 121 height 24
paste input "0ABAB5"
click at [91, 342] on input "0ABAB5" at bounding box center [88, 336] width 89 height 15
type input "0ABAB5"
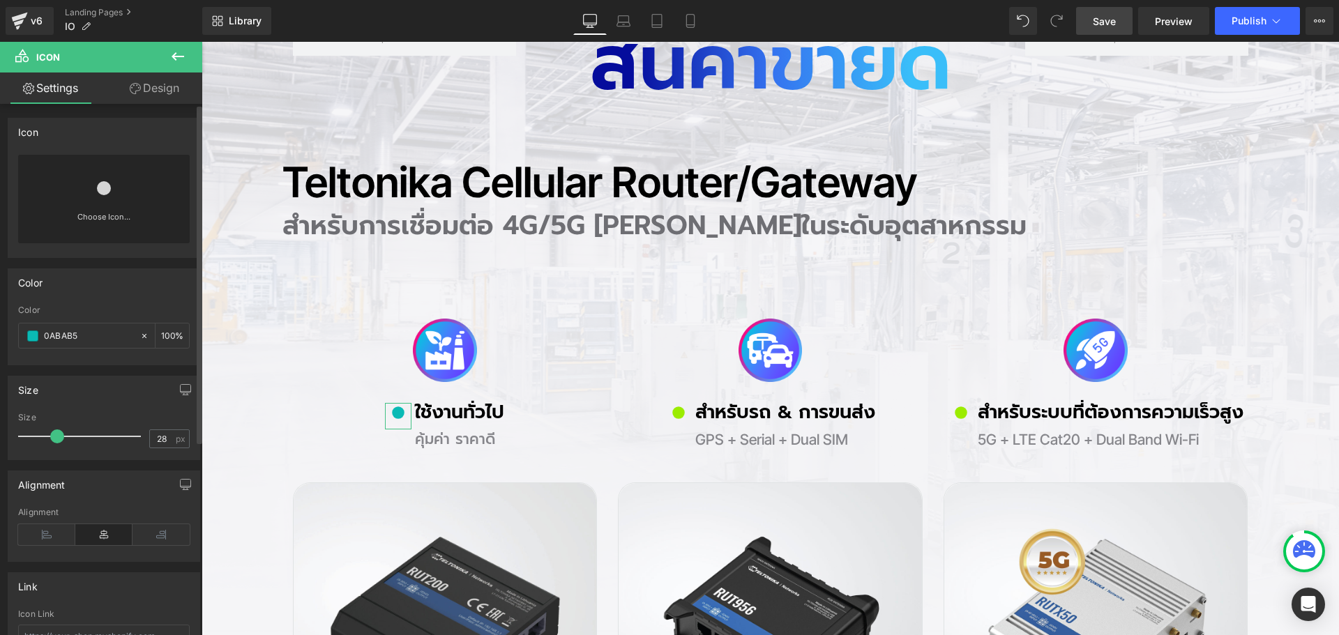
click at [109, 181] on icon at bounding box center [104, 188] width 22 height 22
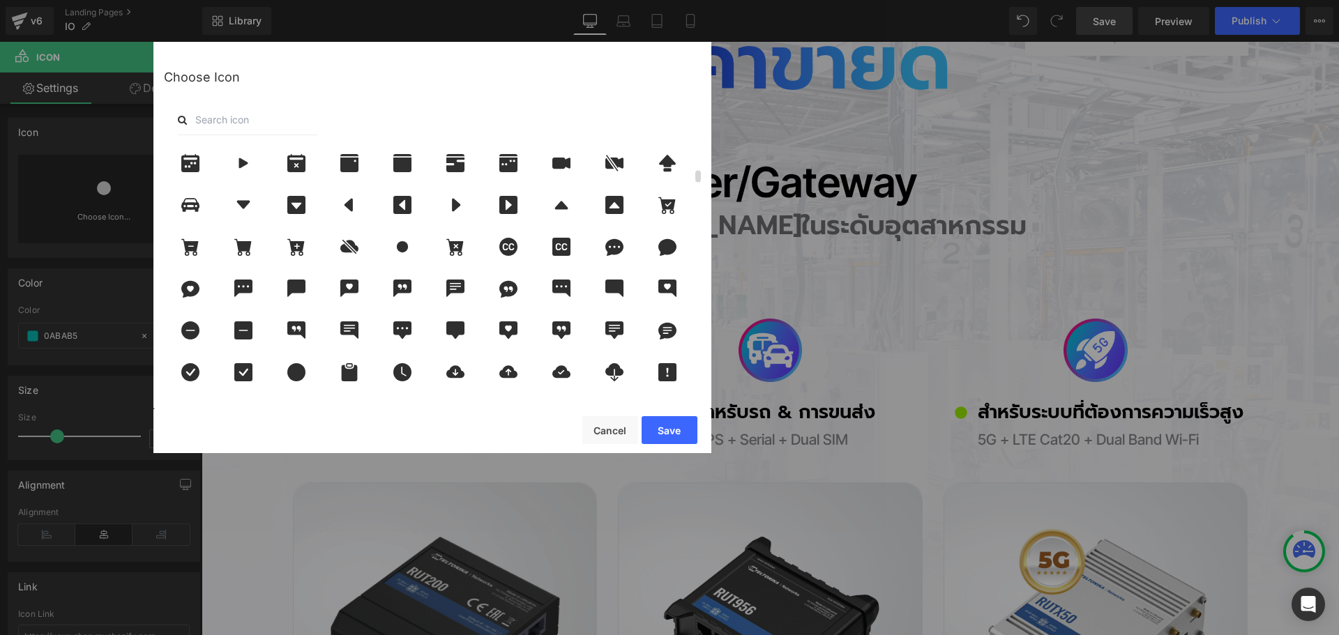
scroll to position [488, 0]
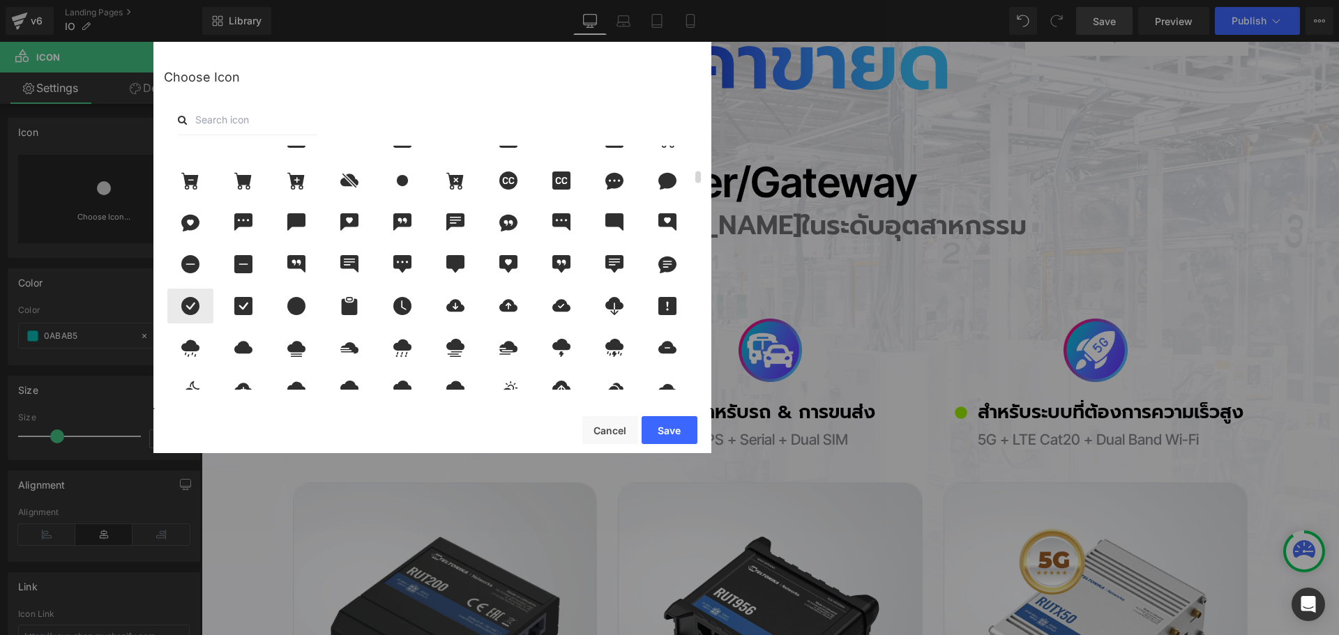
click at [195, 312] on icon at bounding box center [190, 306] width 18 height 18
click at [652, 425] on button "Save" at bounding box center [670, 430] width 56 height 28
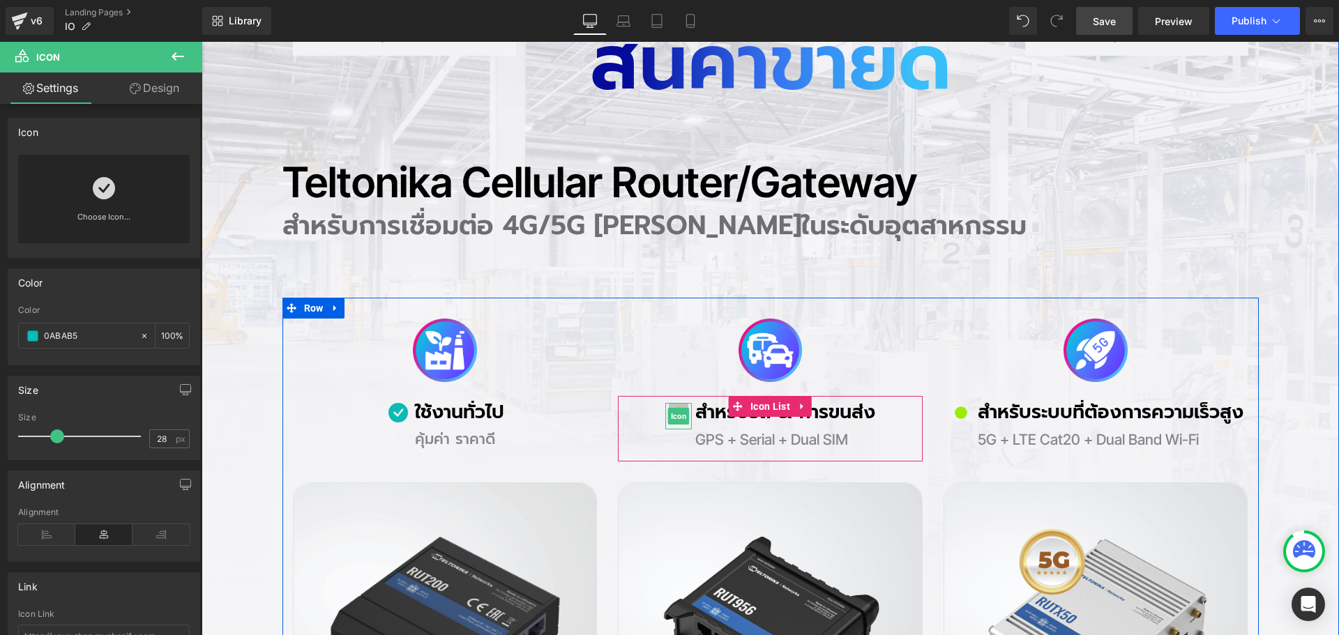
click at [668, 412] on span "Icon" at bounding box center [679, 416] width 22 height 17
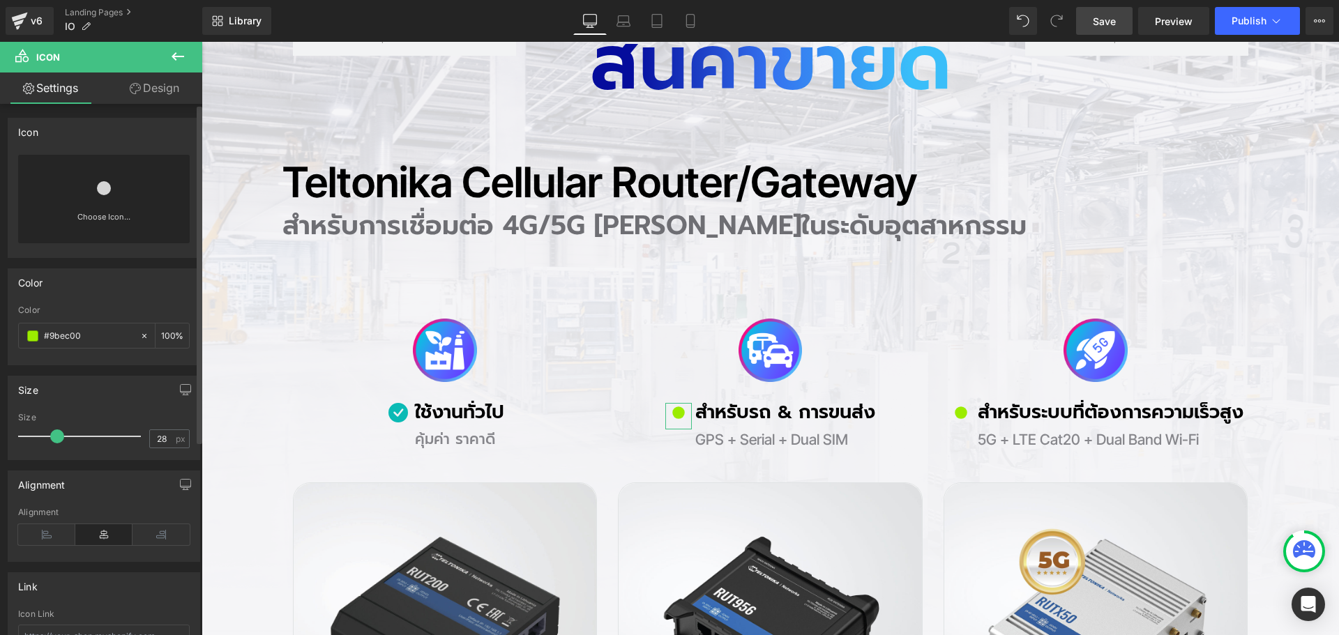
drag, startPoint x: 98, startPoint y: 336, endPoint x: 17, endPoint y: 324, distance: 81.7
click at [17, 324] on div "rgb(155, 236, 0) Color #9bec00 100 %" at bounding box center [103, 335] width 191 height 59
paste input "0ABAB5"
type input "0ABAB5"
click at [112, 201] on div "Choose Icon..." at bounding box center [104, 199] width 172 height 89
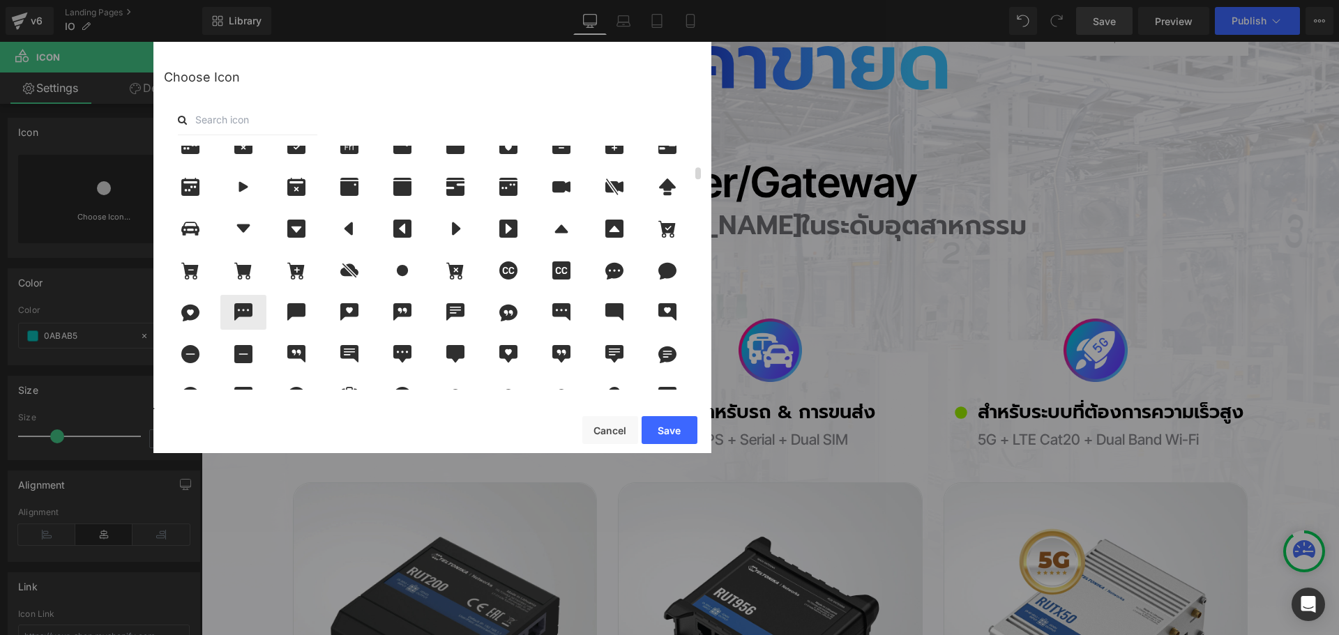
scroll to position [419, 0]
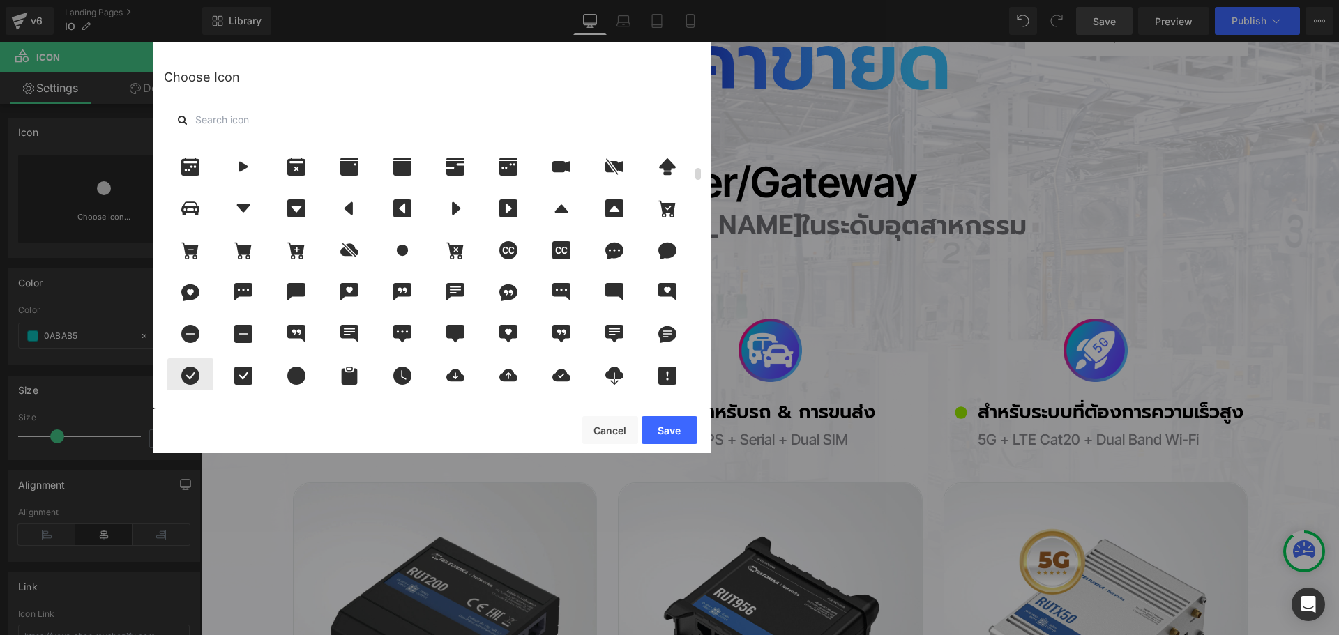
click at [198, 377] on icon at bounding box center [190, 376] width 18 height 18
click at [653, 427] on button "Save" at bounding box center [670, 430] width 56 height 28
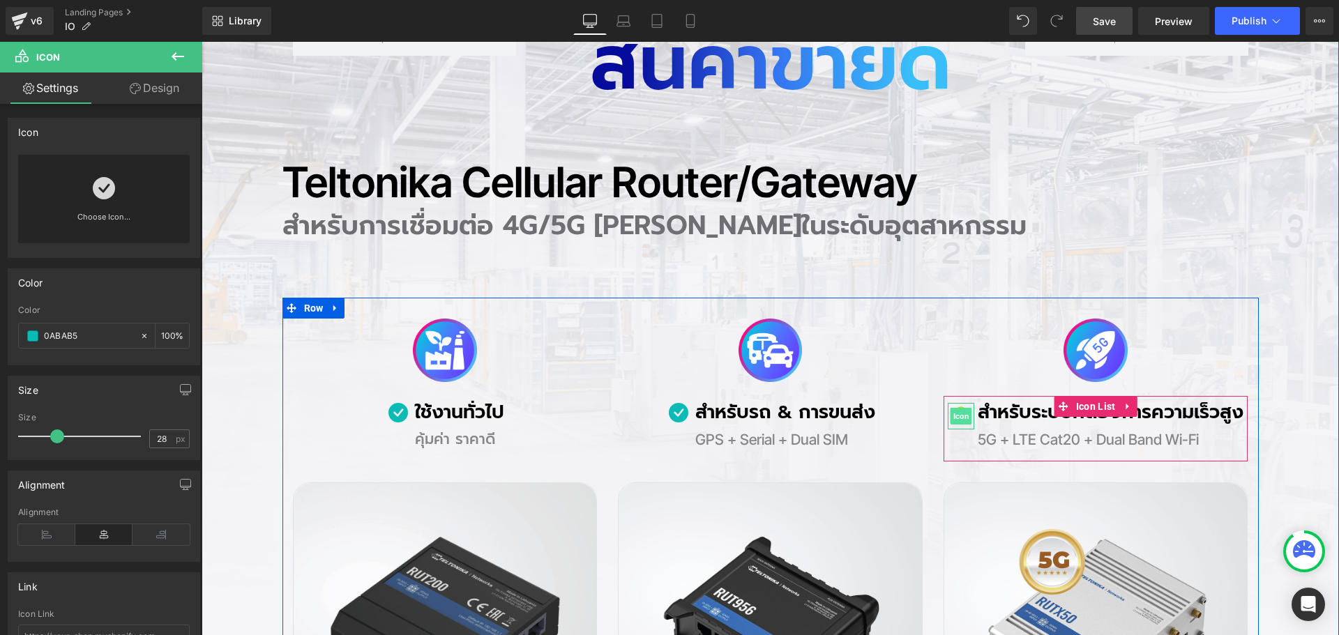
click at [951, 415] on span "Icon" at bounding box center [962, 416] width 22 height 17
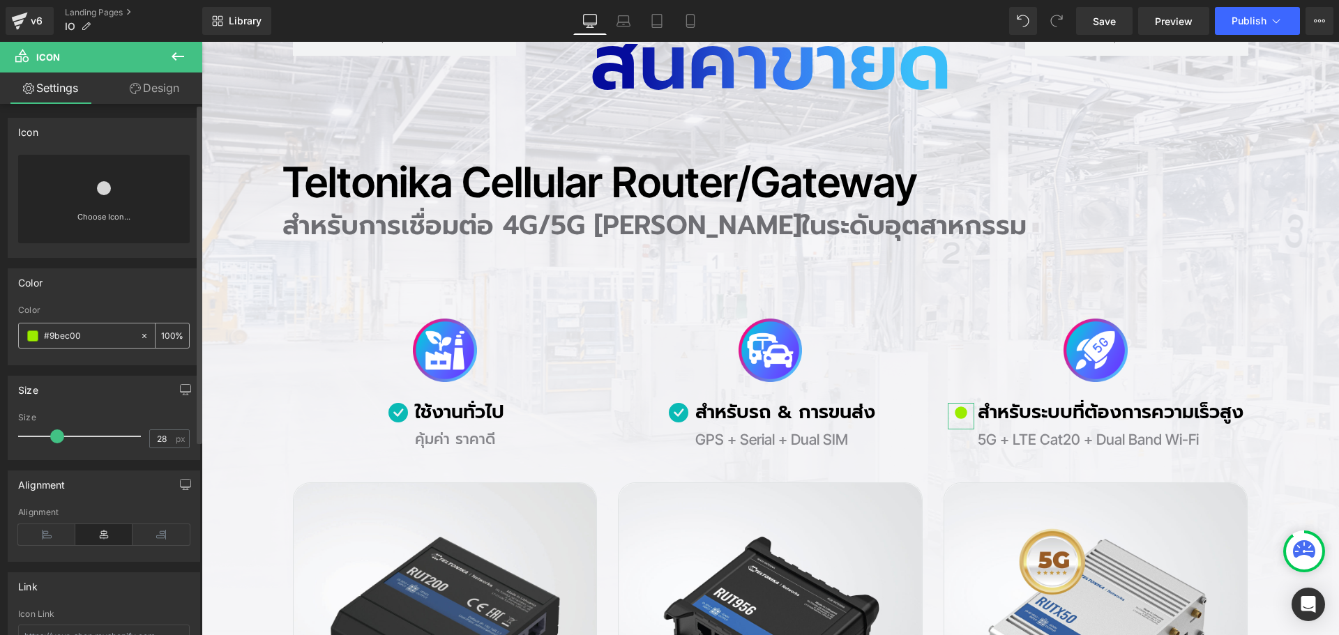
scroll to position [1116, 0]
click at [105, 202] on link at bounding box center [104, 183] width 22 height 56
type input "#0abab5"
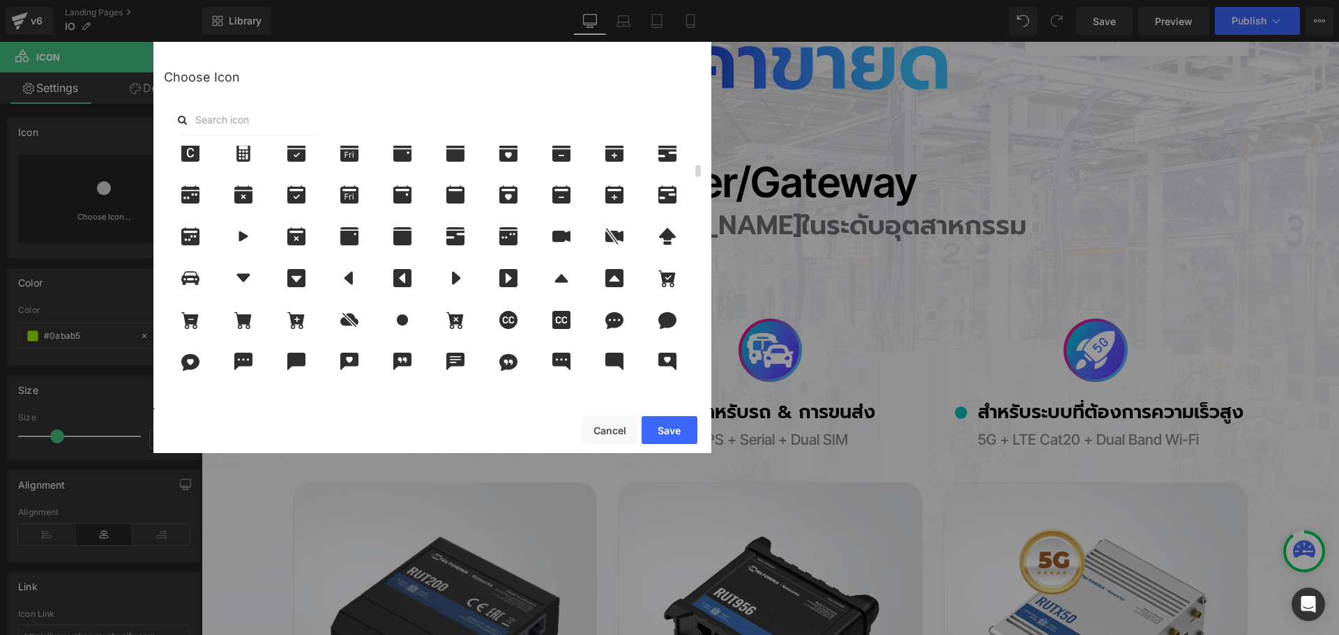
scroll to position [419, 0]
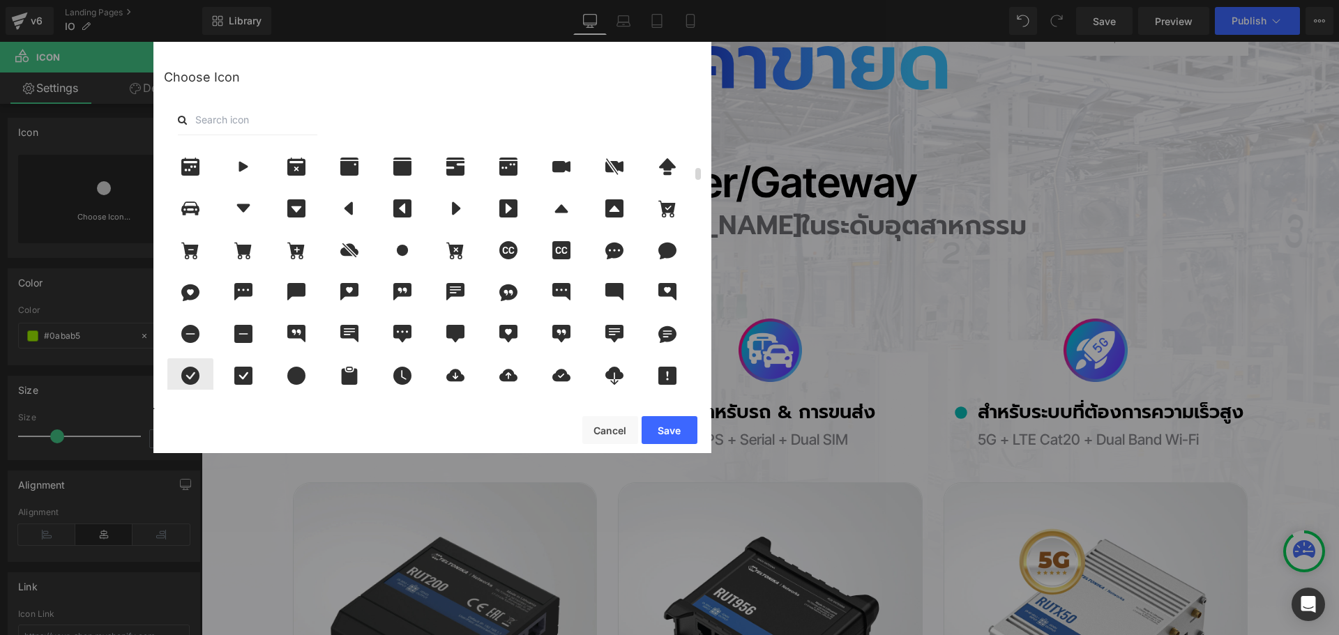
click at [195, 370] on icon at bounding box center [190, 376] width 18 height 18
click at [659, 428] on button "Save" at bounding box center [670, 430] width 56 height 28
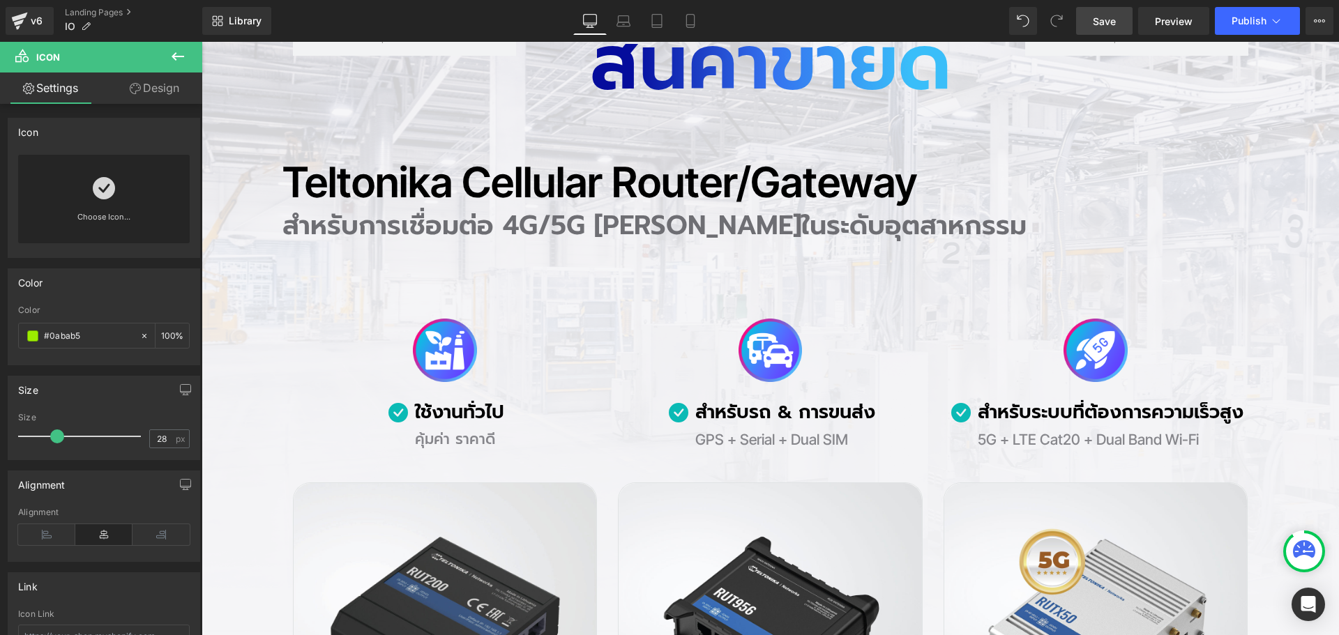
click at [1108, 25] on span "Save" at bounding box center [1104, 21] width 23 height 15
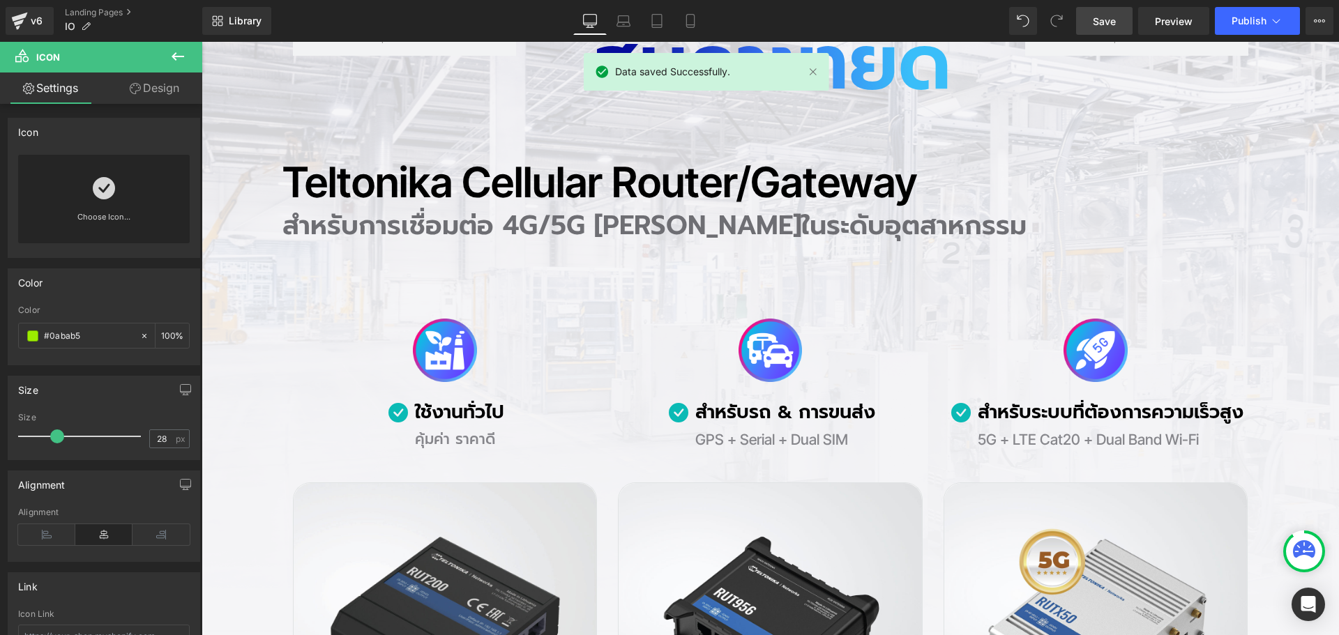
click at [1095, 17] on span "Save" at bounding box center [1104, 21] width 23 height 15
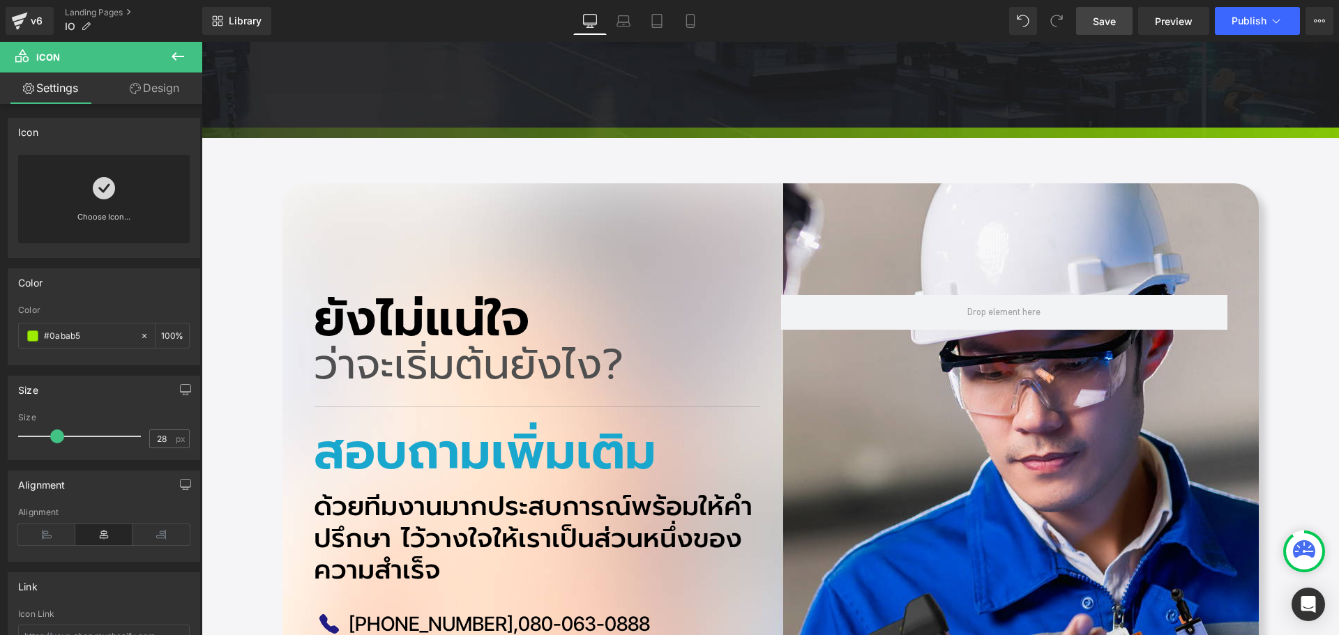
scroll to position [7855, 0]
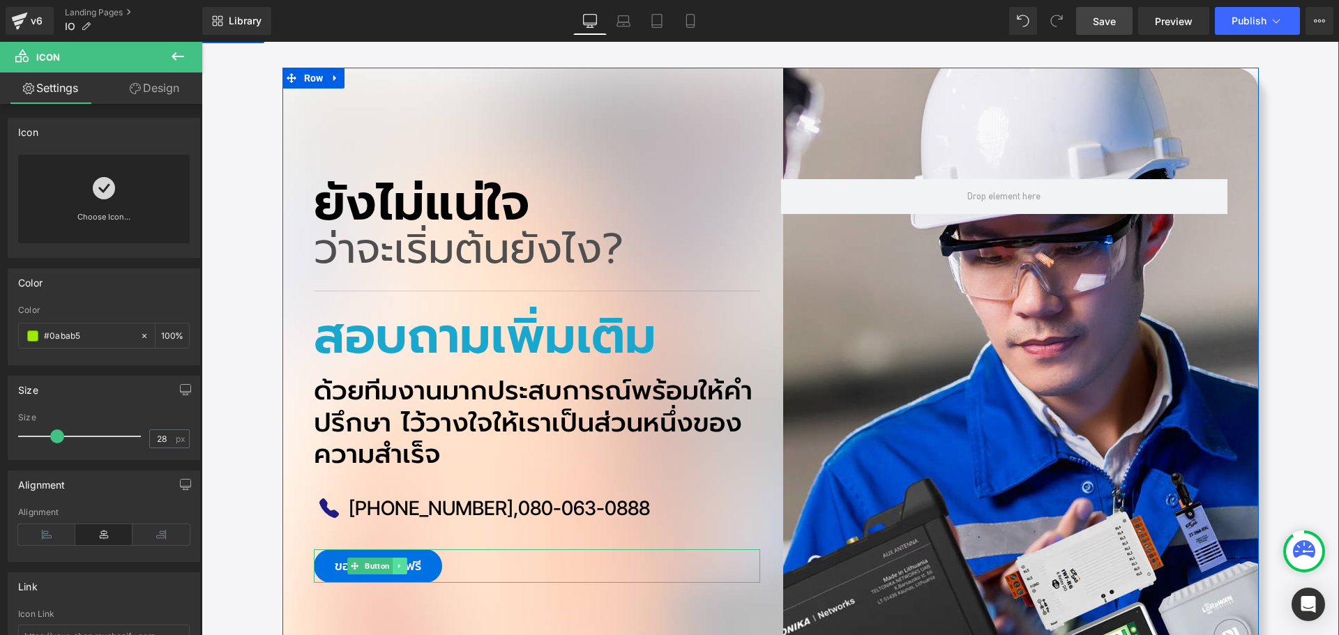
click at [396, 562] on icon at bounding box center [400, 566] width 8 height 8
click at [450, 550] on div "ขอคำปรึกษา ฟรี" at bounding box center [537, 566] width 446 height 33
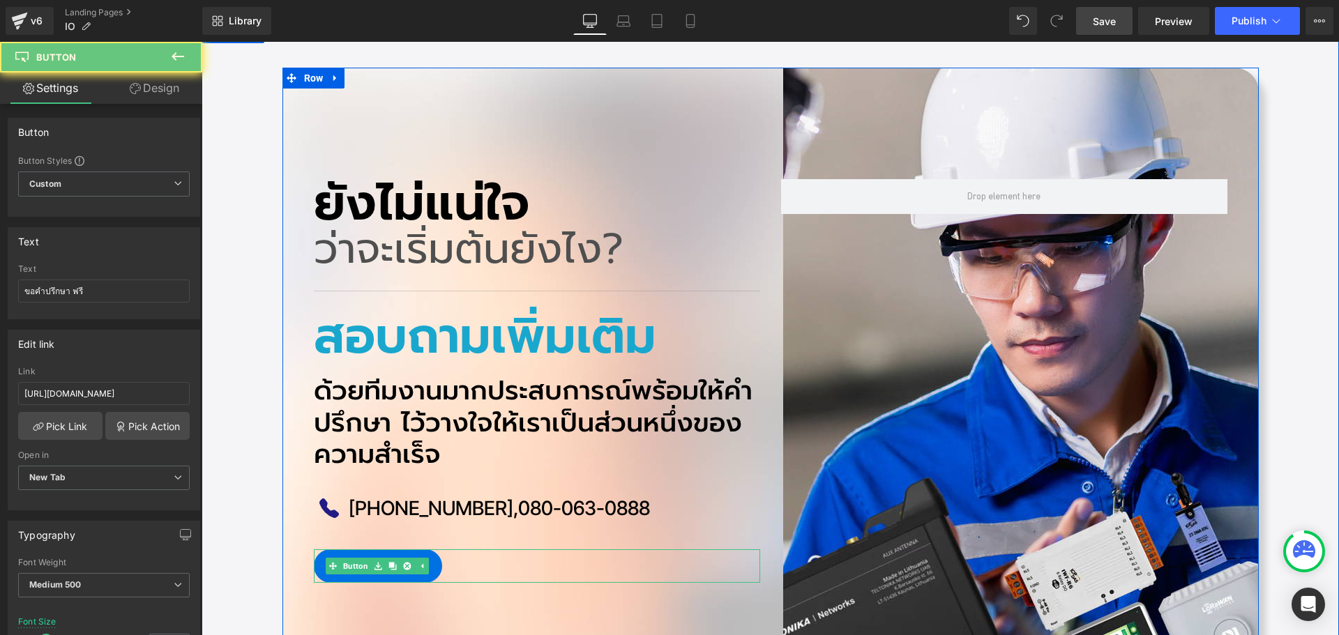
click at [426, 550] on link "ขอคำปรึกษา ฟรี" at bounding box center [378, 566] width 128 height 33
click at [430, 550] on link "ขอคำปรึกษา ฟรี" at bounding box center [378, 566] width 128 height 33
click at [432, 550] on link "ขอคำปรึกษา ฟรี" at bounding box center [378, 566] width 128 height 33
click at [374, 527] on div "ยังไม่แน่ใจ Heading ว่าจะเริ่มต้นยังไง? Heading Separator สอบถามเพิ่มเติม Headi…" at bounding box center [771, 381] width 977 height 627
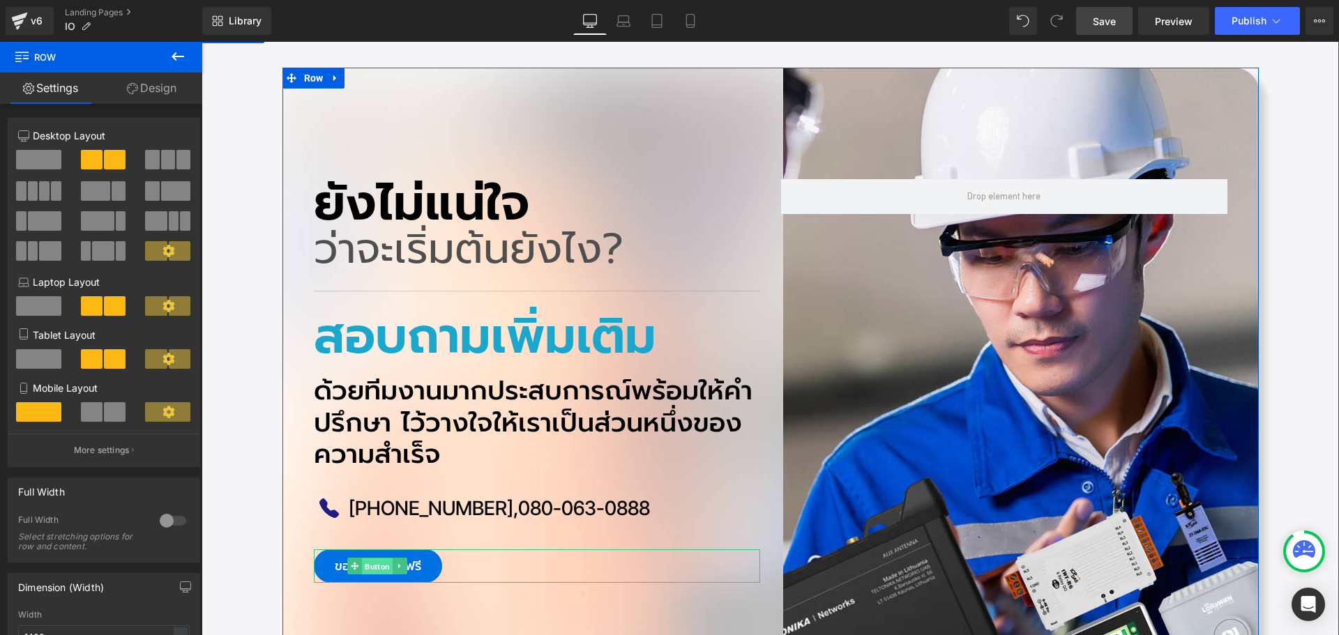
click at [356, 558] on link "Button" at bounding box center [369, 566] width 45 height 17
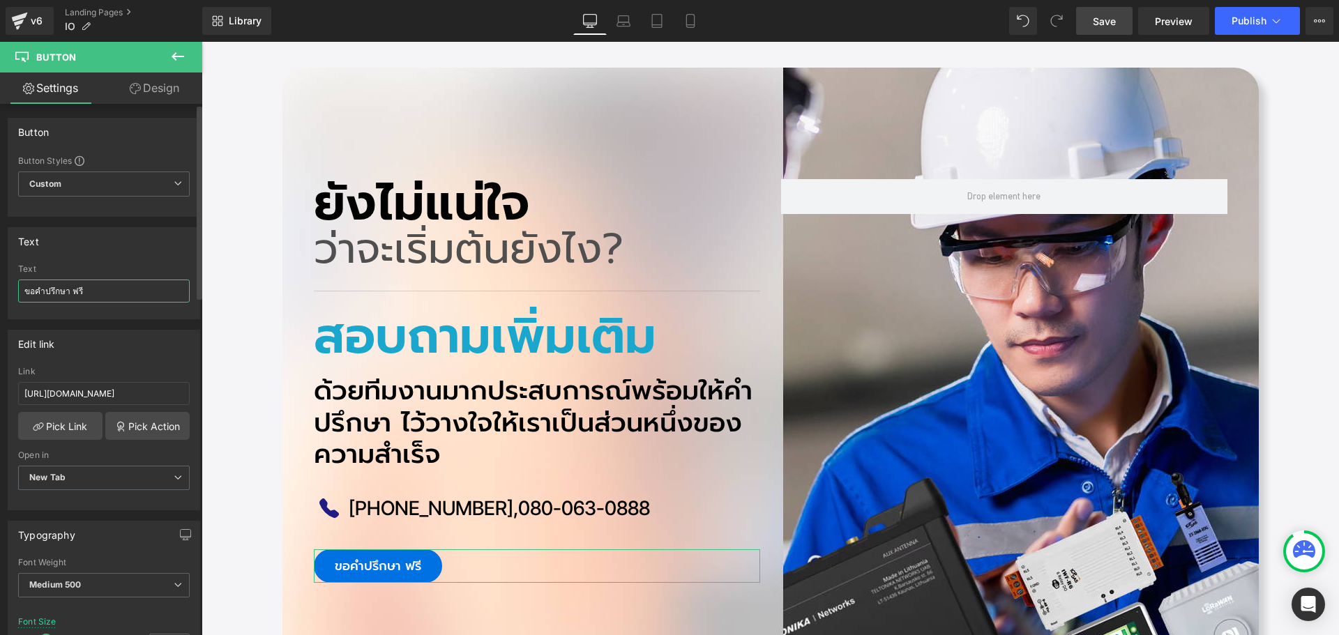
drag, startPoint x: 96, startPoint y: 292, endPoint x: 13, endPoint y: 290, distance: 83.0
click at [13, 290] on div "ขอคำปรึกษา ฟรี Text ขอคำปรึกษา ฟรี" at bounding box center [103, 291] width 191 height 54
click at [1108, 24] on span "Save" at bounding box center [1104, 21] width 23 height 15
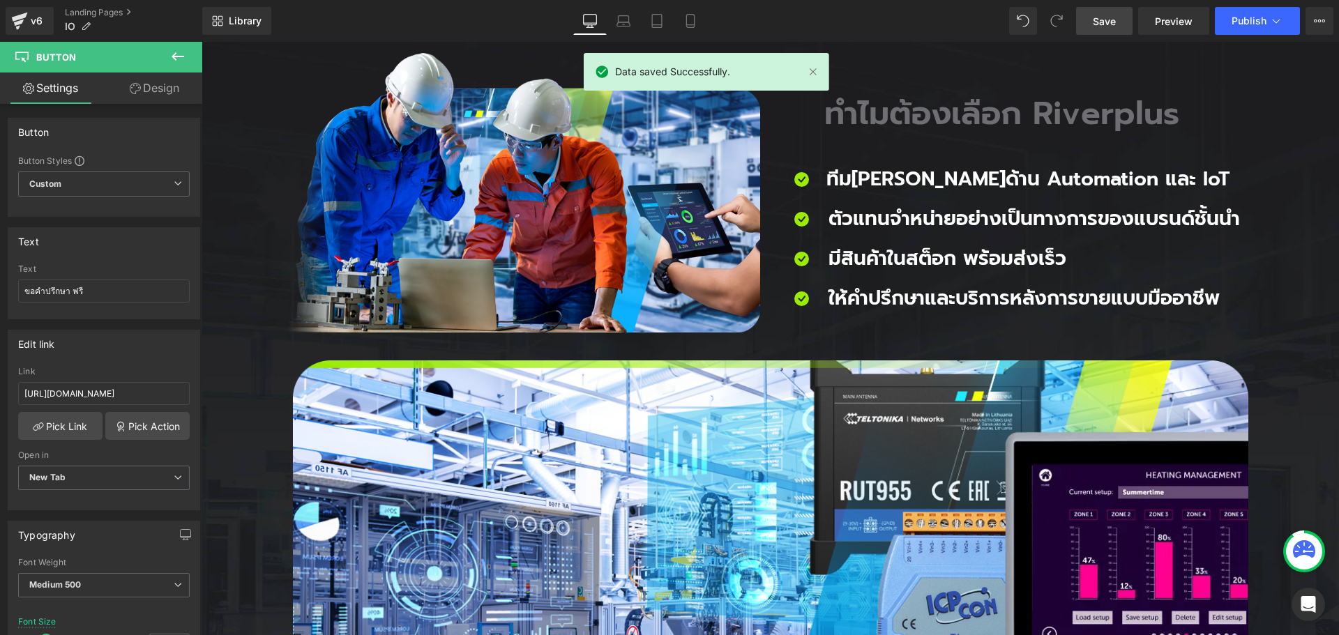
scroll to position [7366, 0]
